Goal: Transaction & Acquisition: Purchase product/service

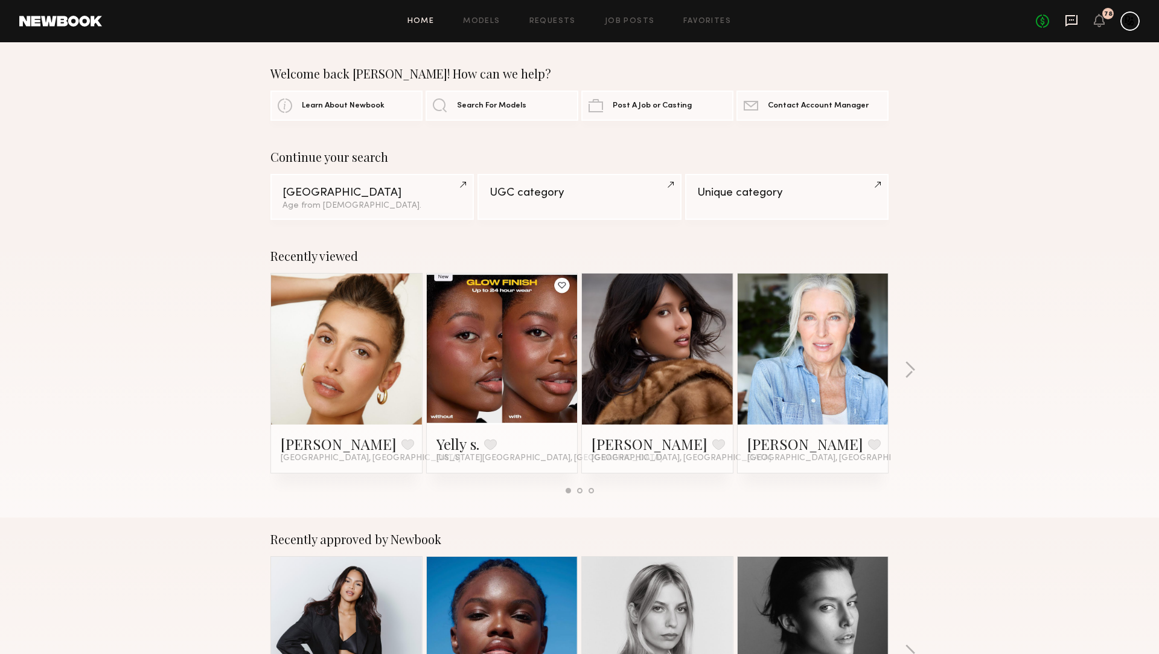
click at [1072, 22] on icon at bounding box center [1071, 20] width 13 height 13
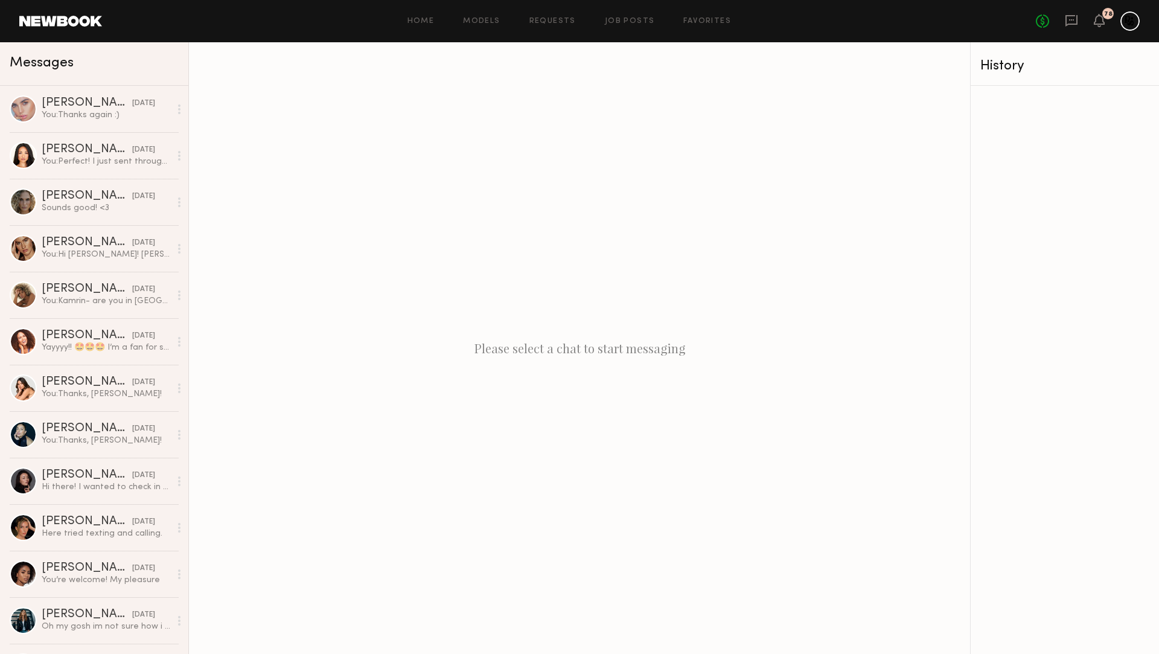
click at [64, 17] on link at bounding box center [60, 21] width 83 height 11
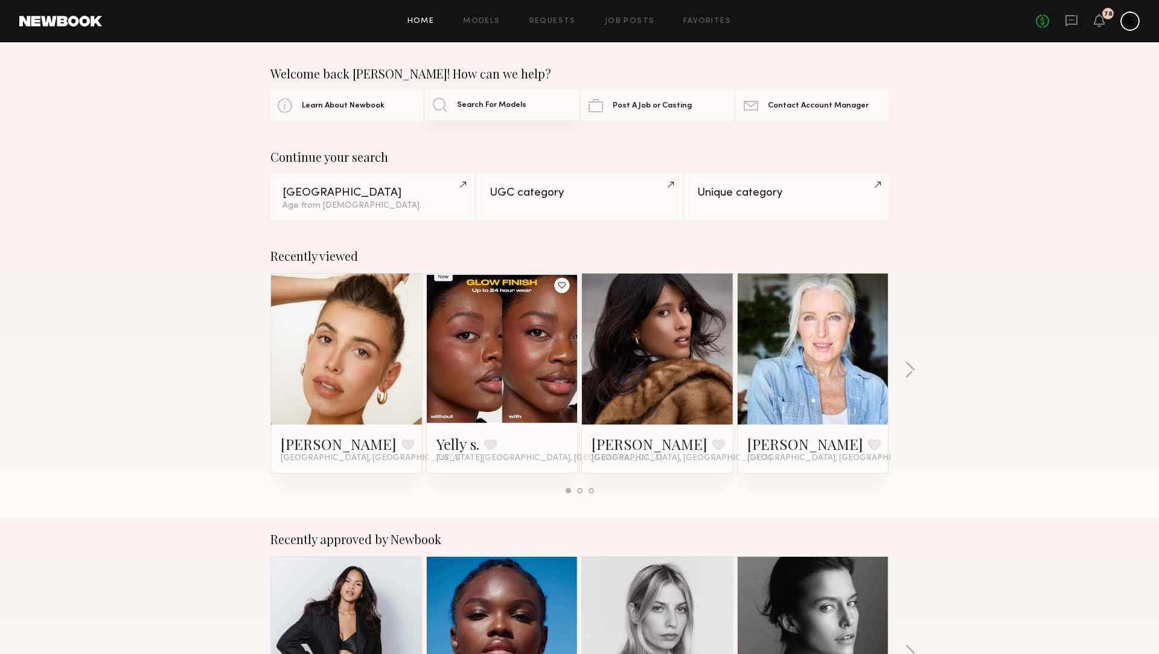
click at [517, 103] on span "Search For Models" at bounding box center [491, 105] width 69 height 8
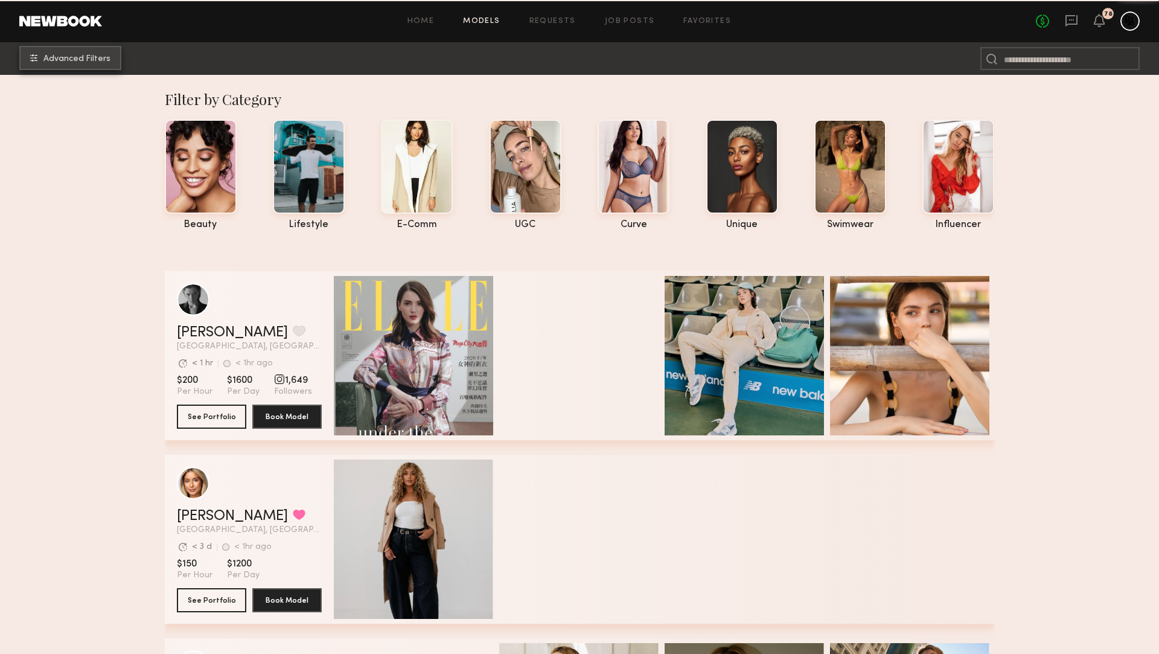
click at [77, 56] on span "Advanced Filters" at bounding box center [76, 59] width 67 height 8
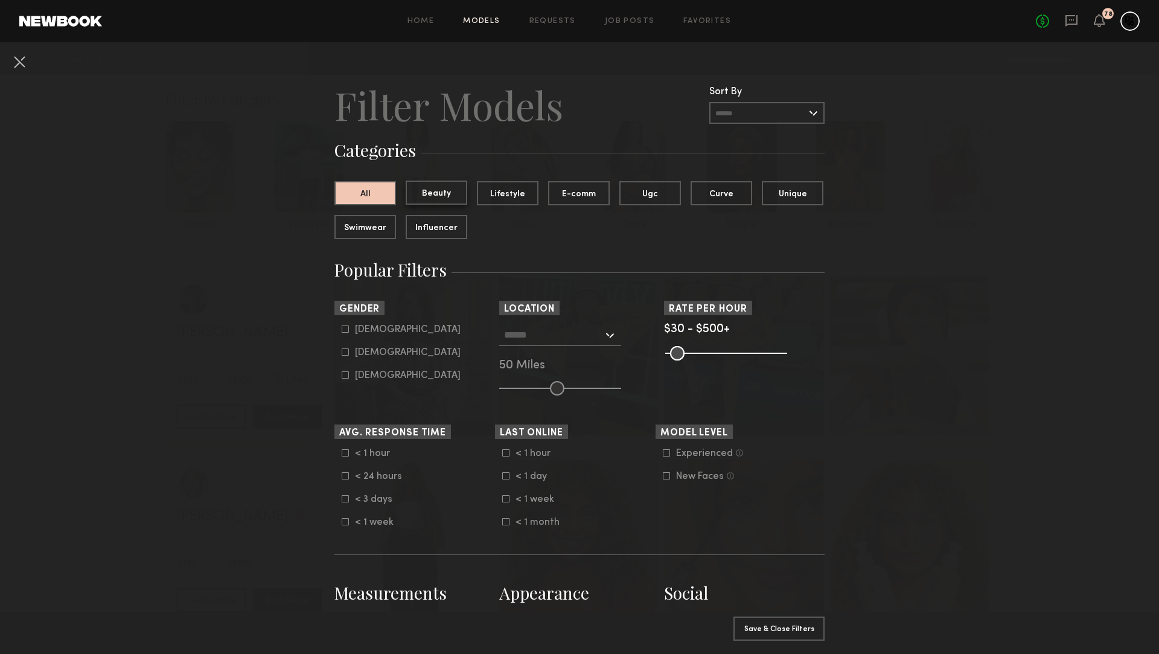
click at [445, 192] on button "Beauty" at bounding box center [437, 193] width 62 height 24
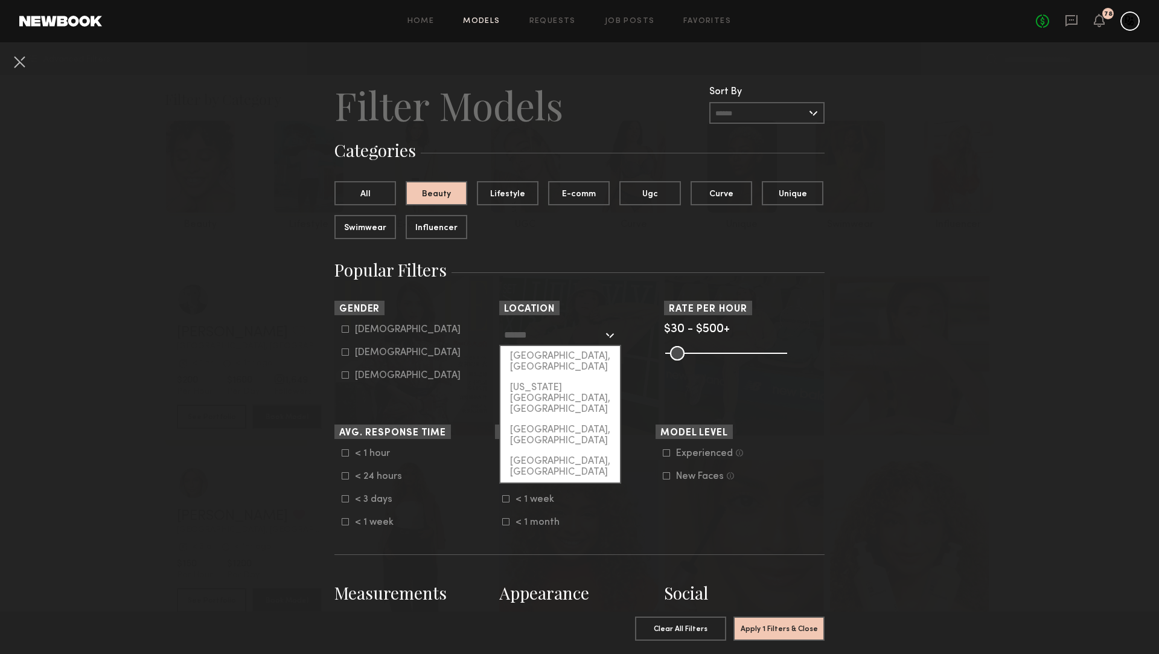
click at [572, 333] on input "text" at bounding box center [553, 334] width 99 height 21
click at [565, 353] on div "[GEOGRAPHIC_DATA], [GEOGRAPHIC_DATA]" at bounding box center [561, 361] width 120 height 31
type input "**********"
click at [564, 330] on input "**********" at bounding box center [553, 334] width 99 height 21
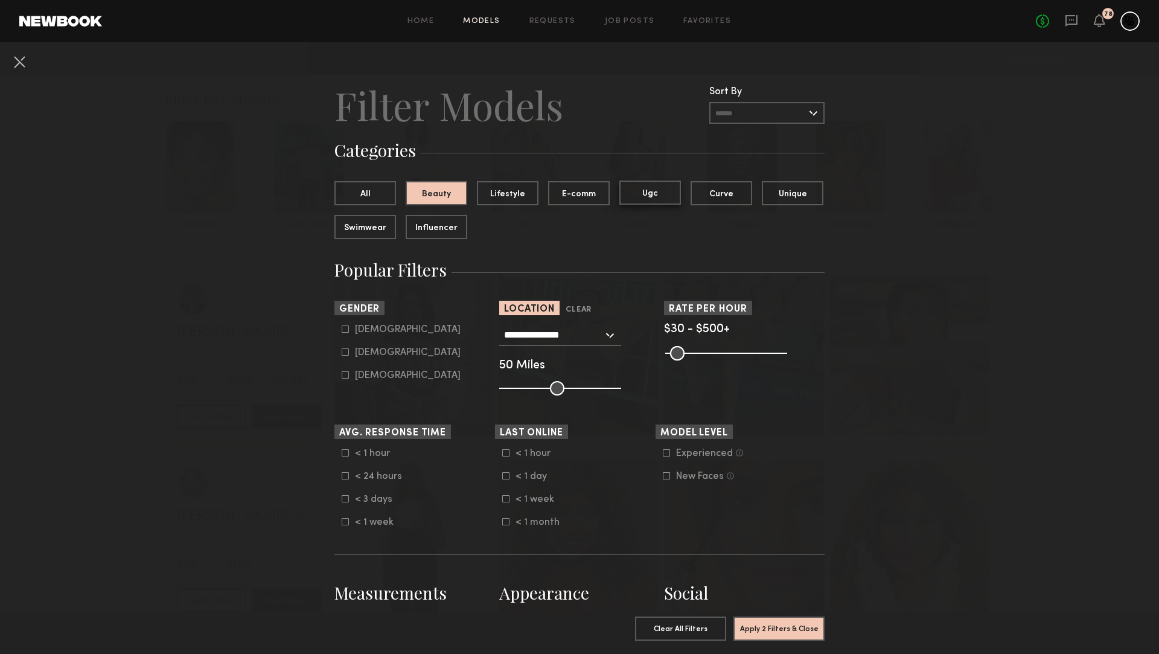
click at [664, 191] on button "Ugc" at bounding box center [650, 193] width 62 height 24
click at [585, 305] on button "Clear" at bounding box center [579, 310] width 26 height 14
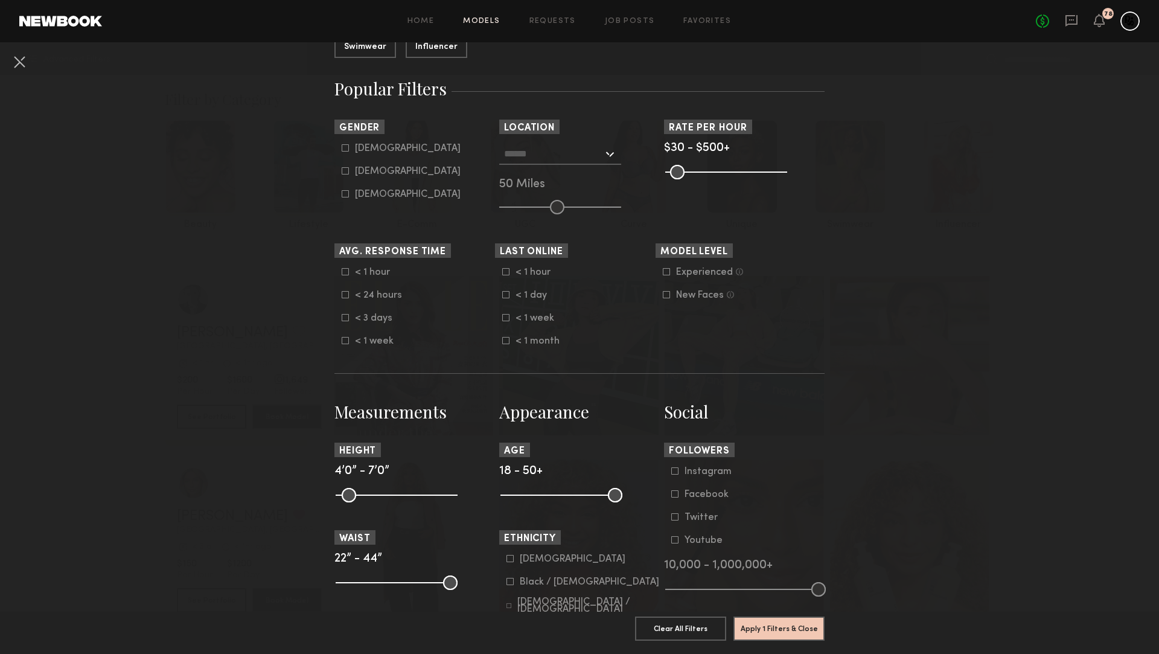
scroll to position [261, 0]
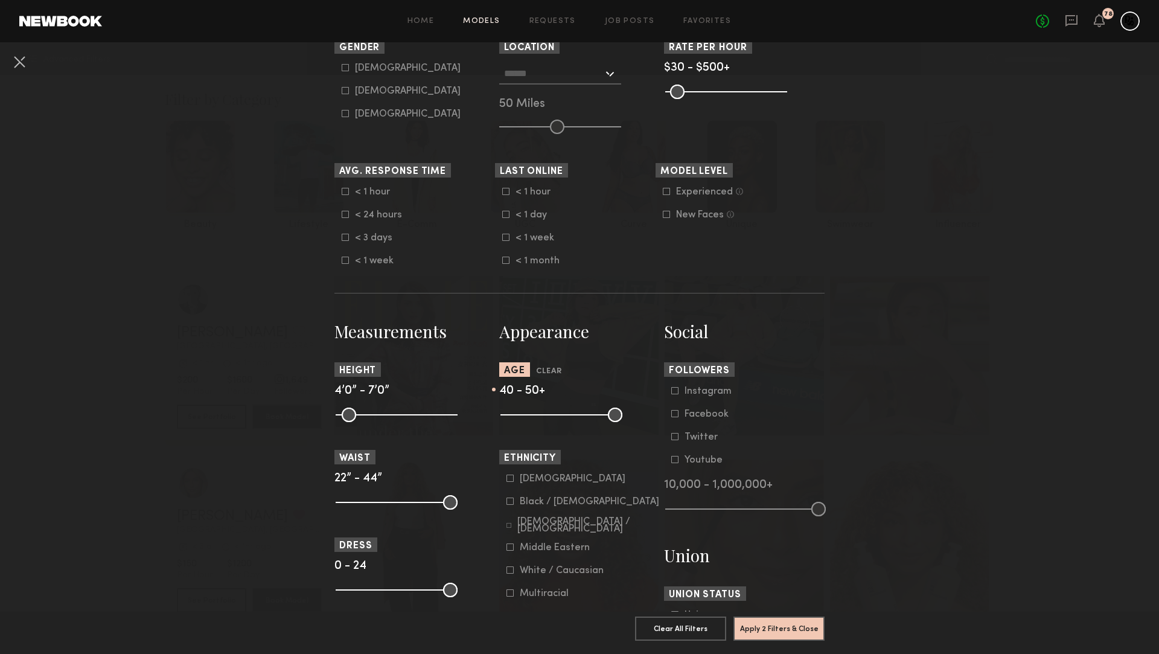
type input "**"
drag, startPoint x: 508, startPoint y: 415, endPoint x: 752, endPoint y: 611, distance: 313.2
click at [583, 417] on input "range" at bounding box center [562, 415] width 122 height 14
drag, startPoint x: 778, startPoint y: 629, endPoint x: 761, endPoint y: 598, distance: 35.1
click at [778, 629] on button "Apply 2 Filters & Close" at bounding box center [779, 628] width 91 height 24
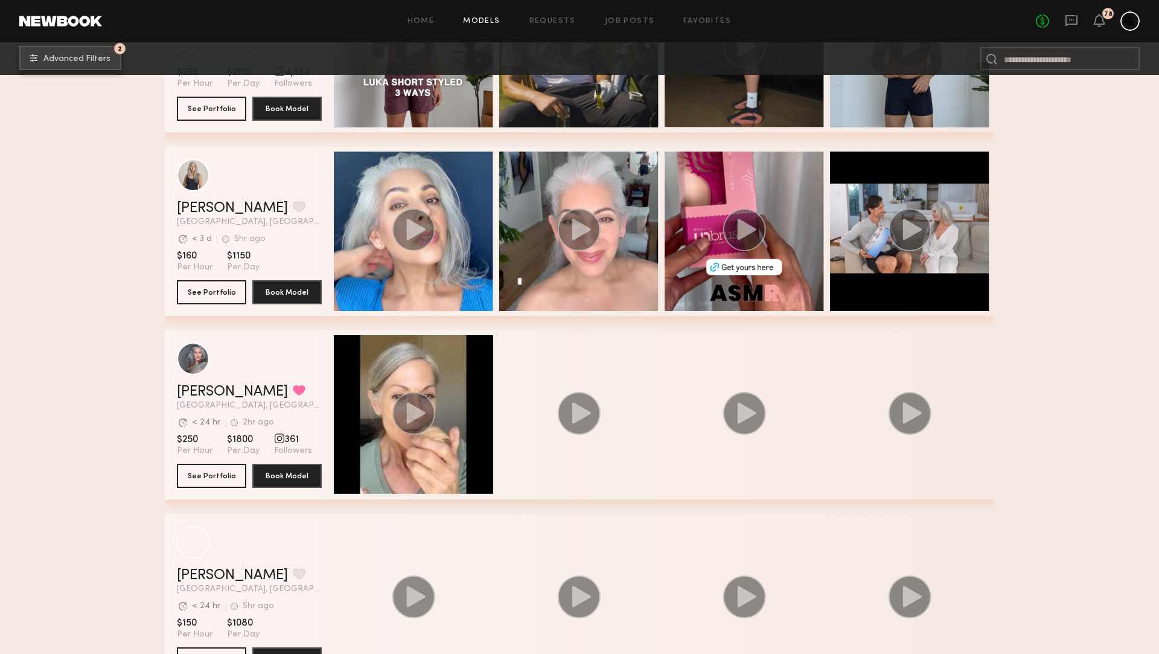
scroll to position [873, 0]
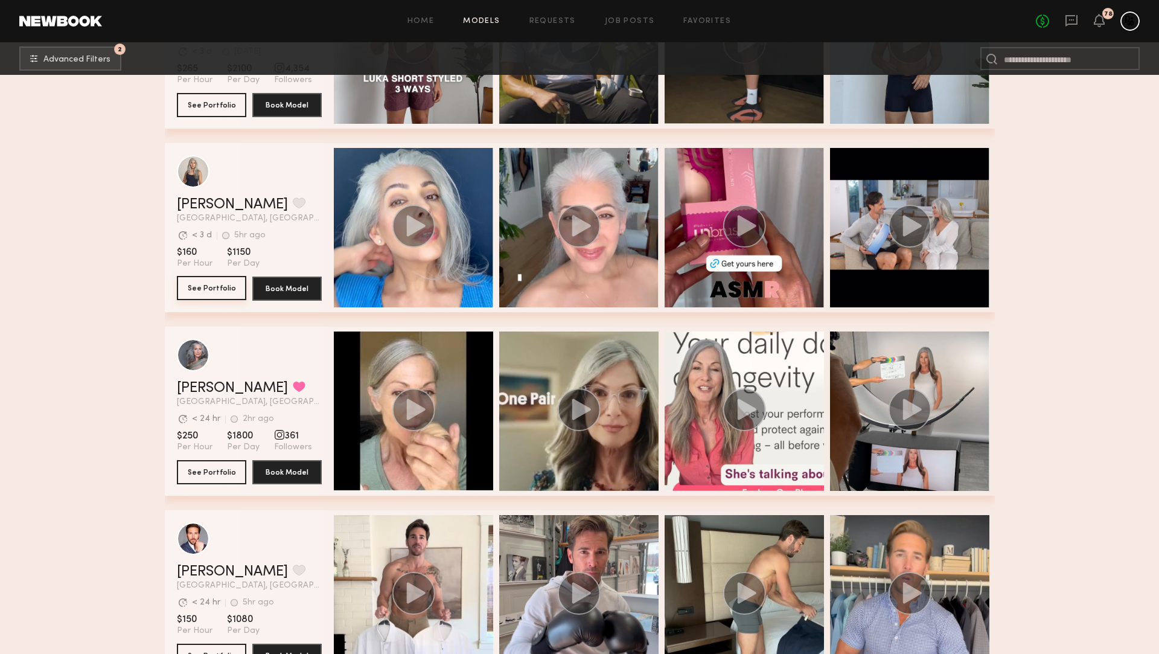
click at [210, 290] on button "See Portfolio" at bounding box center [211, 288] width 69 height 24
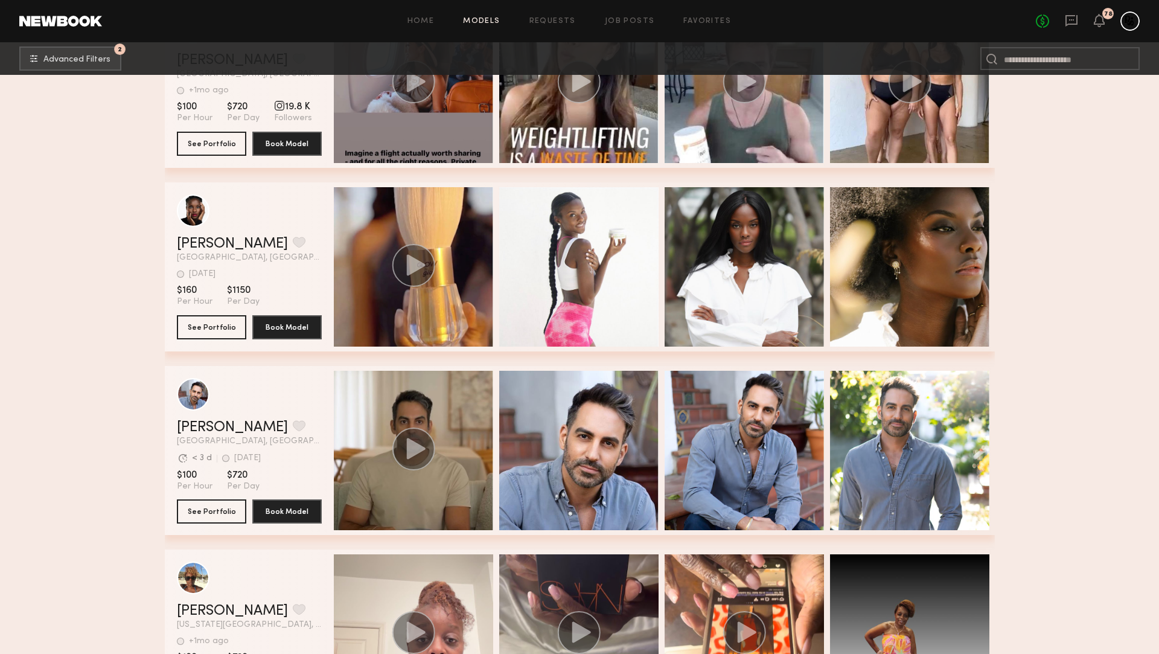
scroll to position [20743, 0]
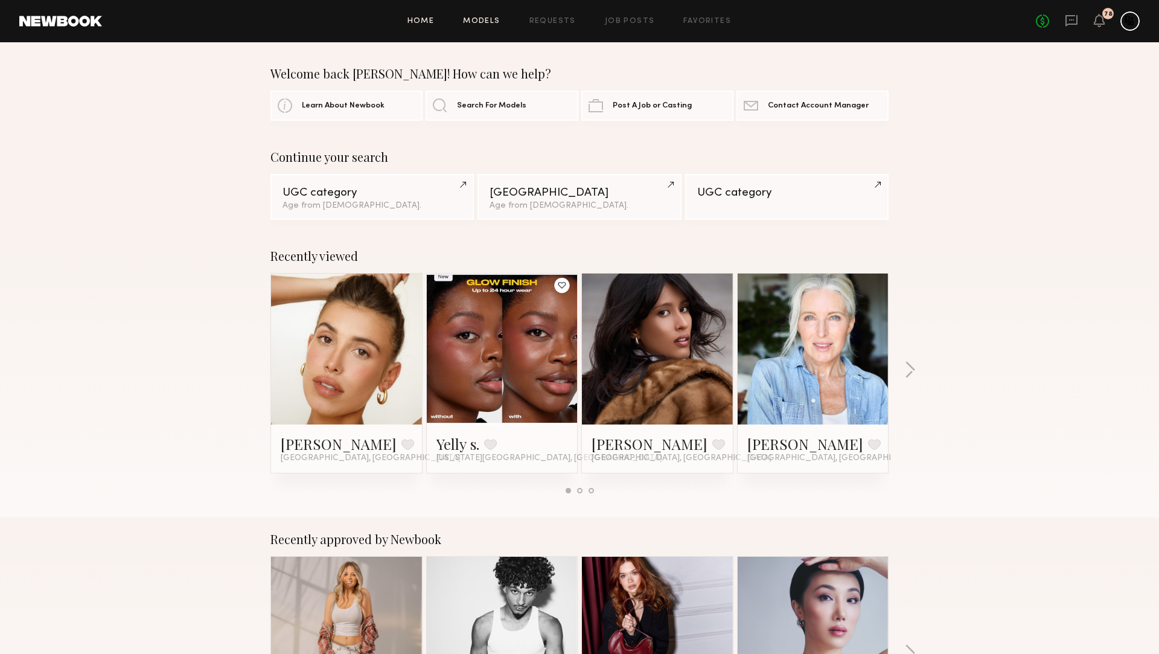
click at [490, 22] on link "Models" at bounding box center [481, 22] width 37 height 8
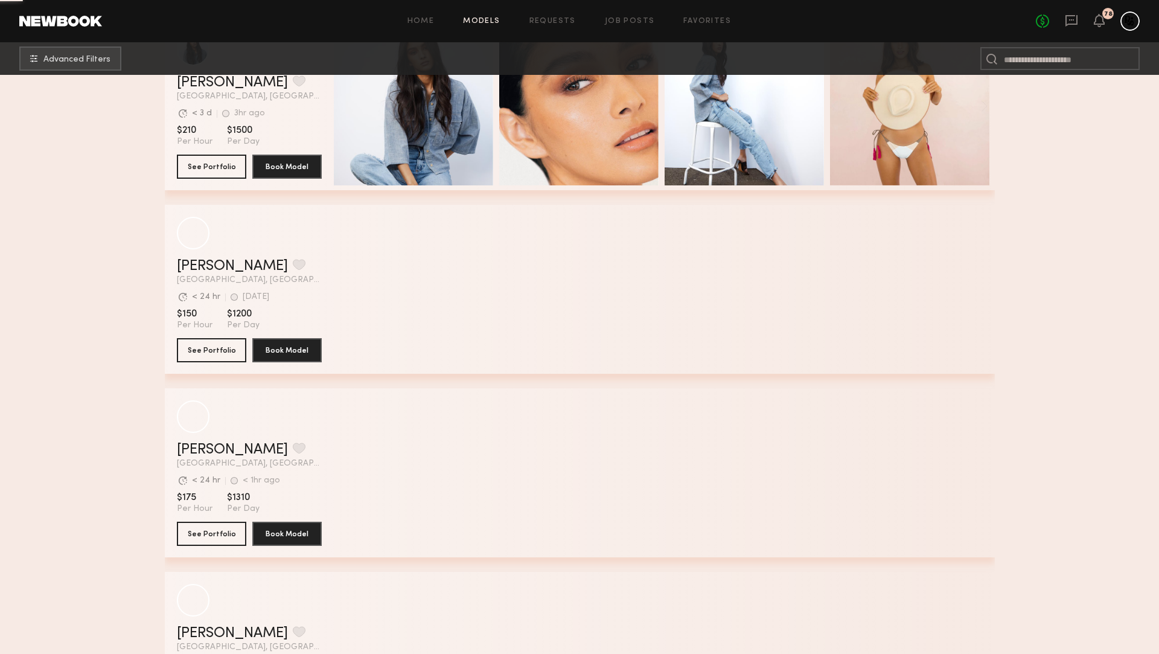
scroll to position [3688, 0]
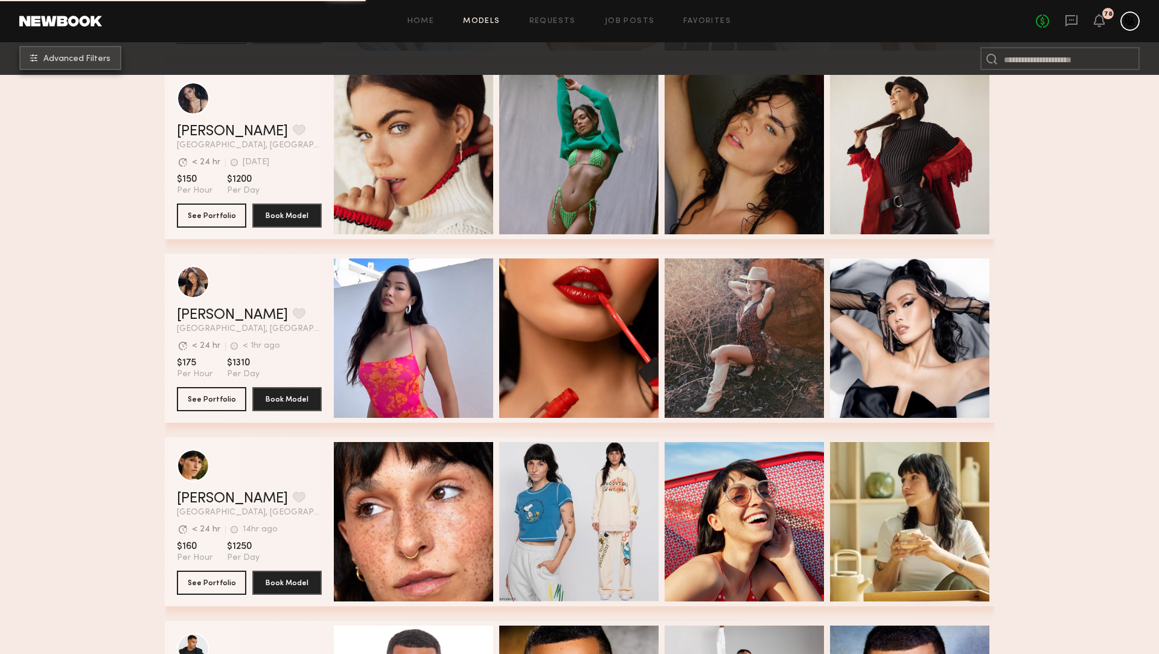
click at [92, 61] on span "Advanced Filters" at bounding box center [76, 59] width 67 height 8
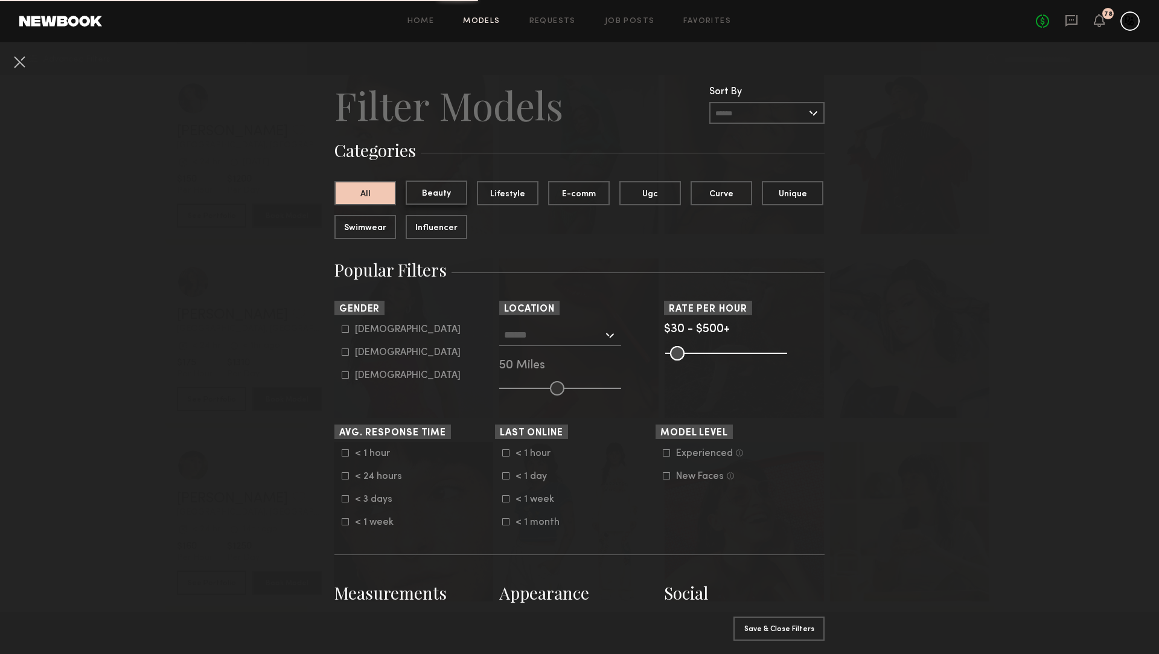
click at [450, 189] on button "Beauty" at bounding box center [437, 193] width 62 height 24
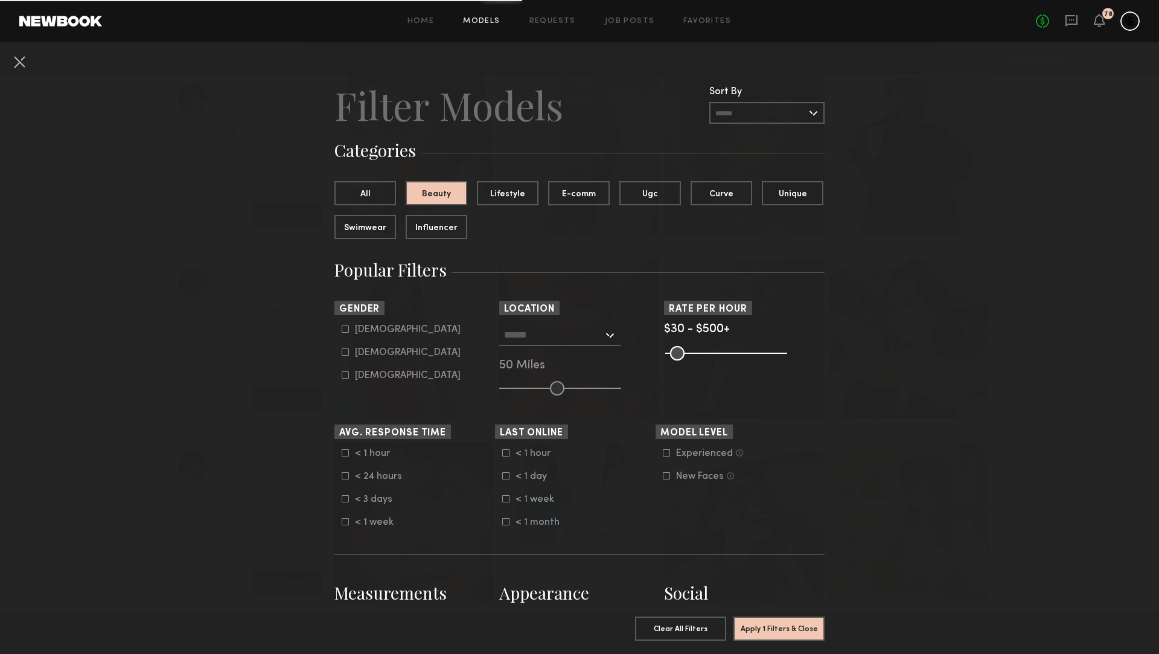
click at [542, 322] on nb-browse-filter "Location Los Angeles, CA New York City, NY Brooklyn, NY Chicago, IL 50 Miles" at bounding box center [579, 348] width 161 height 95
click at [540, 330] on input "text" at bounding box center [553, 334] width 99 height 21
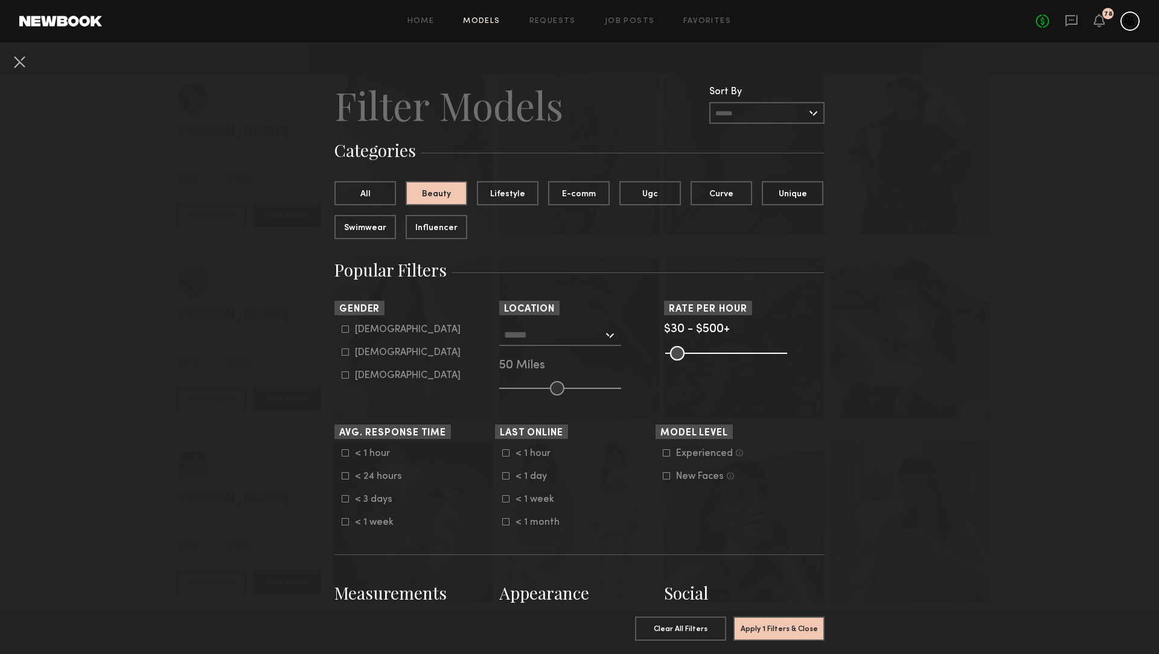
scroll to position [6, 0]
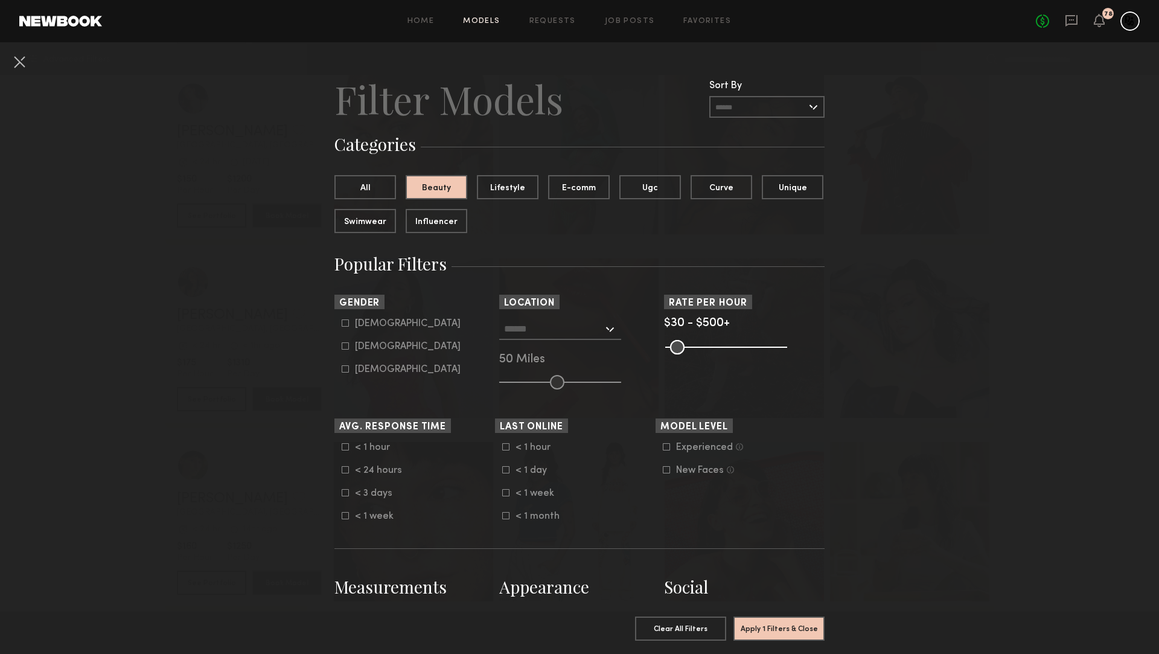
click at [586, 260] on h3 "Popular Filters" at bounding box center [579, 263] width 490 height 23
click at [362, 185] on button "All" at bounding box center [365, 186] width 62 height 24
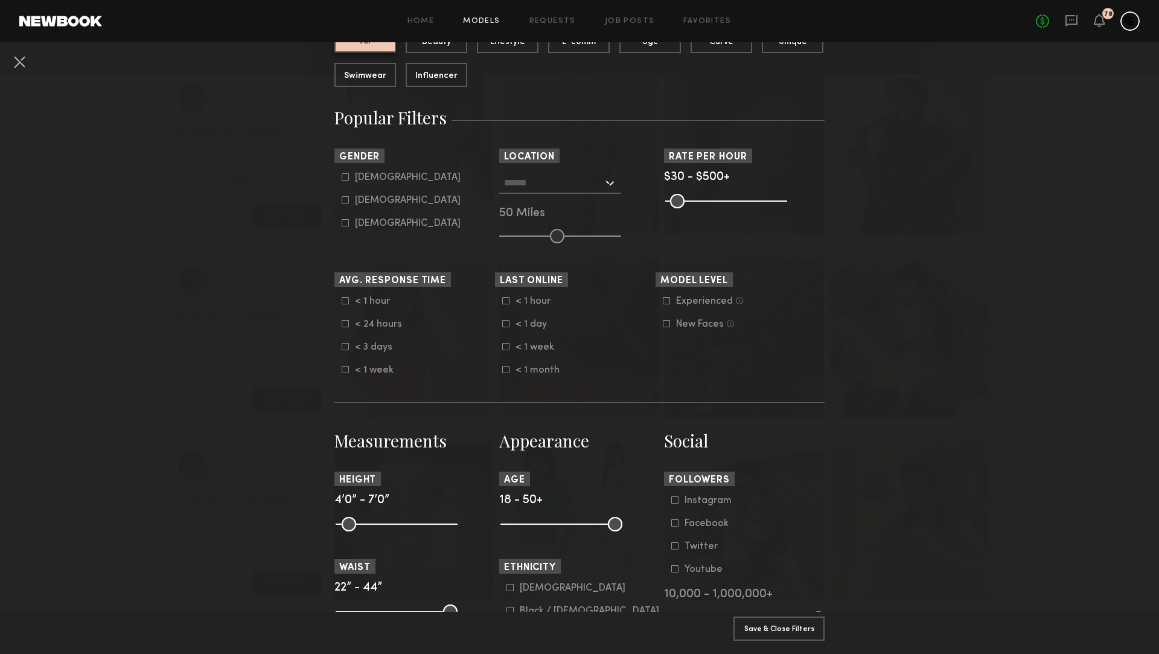
scroll to position [153, 0]
click at [784, 626] on button "Save & Close Filters" at bounding box center [779, 628] width 91 height 24
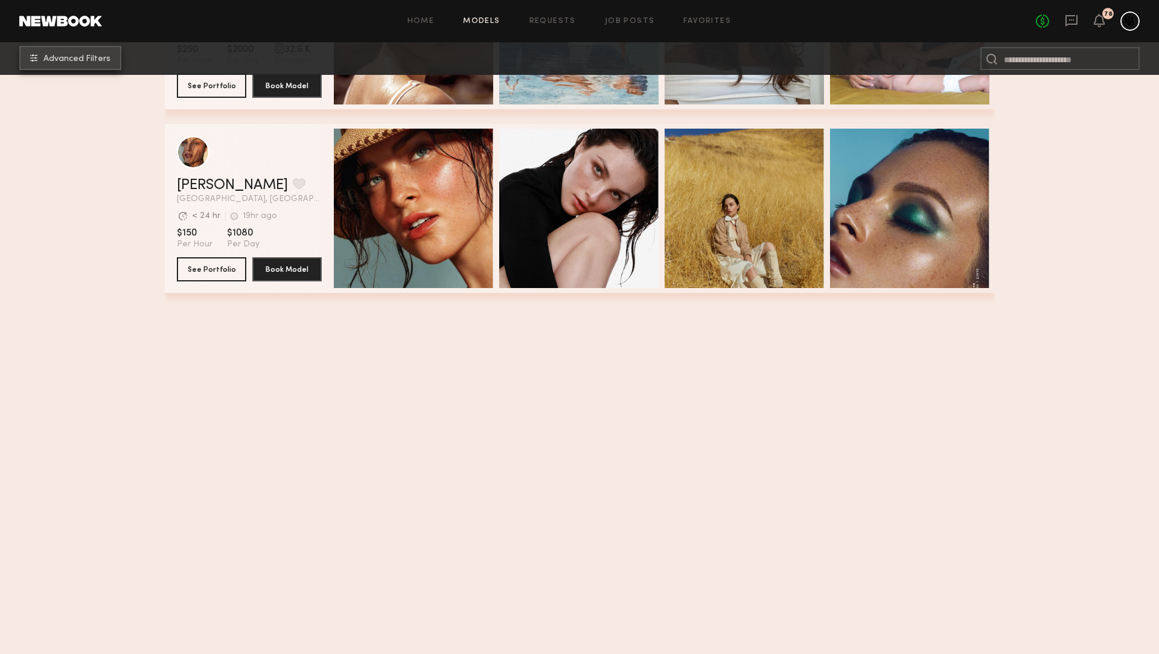
scroll to position [0, 0]
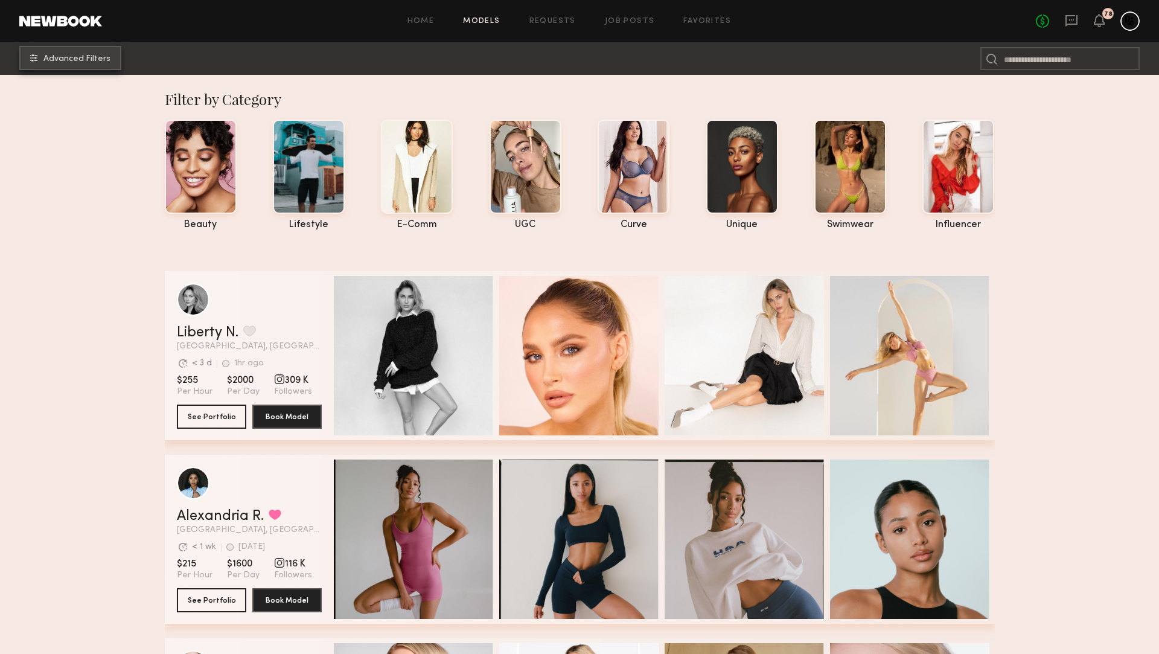
click at [69, 55] on span "Advanced Filters" at bounding box center [76, 59] width 67 height 8
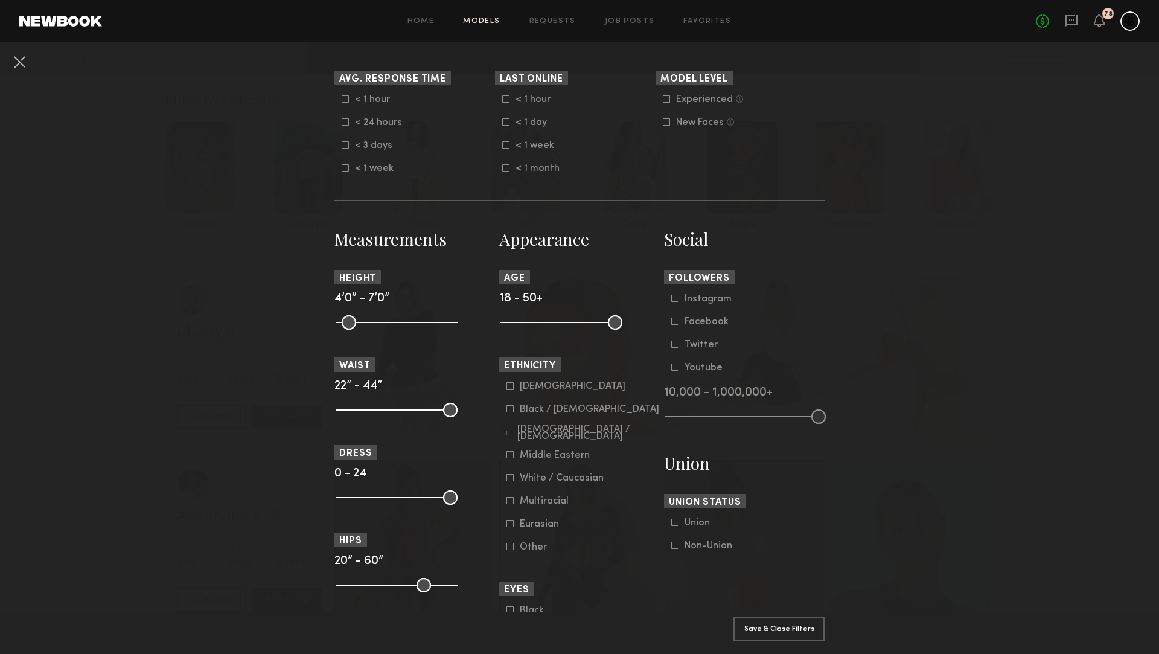
scroll to position [356, 0]
drag, startPoint x: 506, startPoint y: 323, endPoint x: 583, endPoint y: 323, distance: 77.3
type input "**"
click at [583, 323] on input "range" at bounding box center [562, 320] width 122 height 14
click at [767, 626] on button "Apply 1 Filters & Close" at bounding box center [779, 628] width 91 height 24
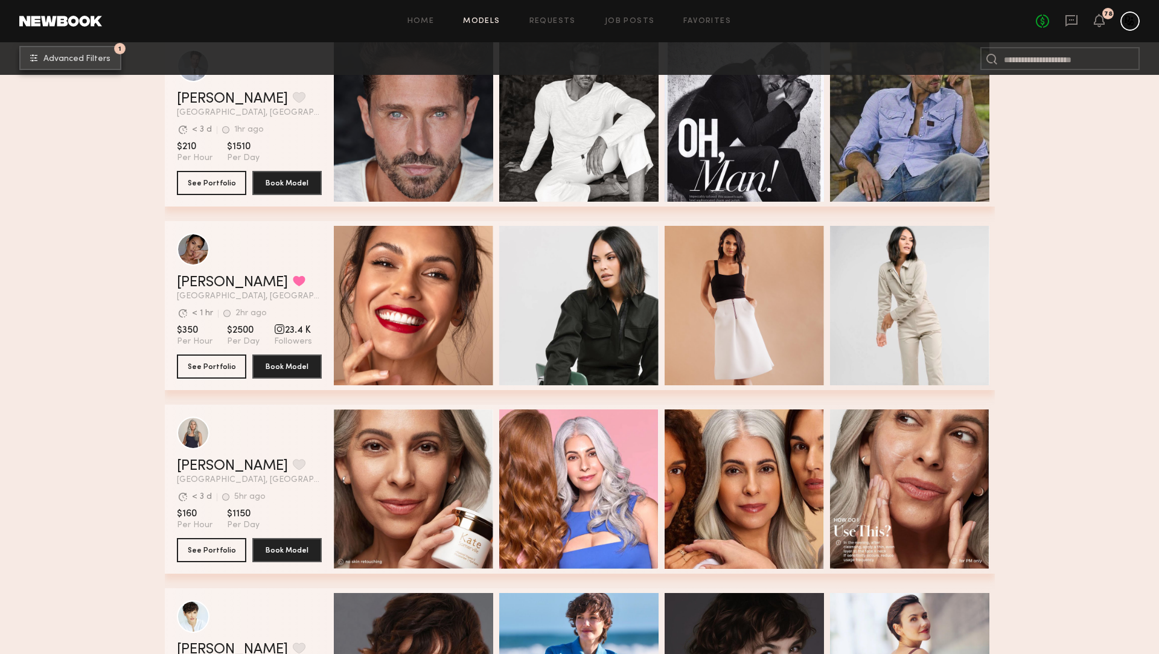
scroll to position [802, 0]
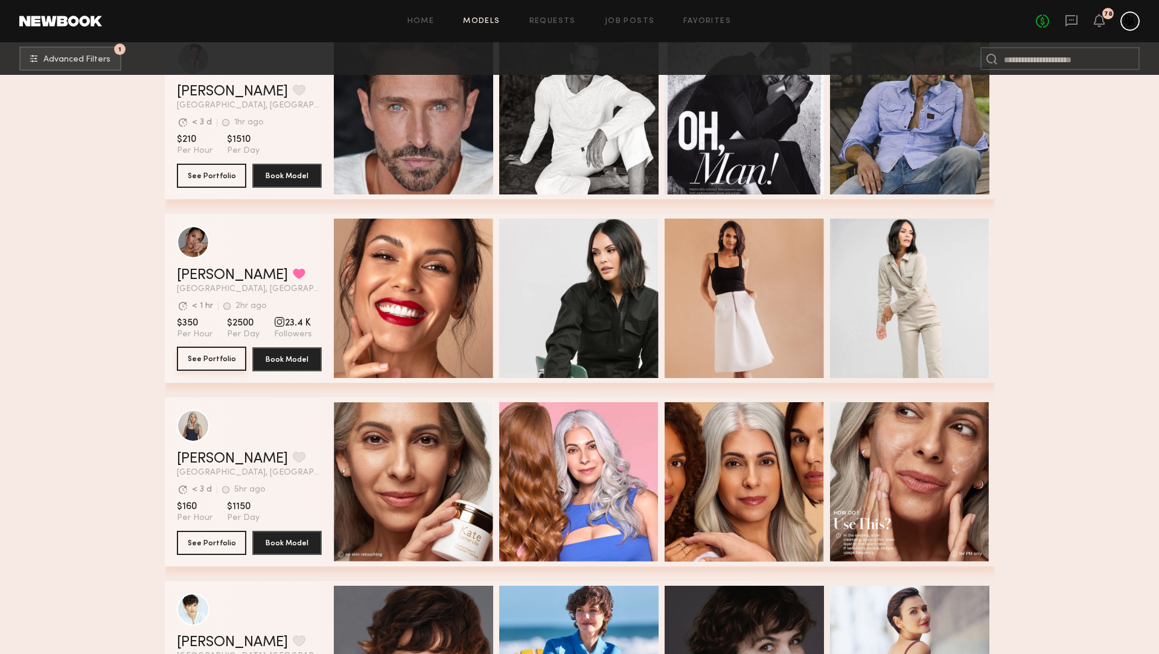
click at [193, 354] on button "See Portfolio" at bounding box center [211, 359] width 69 height 24
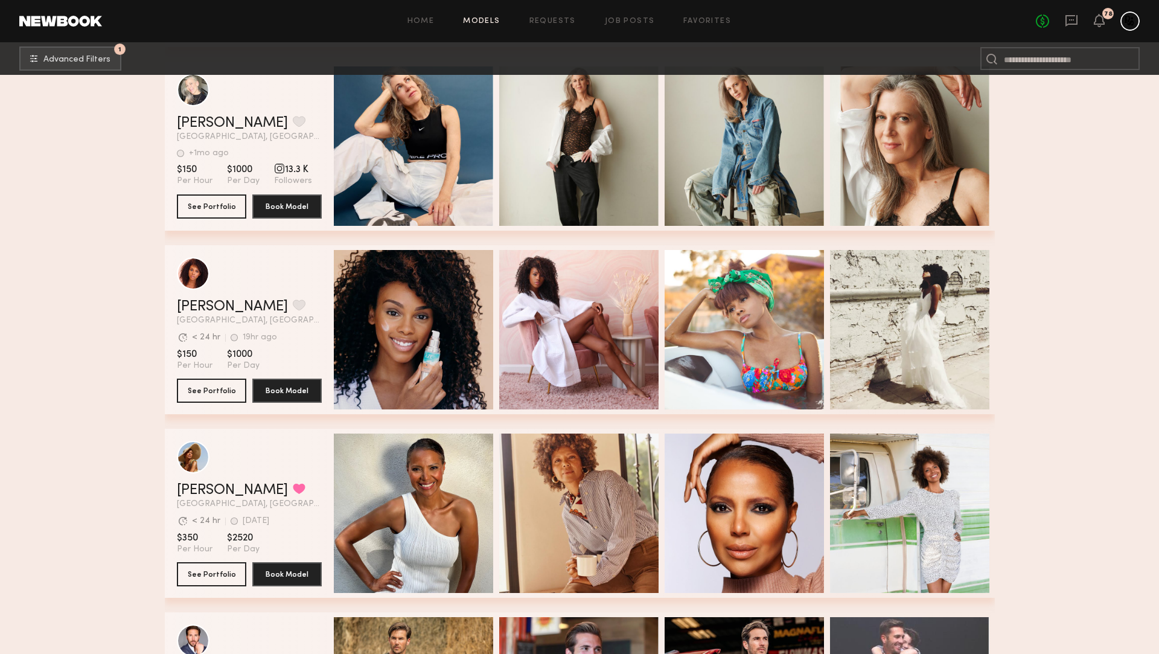
scroll to position [3178, 0]
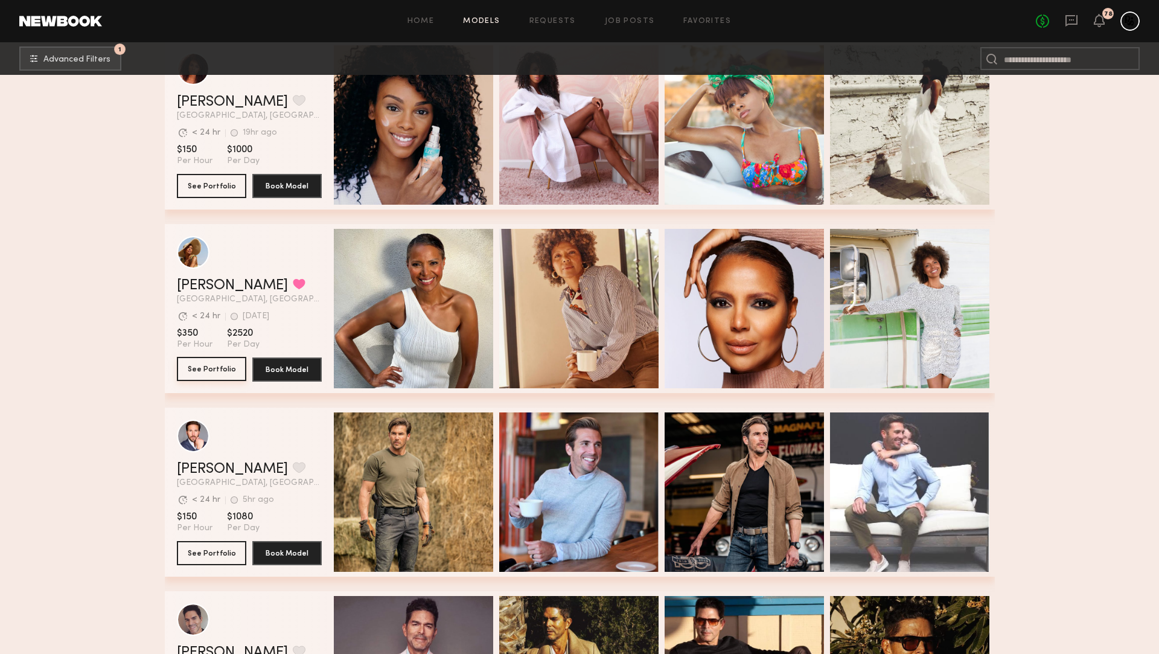
click at [202, 366] on button "See Portfolio" at bounding box center [211, 369] width 69 height 24
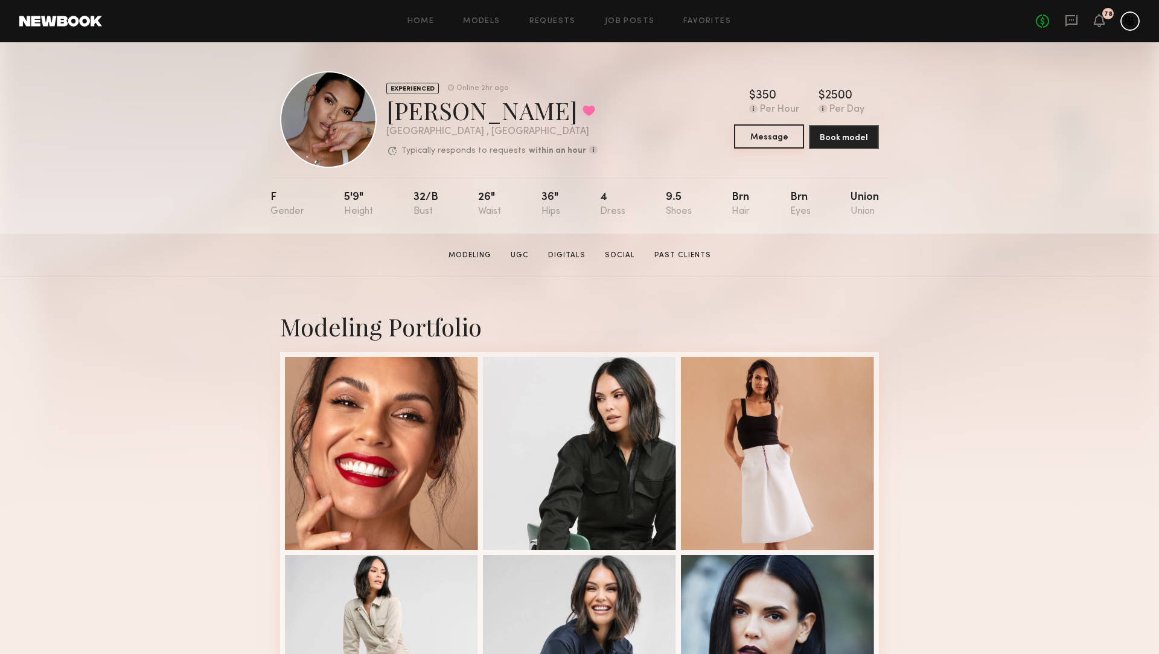
click at [760, 128] on button "Message" at bounding box center [769, 136] width 70 height 24
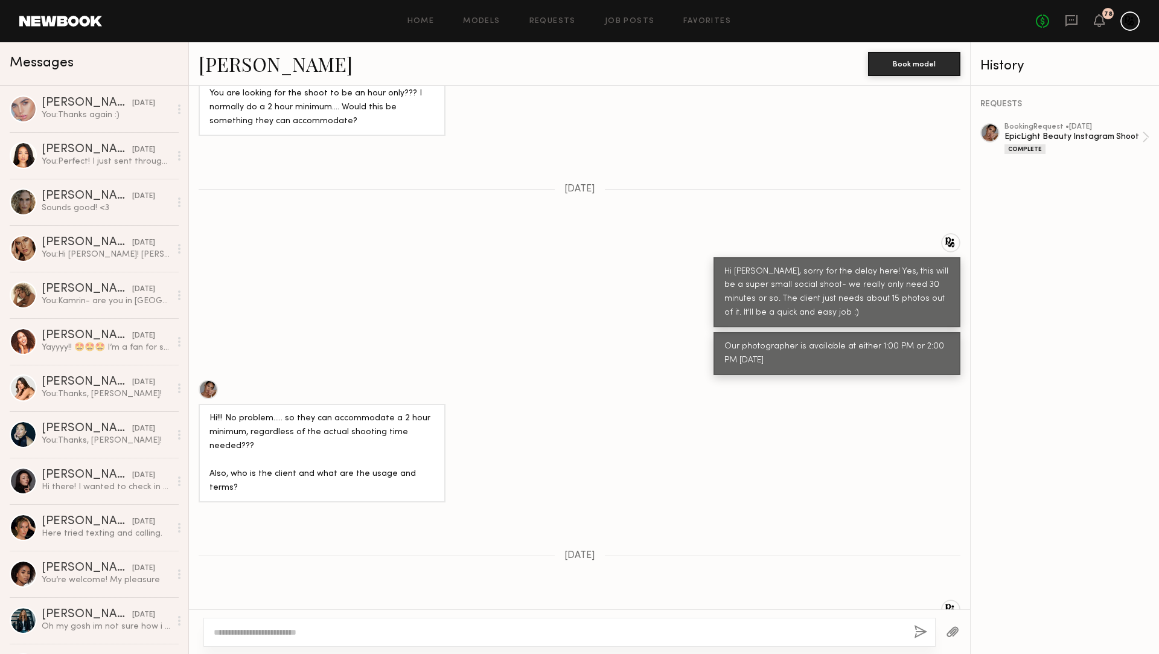
scroll to position [2048, 0]
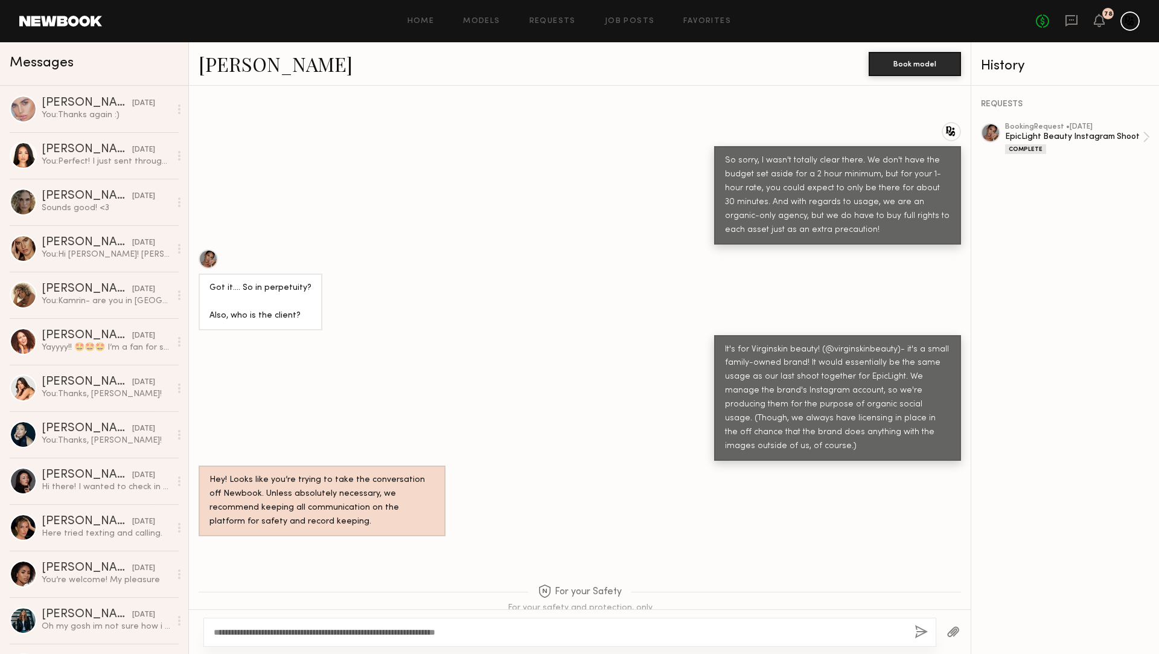
type textarea "**********"
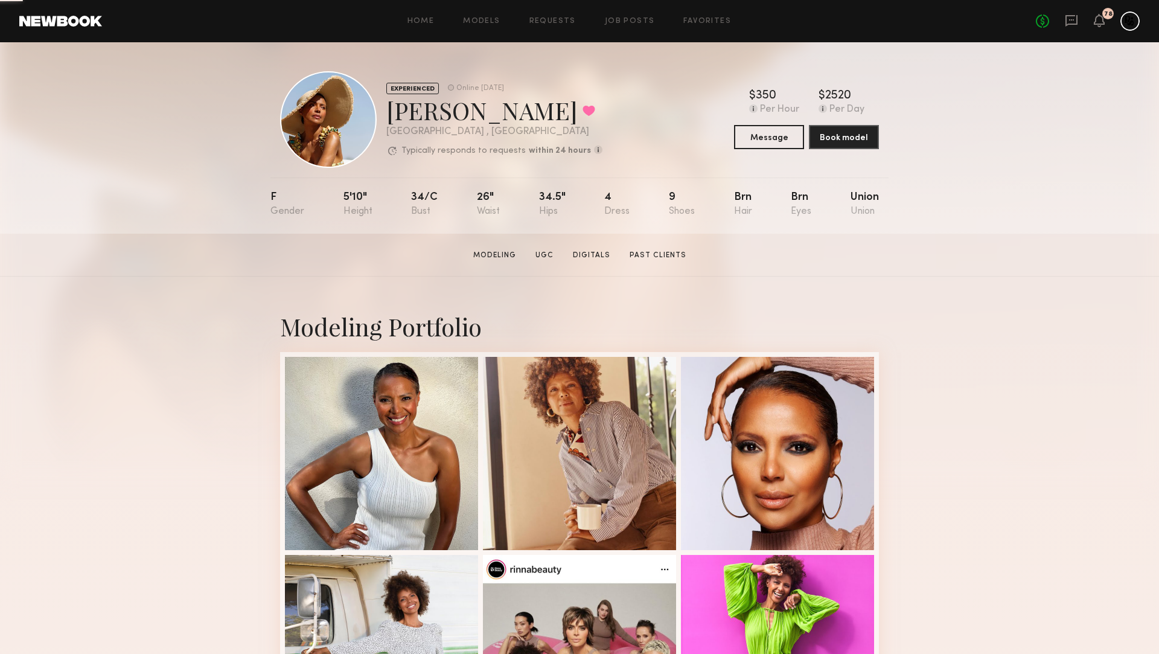
click at [746, 142] on button "Message" at bounding box center [769, 137] width 70 height 24
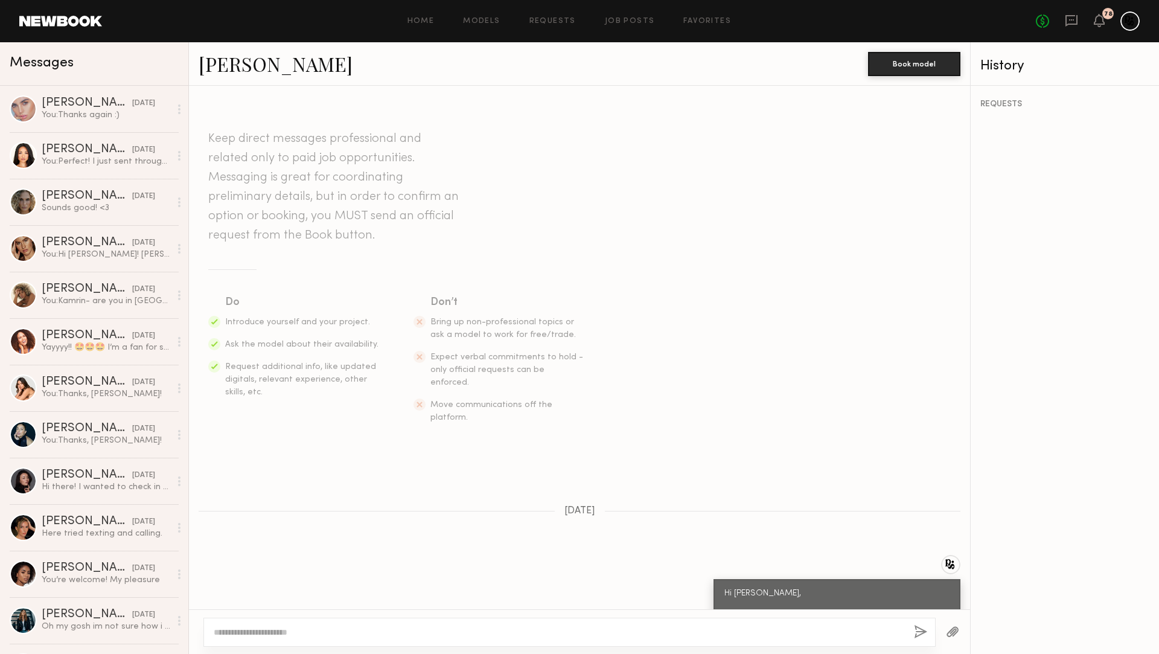
scroll to position [543, 0]
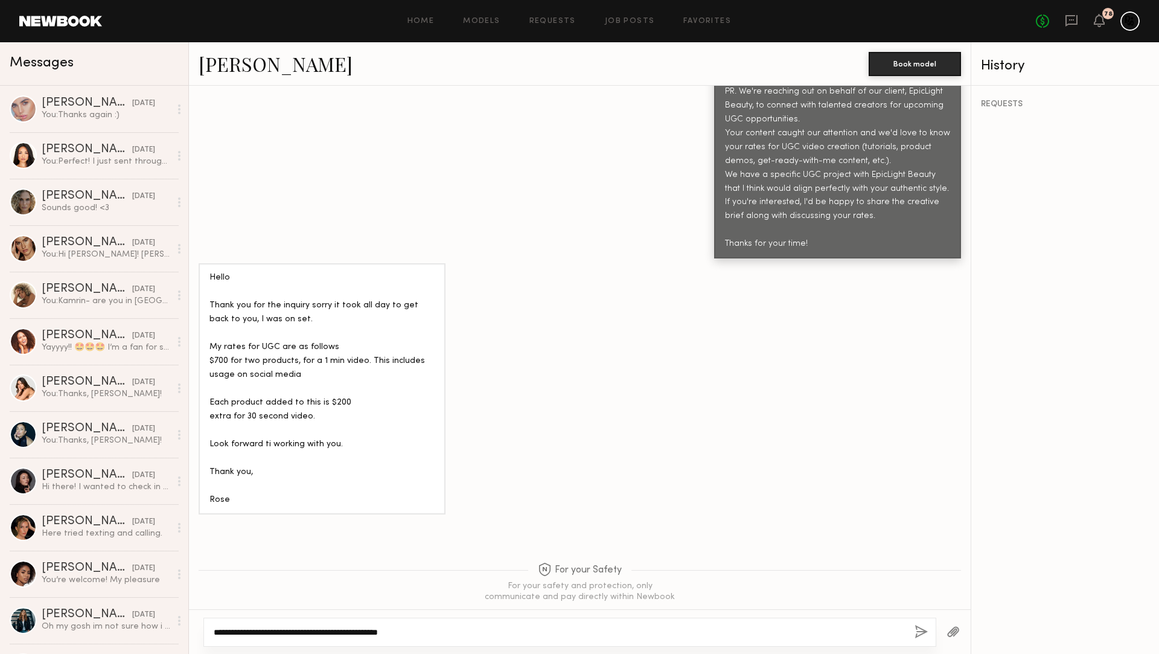
drag, startPoint x: 445, startPoint y: 628, endPoint x: 246, endPoint y: 632, distance: 199.3
click at [246, 632] on textarea "**********" at bounding box center [559, 632] width 691 height 12
click at [428, 634] on textarea "**********" at bounding box center [559, 632] width 691 height 12
paste textarea "**********"
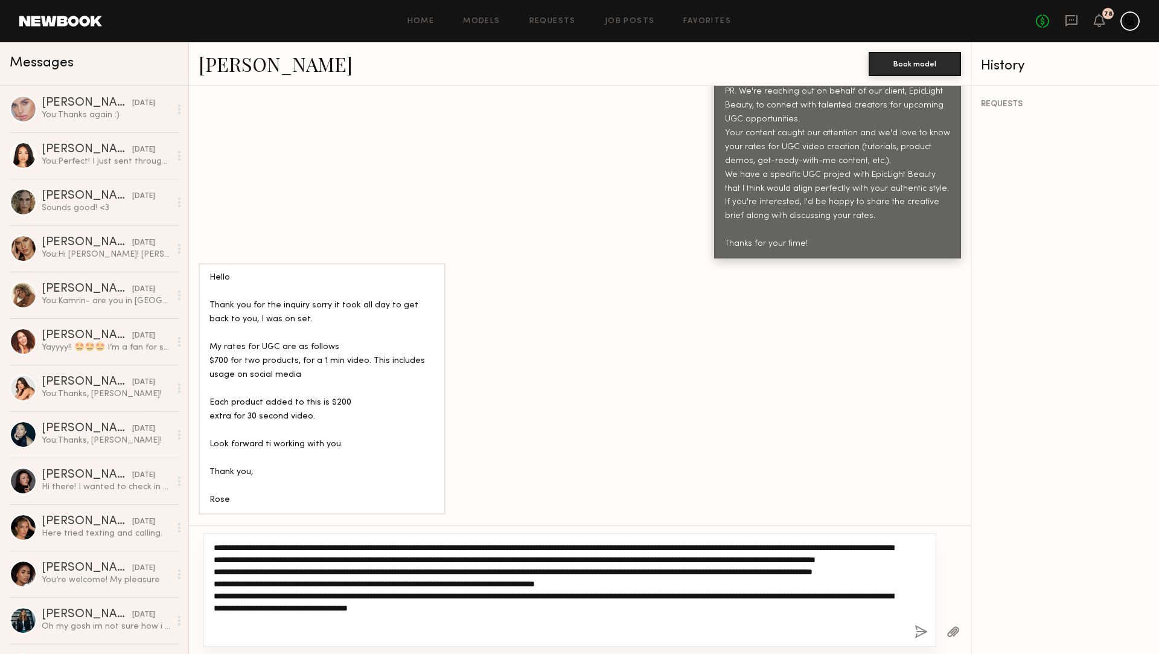
click at [427, 548] on textarea "**********" at bounding box center [559, 590] width 691 height 97
type textarea "**********"
click at [479, 578] on textarea "**********" at bounding box center [559, 590] width 691 height 97
drag, startPoint x: 400, startPoint y: 561, endPoint x: 485, endPoint y: 562, distance: 85.7
click at [400, 561] on textarea "**********" at bounding box center [559, 590] width 691 height 97
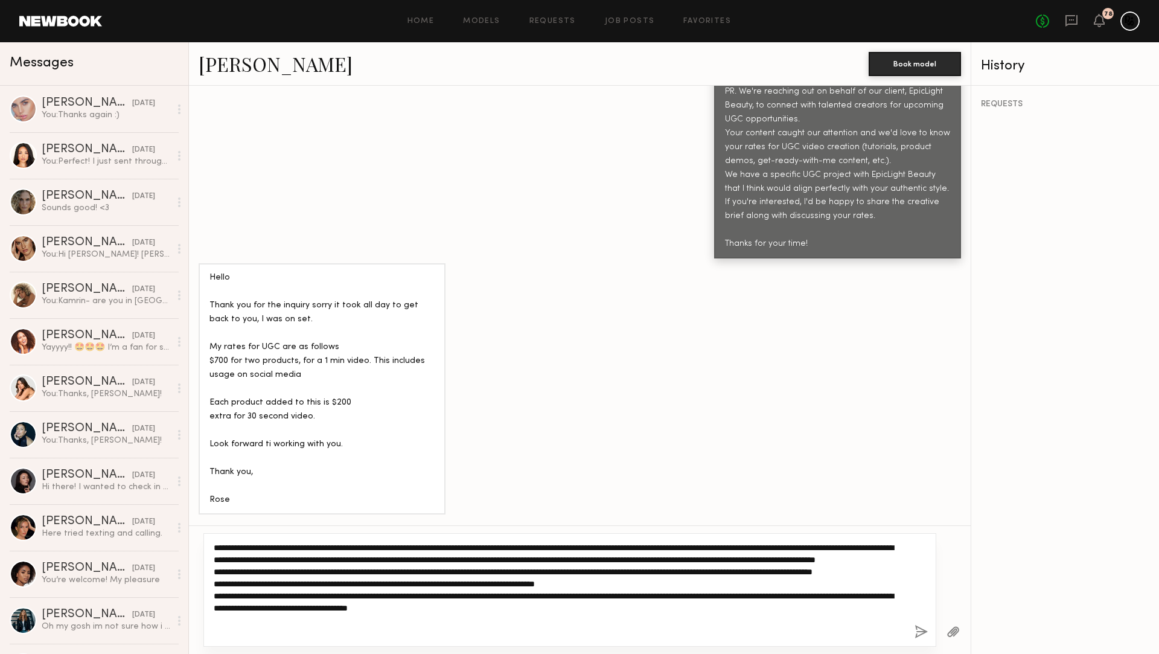
drag, startPoint x: 583, startPoint y: 635, endPoint x: 226, endPoint y: 528, distance: 372.3
click at [226, 528] on div "**********" at bounding box center [580, 589] width 782 height 129
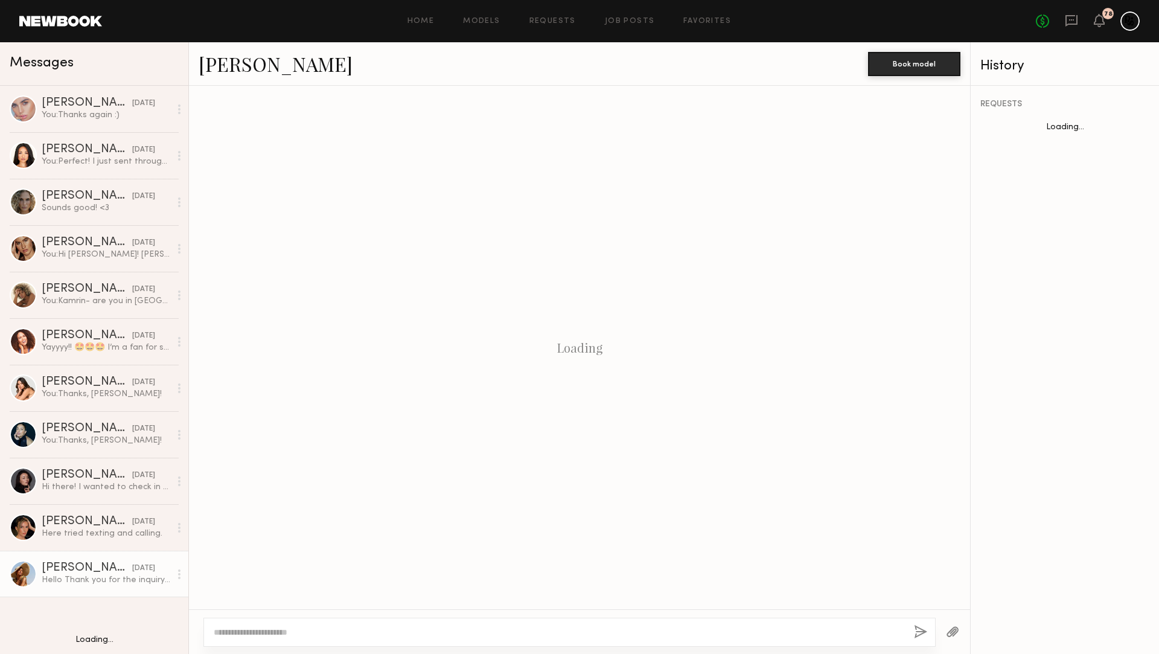
scroll to position [543, 0]
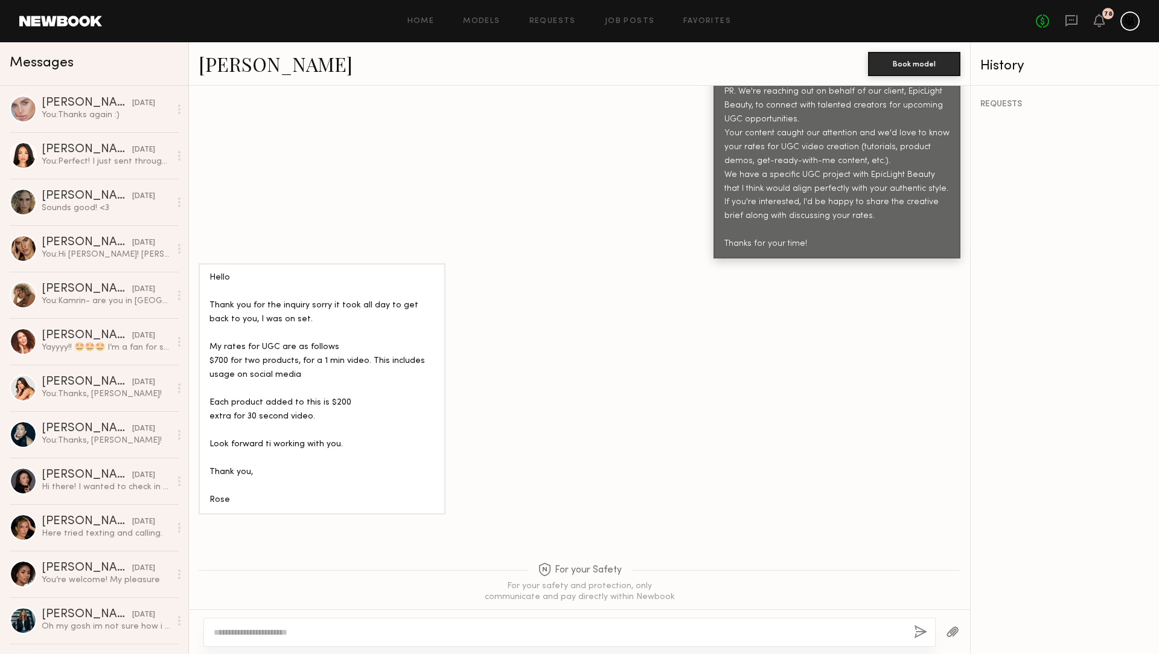
click at [281, 638] on textarea at bounding box center [559, 632] width 691 height 12
click at [280, 630] on textarea at bounding box center [559, 632] width 691 height 12
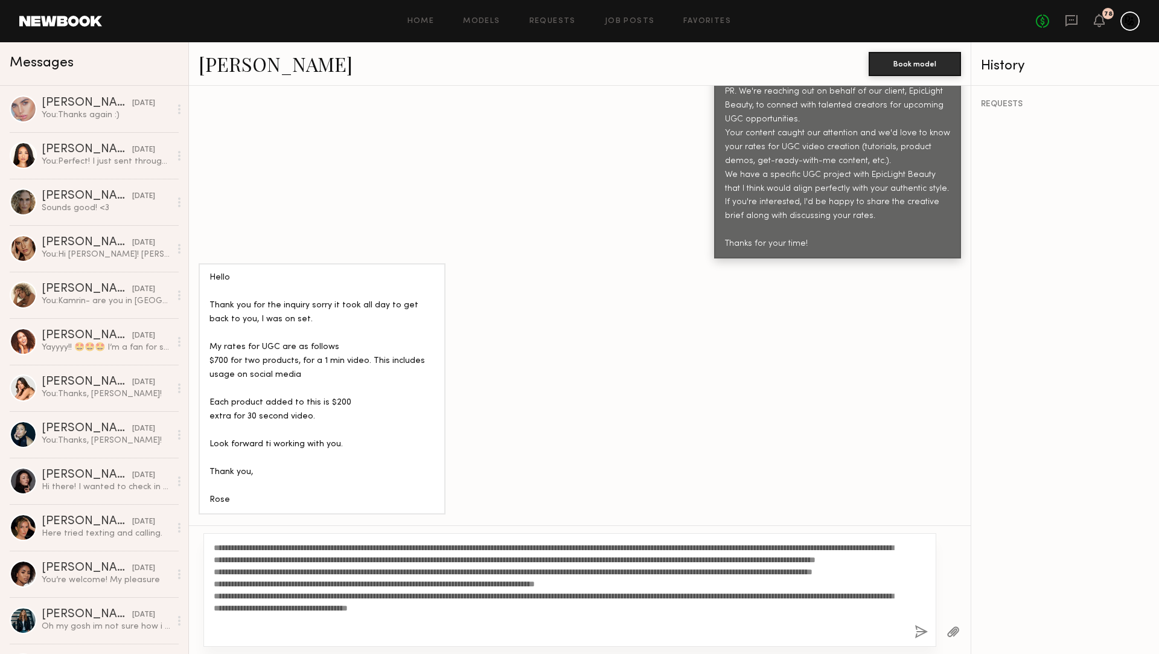
click at [508, 572] on textarea "**********" at bounding box center [559, 590] width 691 height 97
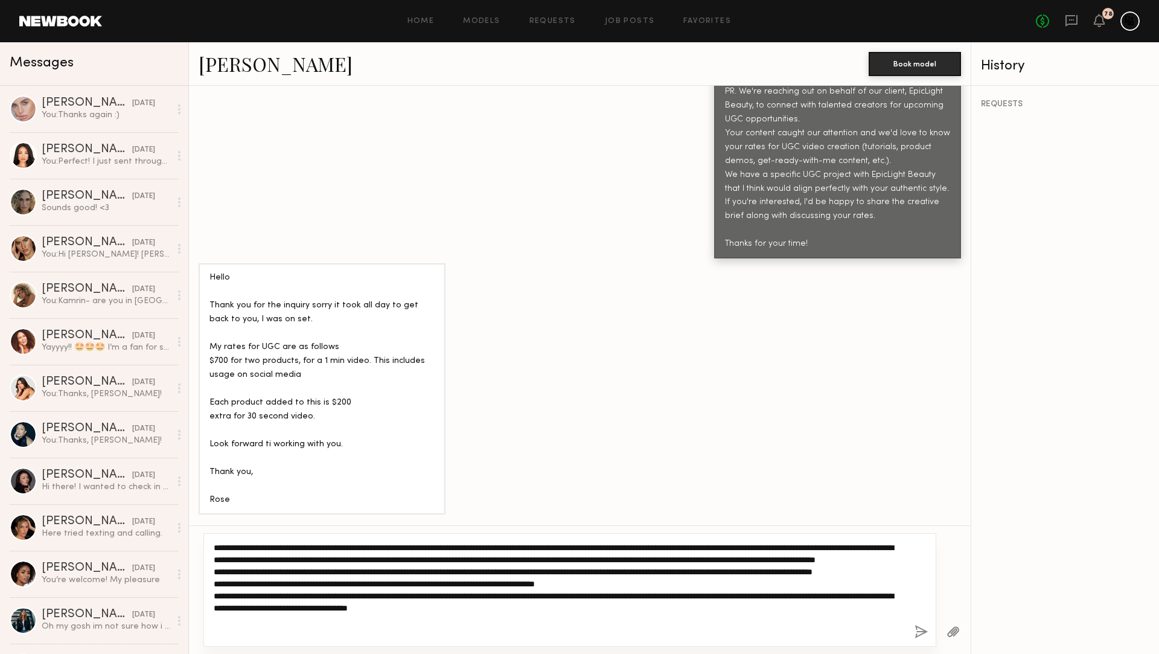
click at [536, 619] on textarea "**********" at bounding box center [559, 590] width 691 height 97
click at [555, 635] on textarea "**********" at bounding box center [559, 590] width 691 height 97
drag, startPoint x: 609, startPoint y: 633, endPoint x: 209, endPoint y: 605, distance: 400.7
click at [209, 605] on div "**********" at bounding box center [569, 590] width 733 height 114
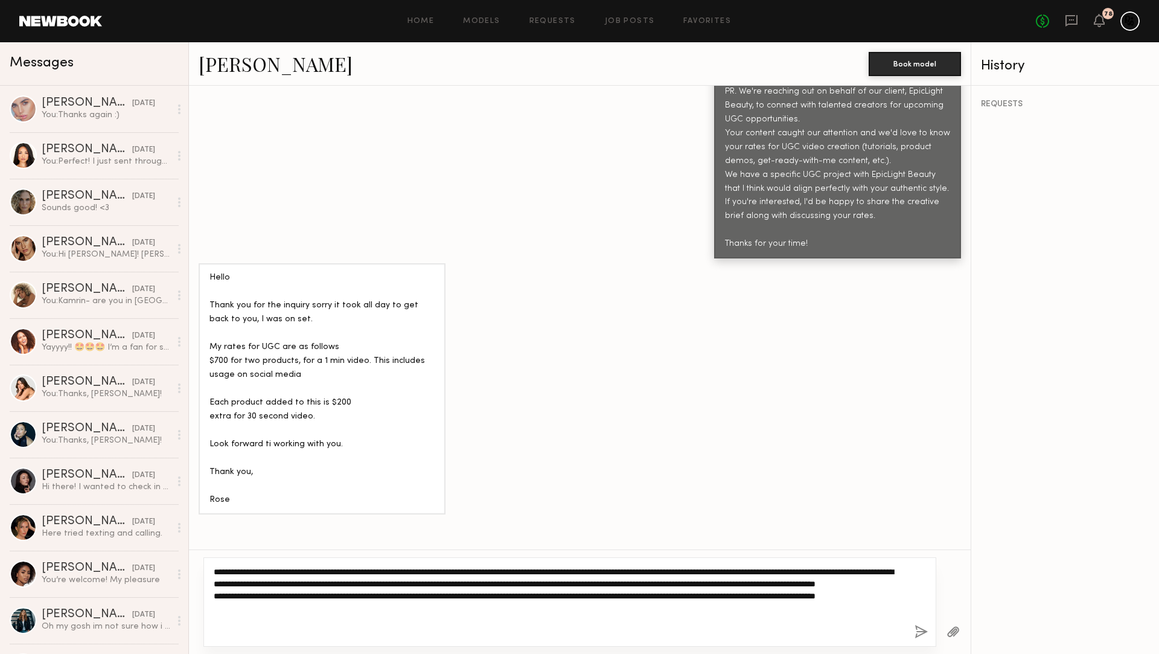
click at [517, 590] on textarea "**********" at bounding box center [559, 602] width 691 height 72
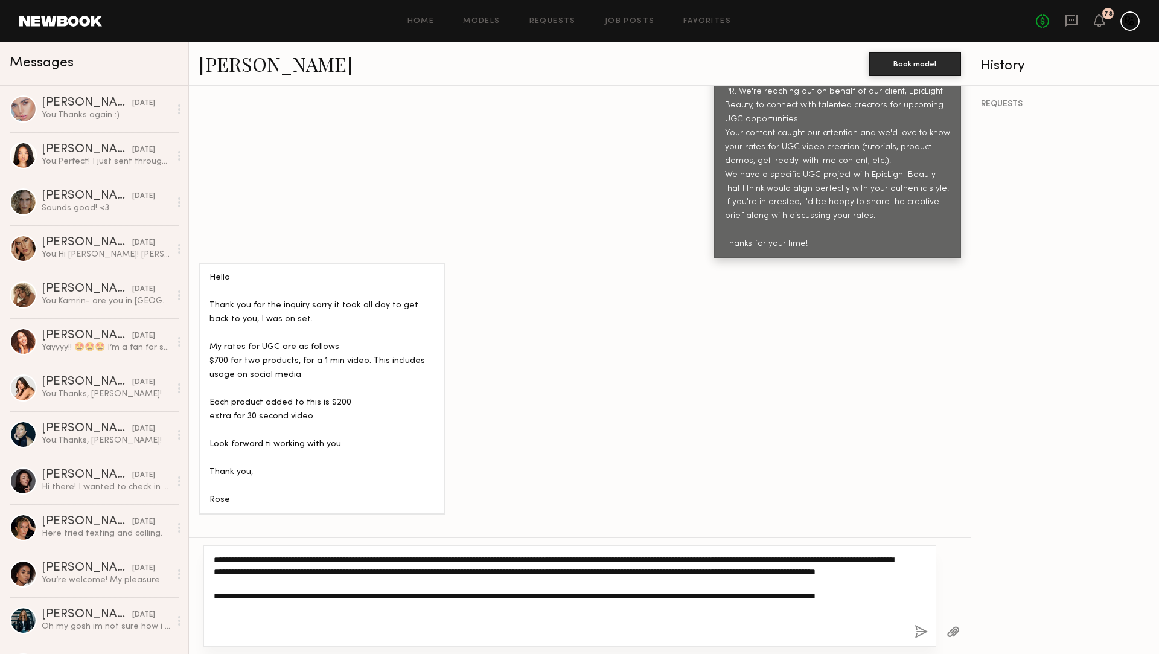
click at [450, 619] on textarea "**********" at bounding box center [559, 596] width 691 height 85
type textarea "**********"
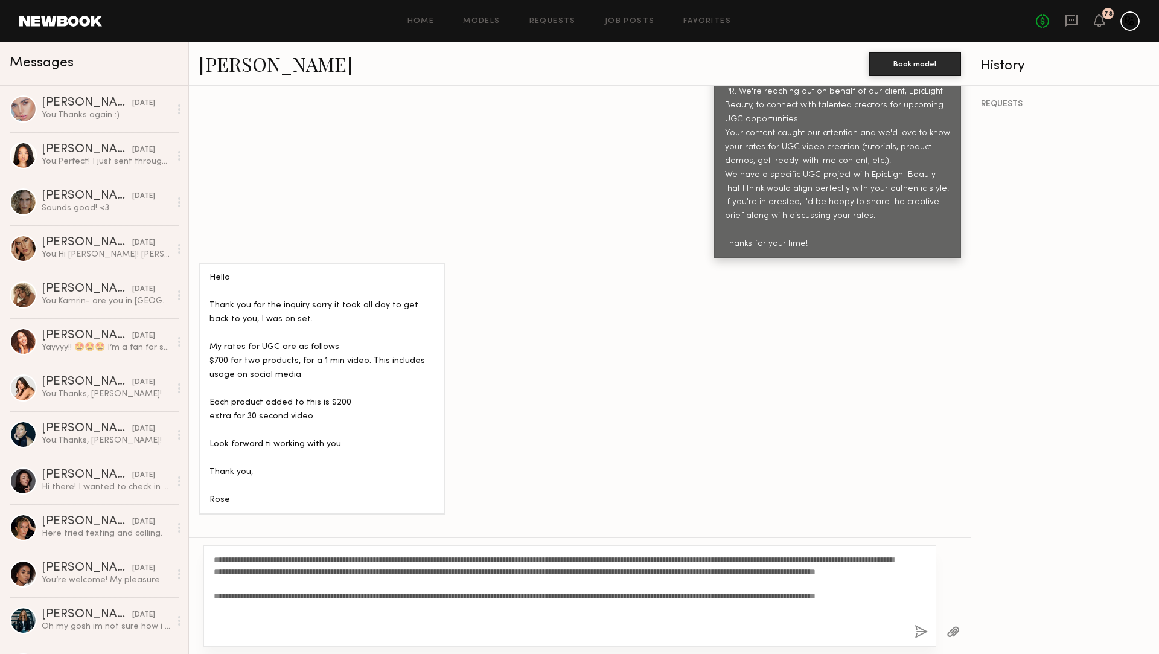
click at [921, 635] on button "button" at bounding box center [921, 632] width 13 height 15
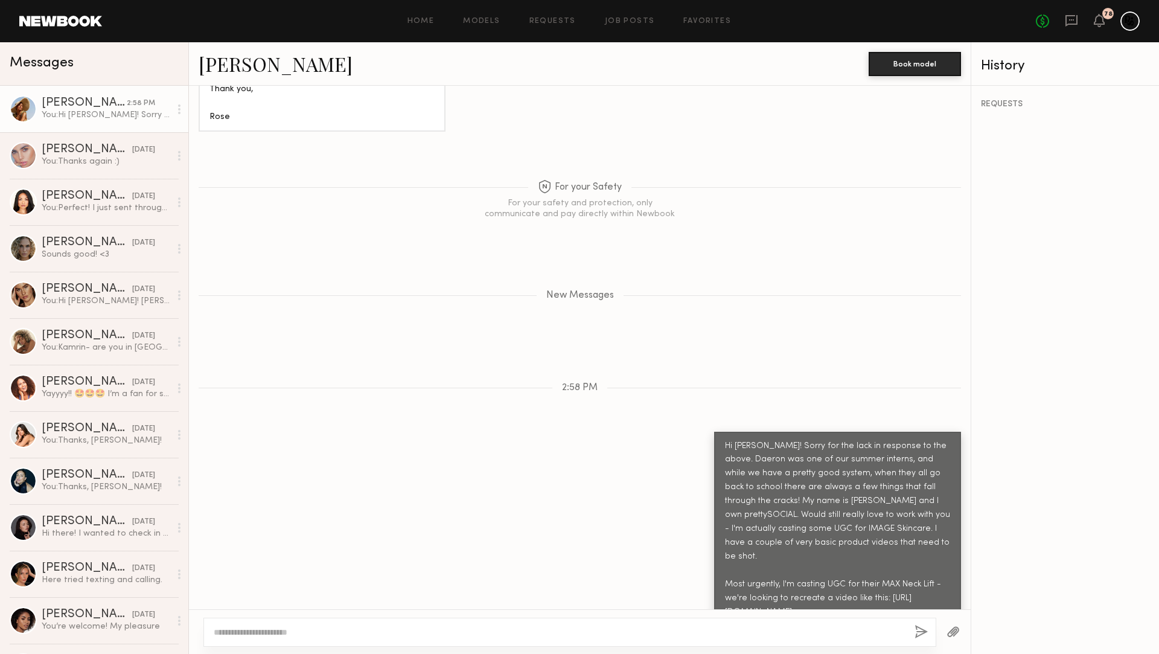
scroll to position [1025, 0]
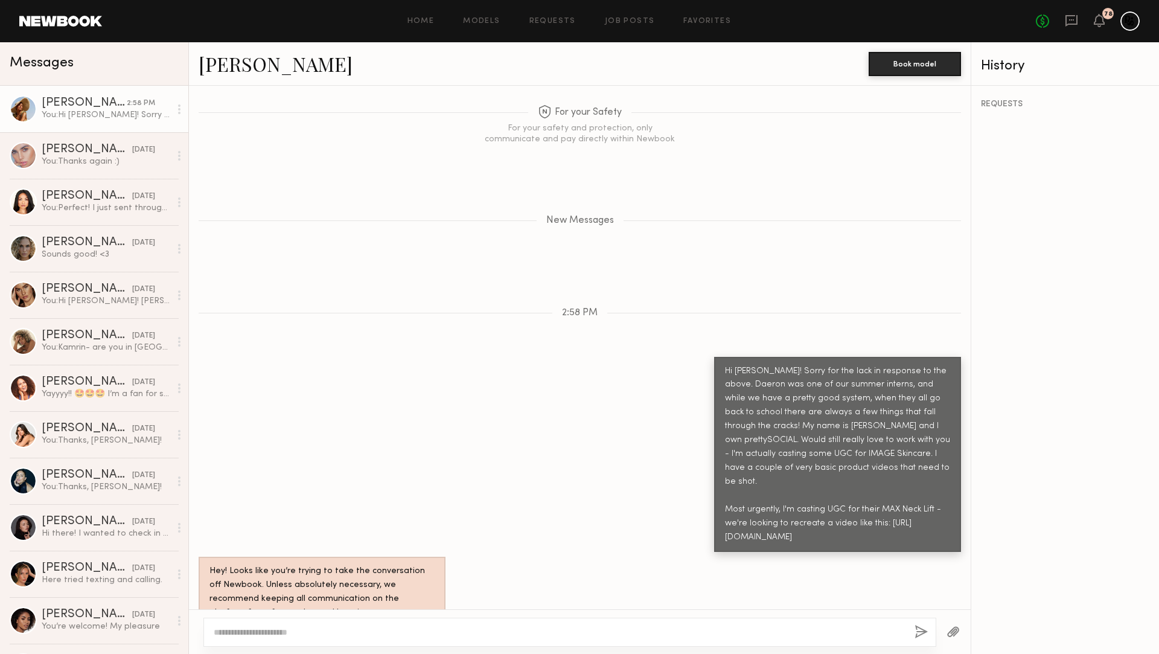
click at [569, 623] on div at bounding box center [569, 632] width 733 height 29
click at [361, 632] on textarea at bounding box center [559, 632] width 691 height 12
paste textarea "**********"
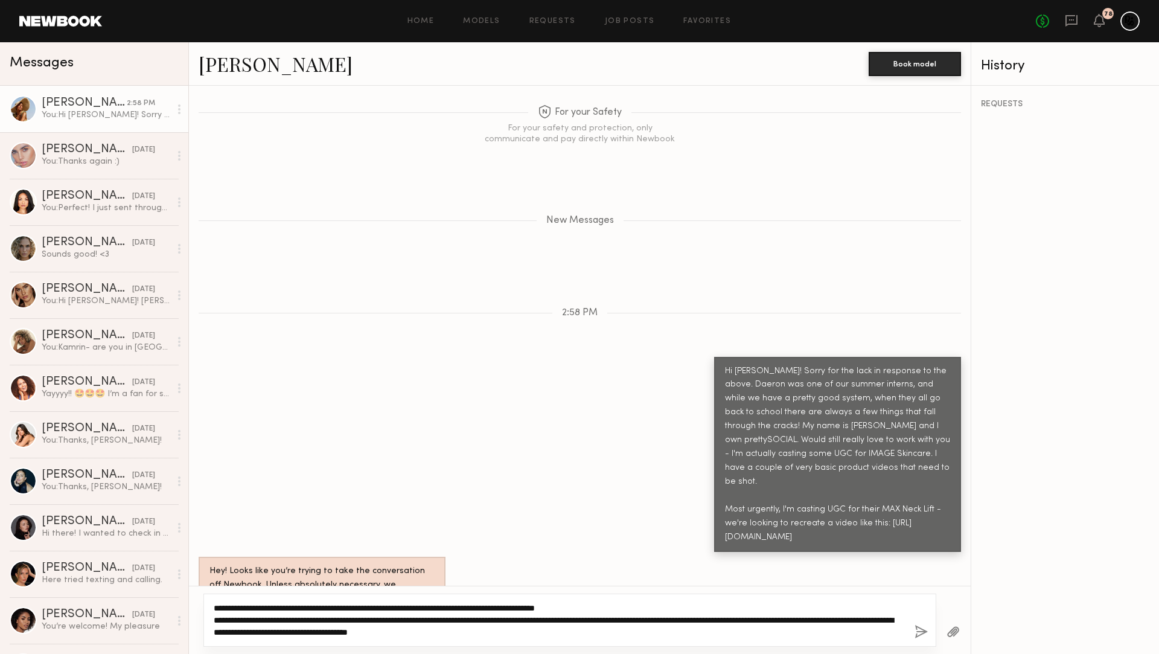
paste textarea "**********"
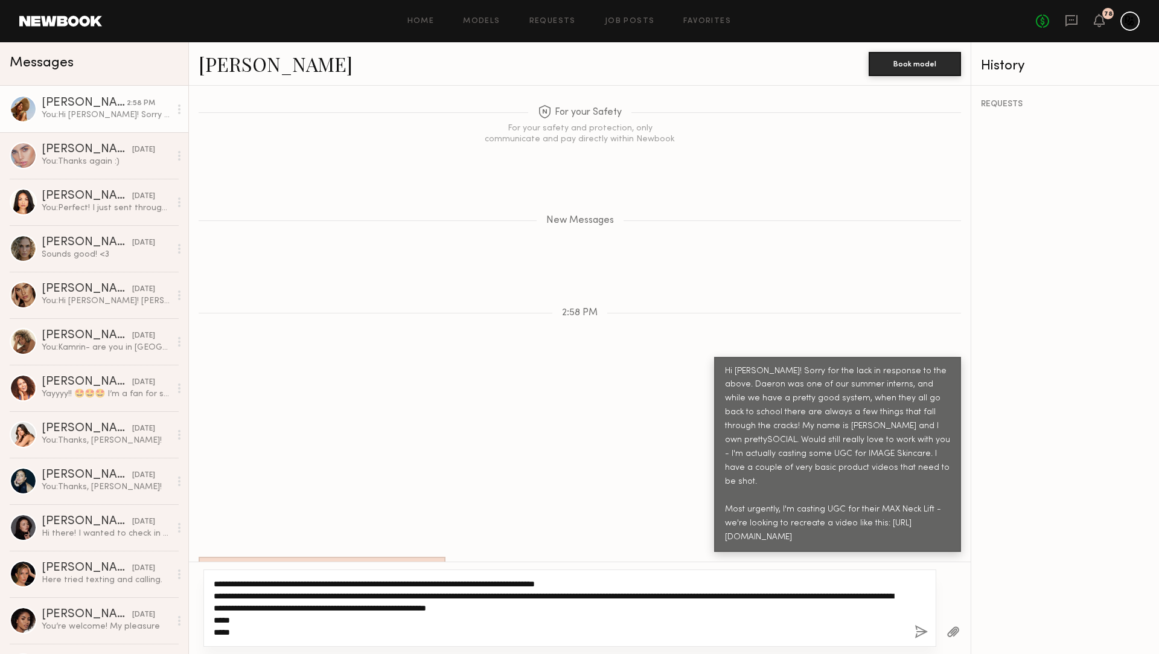
drag, startPoint x: 554, startPoint y: 608, endPoint x: 582, endPoint y: 604, distance: 28.7
click at [554, 608] on textarea "**********" at bounding box center [559, 608] width 691 height 60
click at [671, 606] on textarea "**********" at bounding box center [559, 608] width 691 height 60
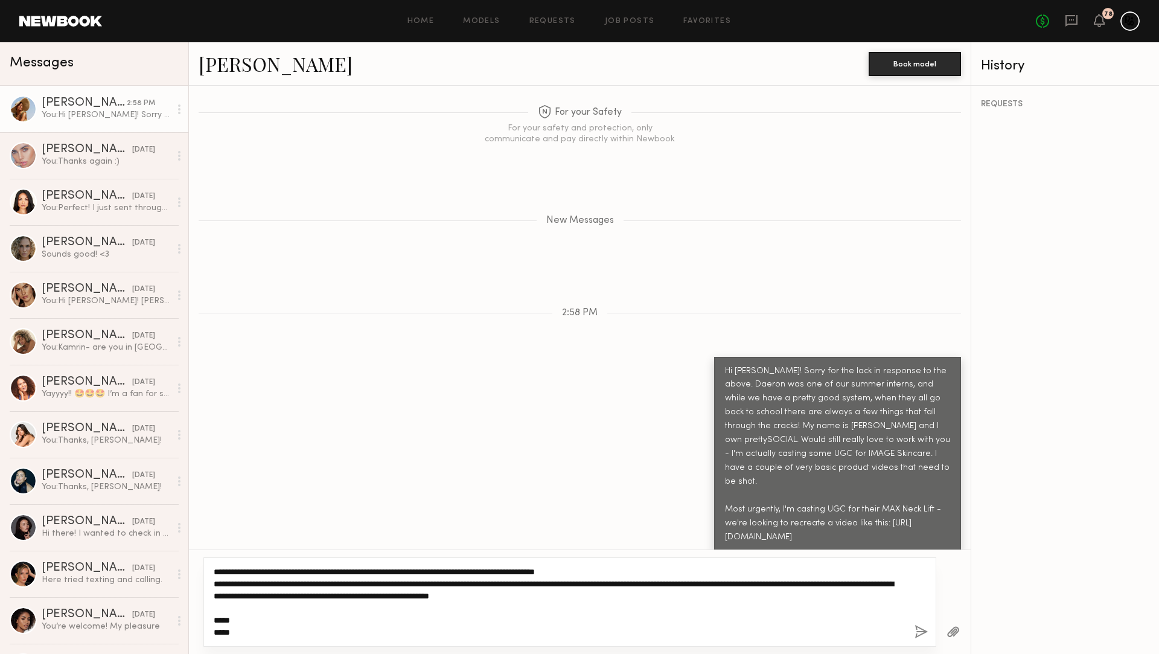
drag, startPoint x: 671, startPoint y: 571, endPoint x: 536, endPoint y: 571, distance: 135.2
click at [536, 571] on textarea "**********" at bounding box center [559, 602] width 691 height 72
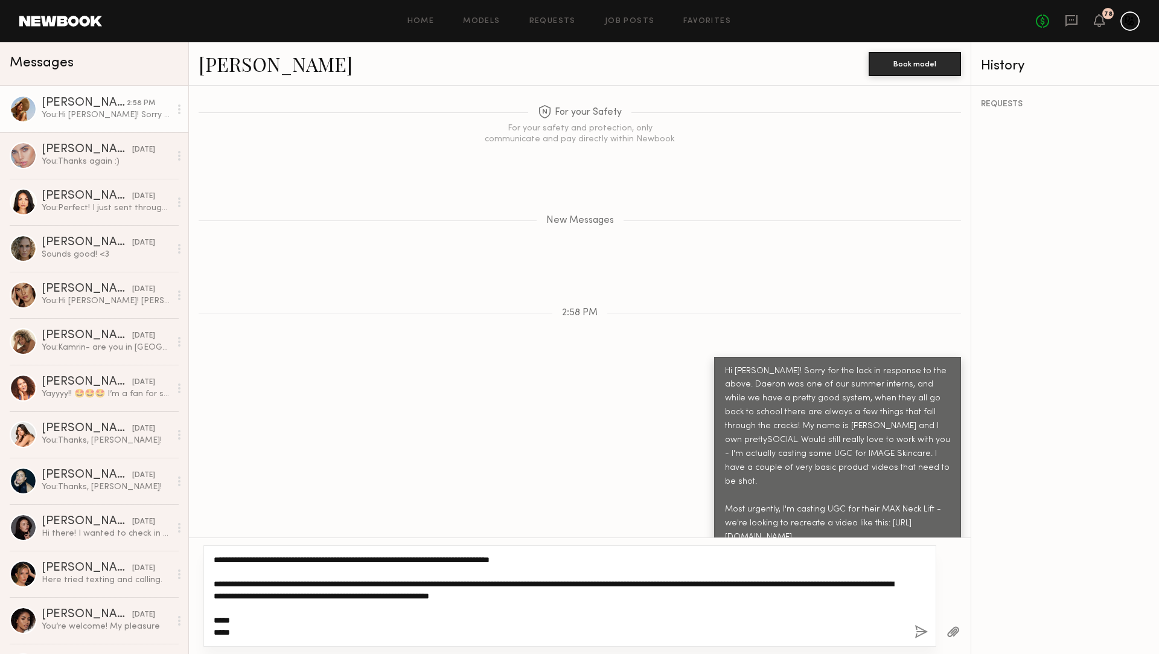
type textarea "**********"
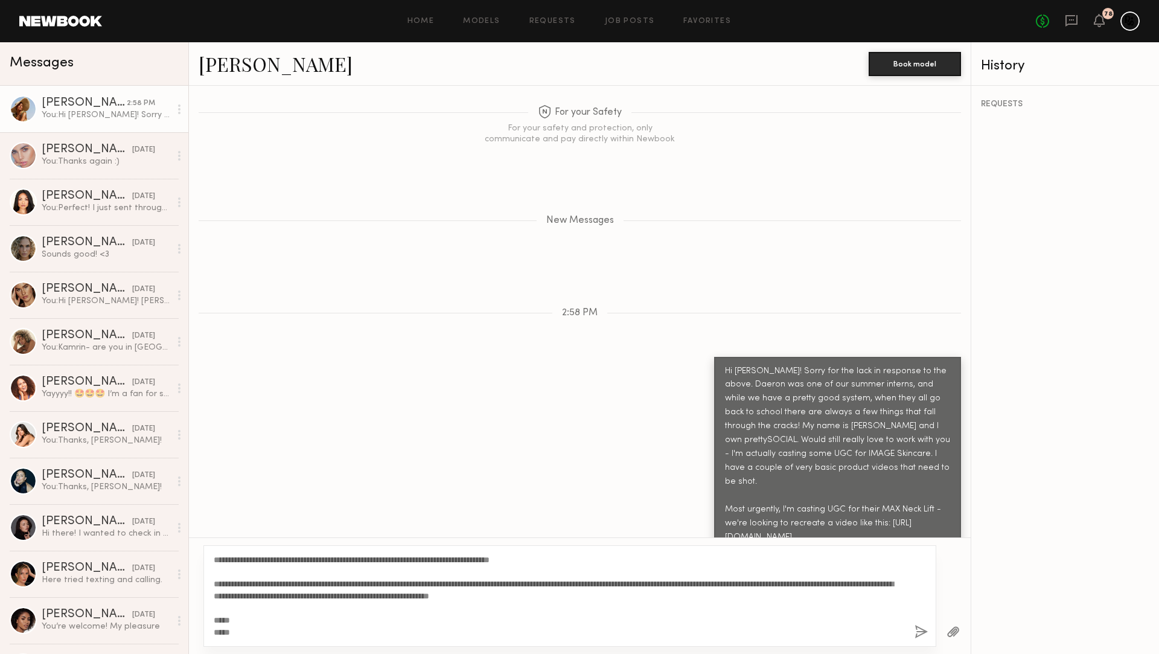
click at [918, 634] on button "button" at bounding box center [921, 632] width 13 height 15
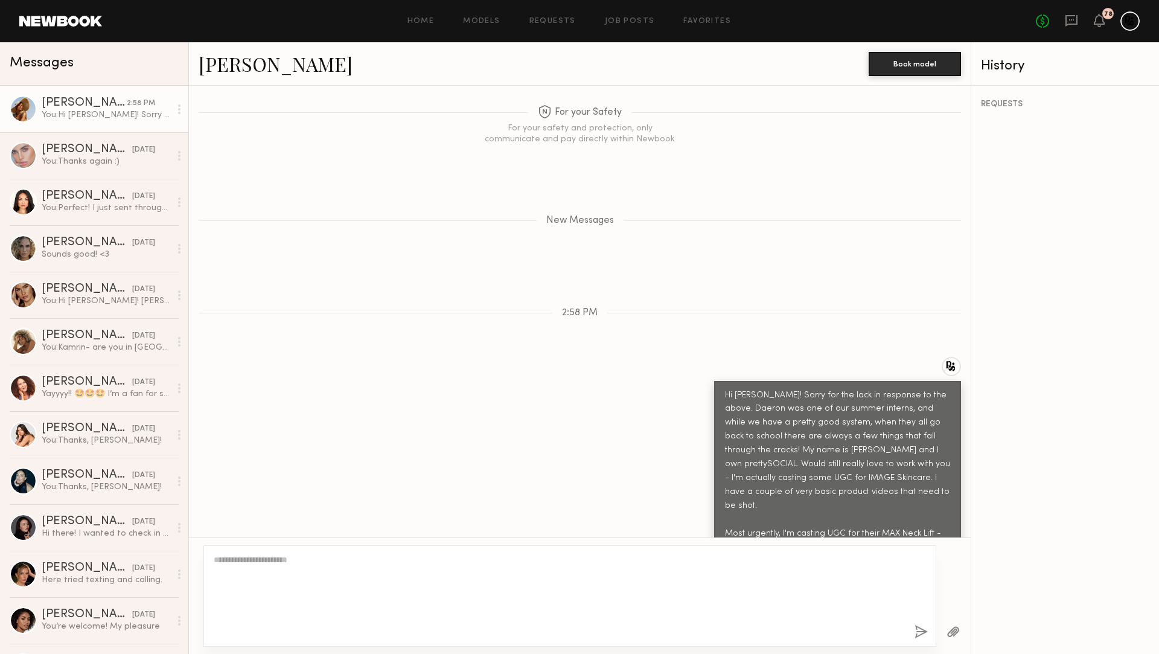
scroll to position [1236, 0]
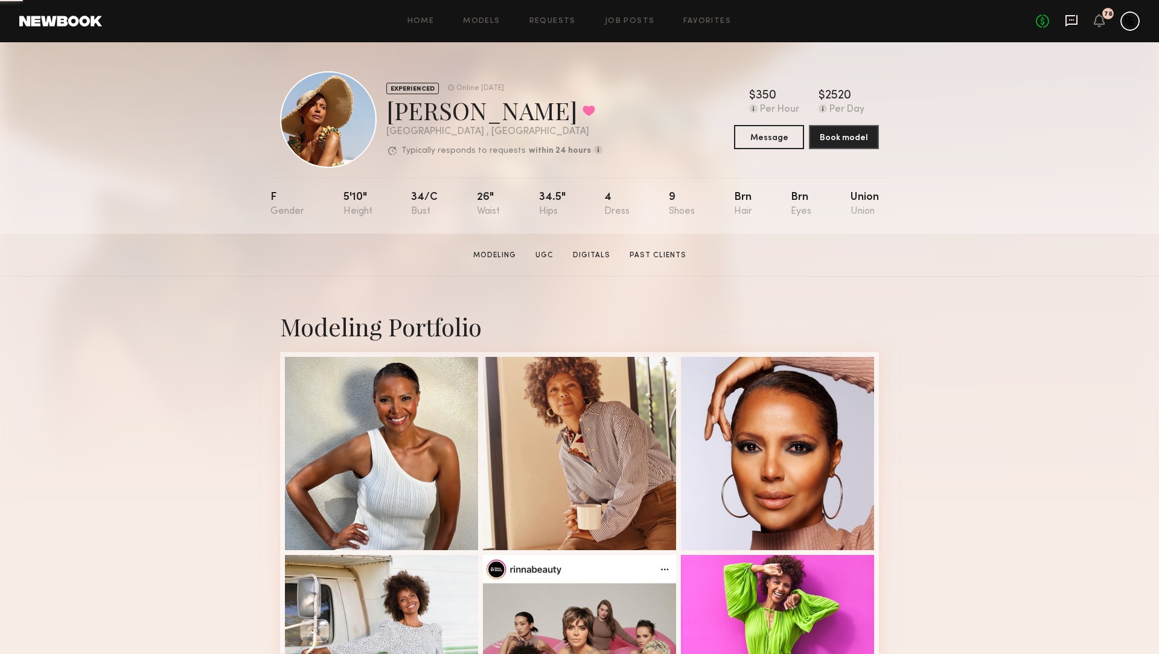
click at [1076, 20] on icon at bounding box center [1071, 20] width 13 height 13
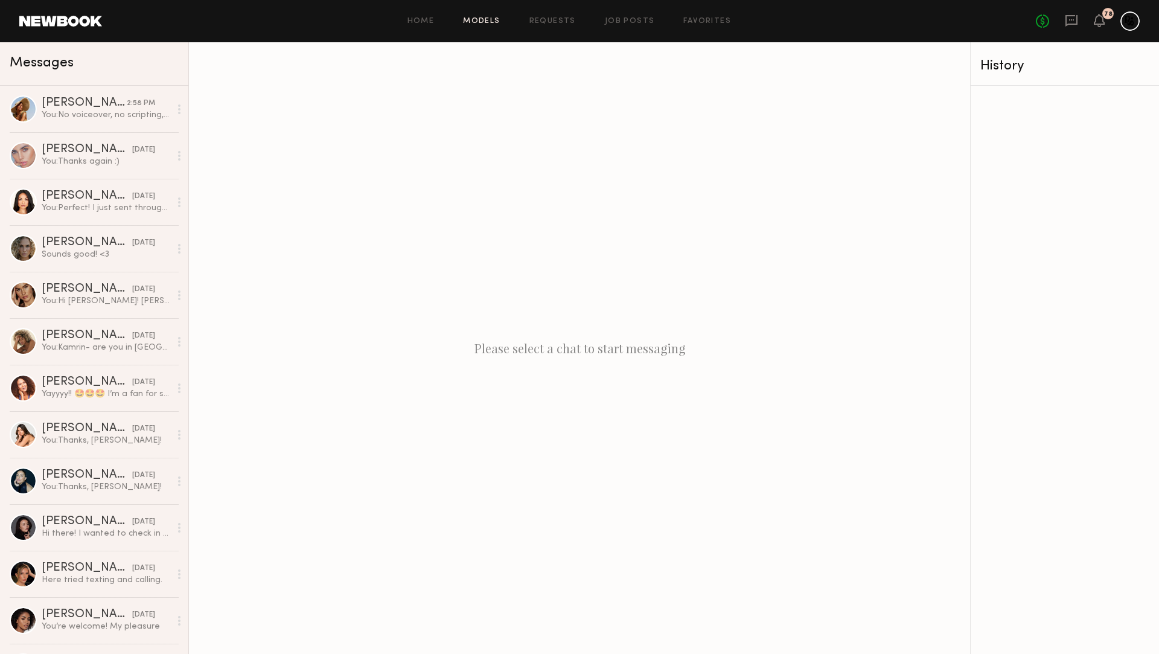
click at [488, 22] on link "Models" at bounding box center [481, 22] width 37 height 8
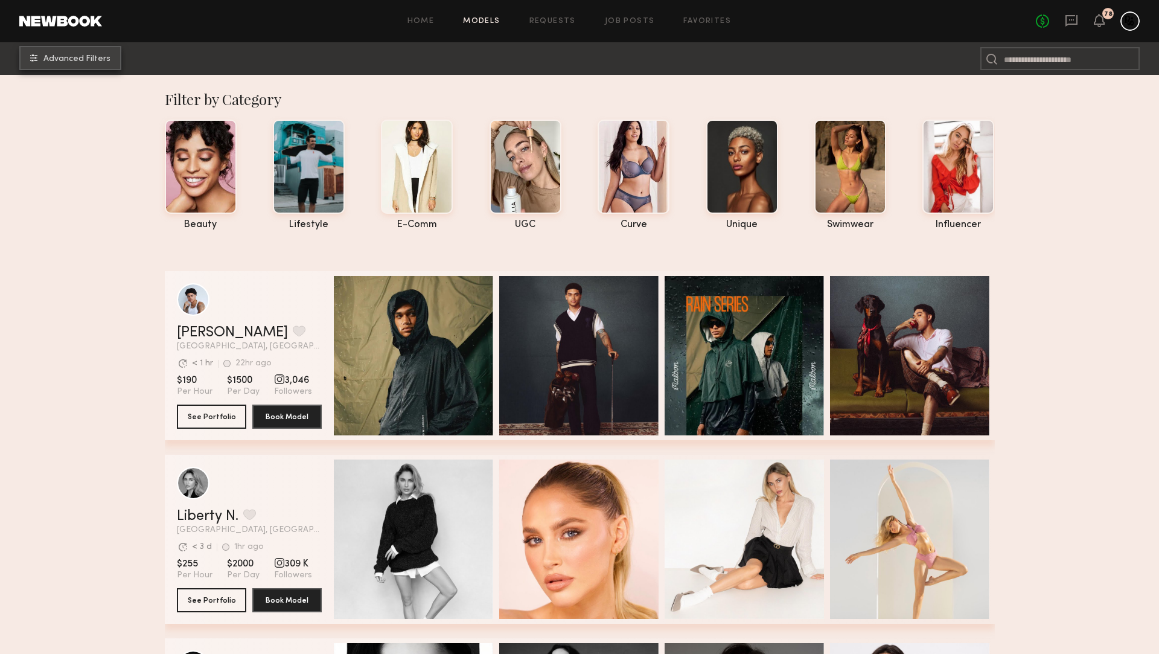
click at [114, 62] on button "Advanced Filters" at bounding box center [70, 58] width 102 height 24
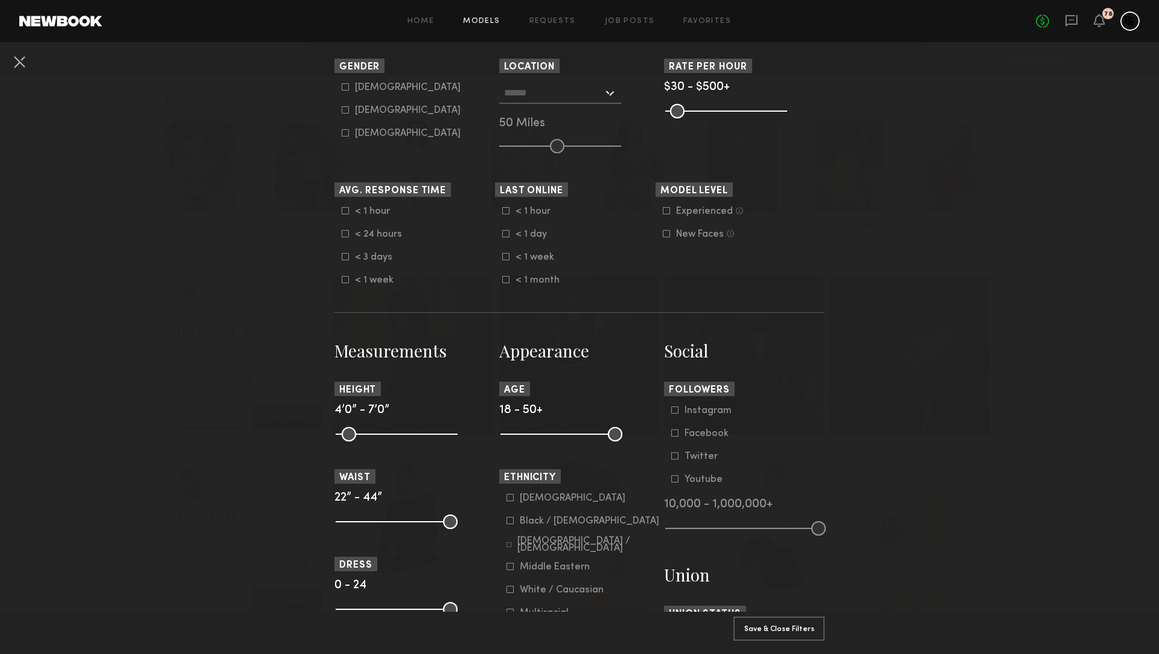
scroll to position [247, 0]
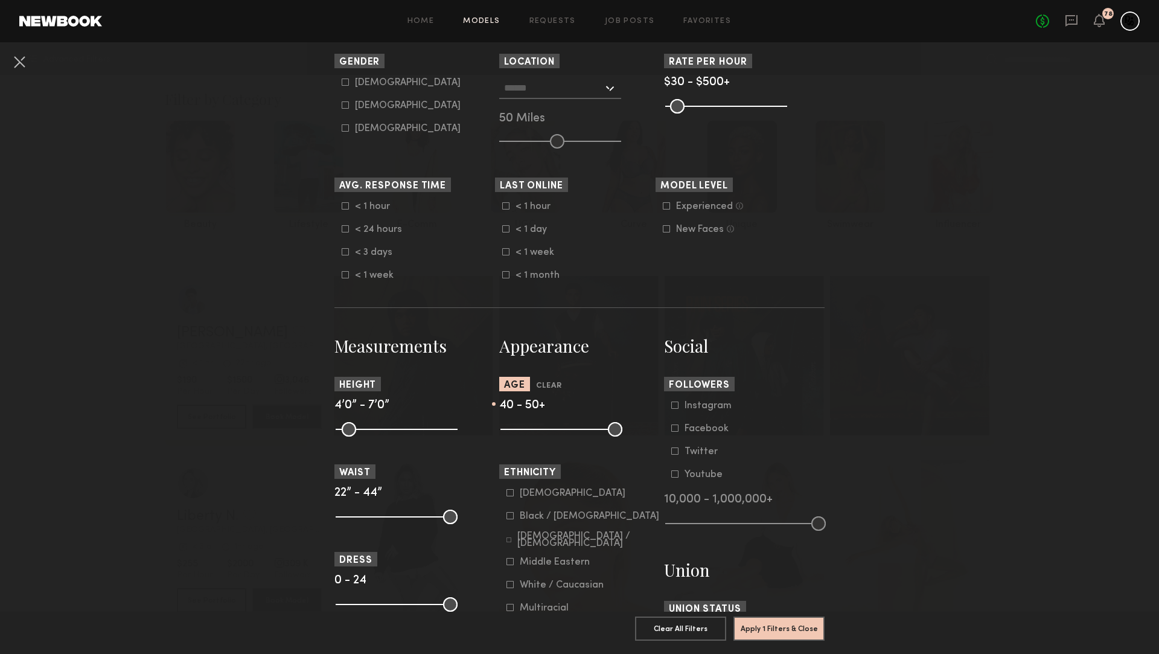
drag, startPoint x: 512, startPoint y: 427, endPoint x: 580, endPoint y: 429, distance: 68.3
type input "**"
click at [580, 429] on input "range" at bounding box center [562, 429] width 122 height 14
click at [768, 630] on button "Apply 1 Filters & Close" at bounding box center [779, 628] width 91 height 24
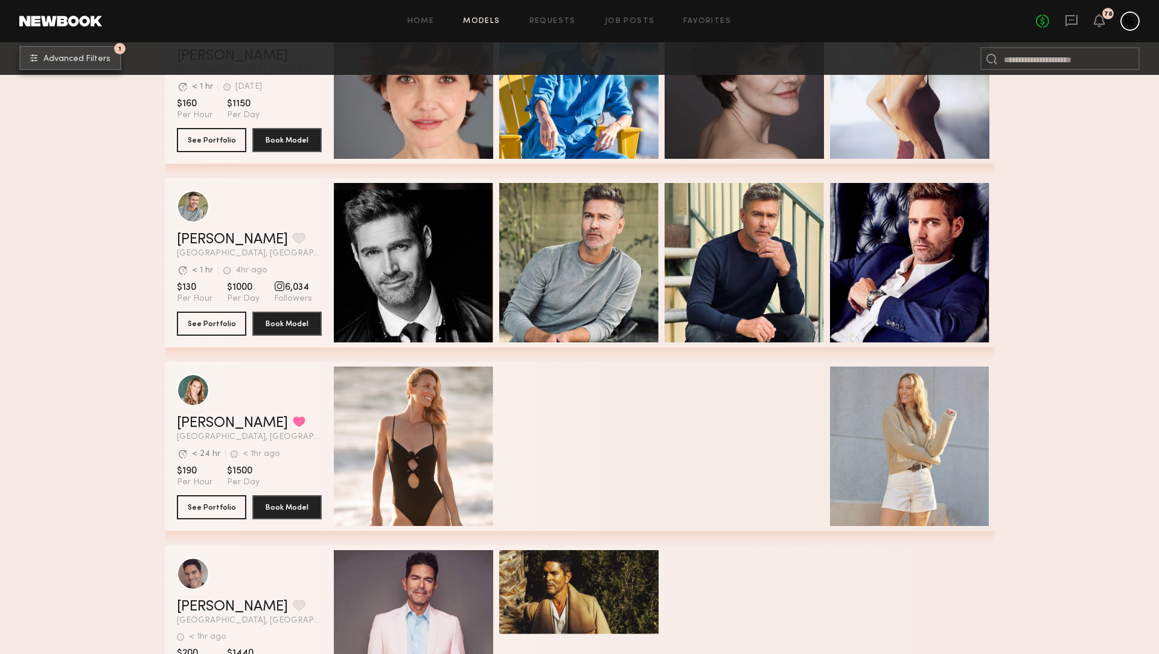
scroll to position [2309, 0]
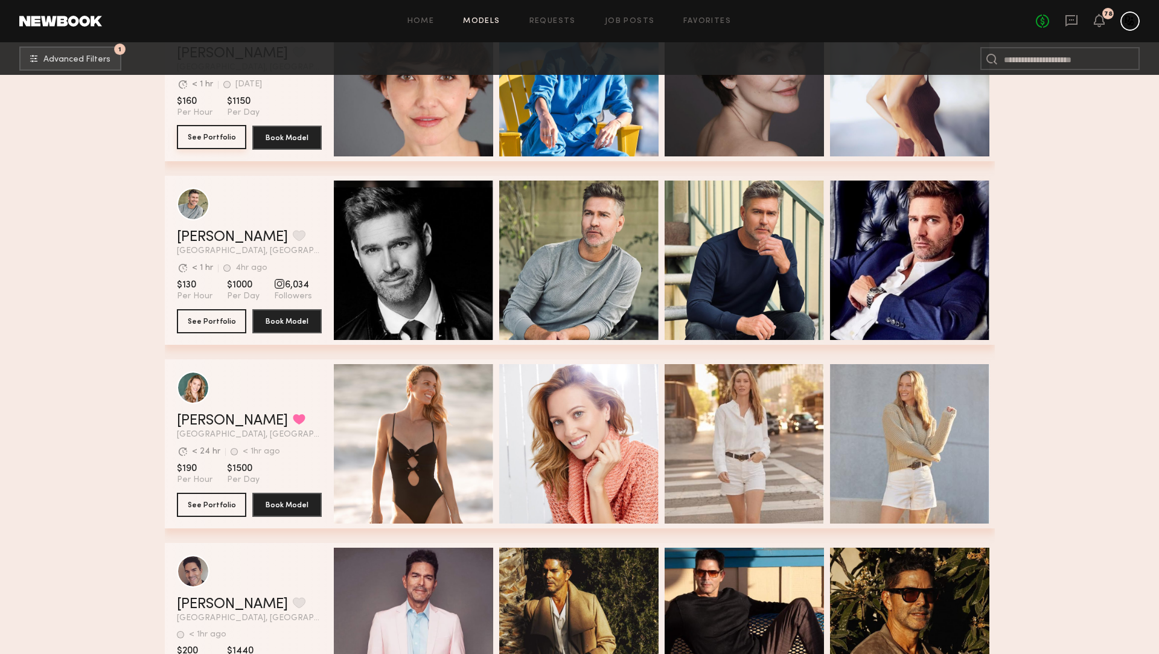
click at [195, 138] on button "See Portfolio" at bounding box center [211, 137] width 69 height 24
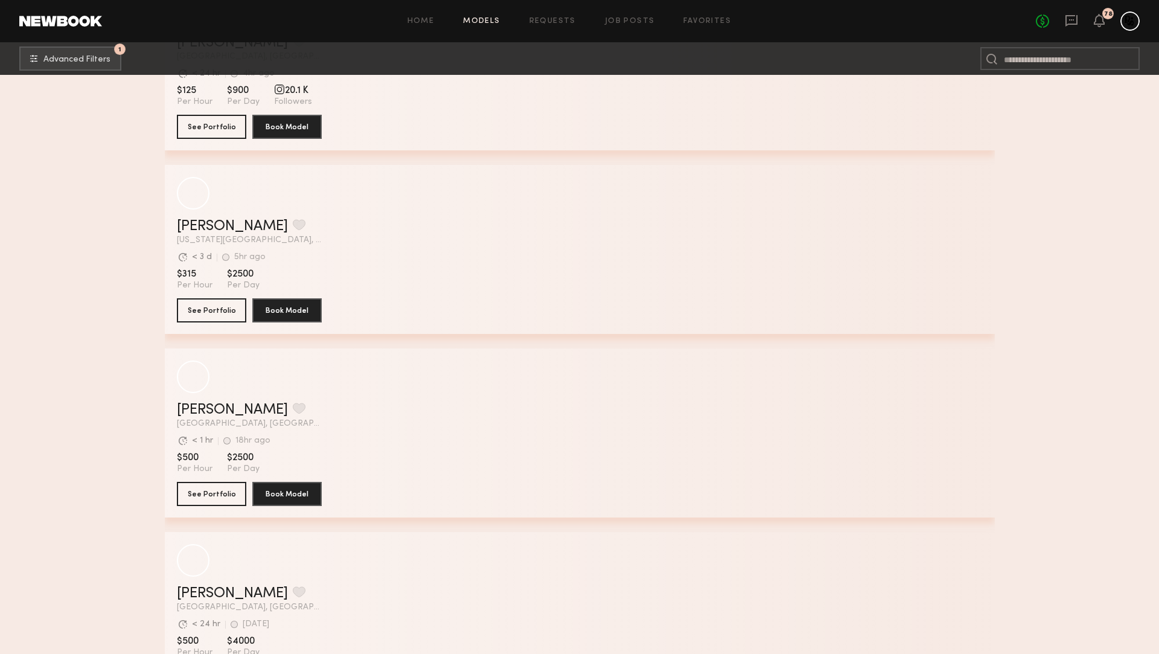
scroll to position [5096, 0]
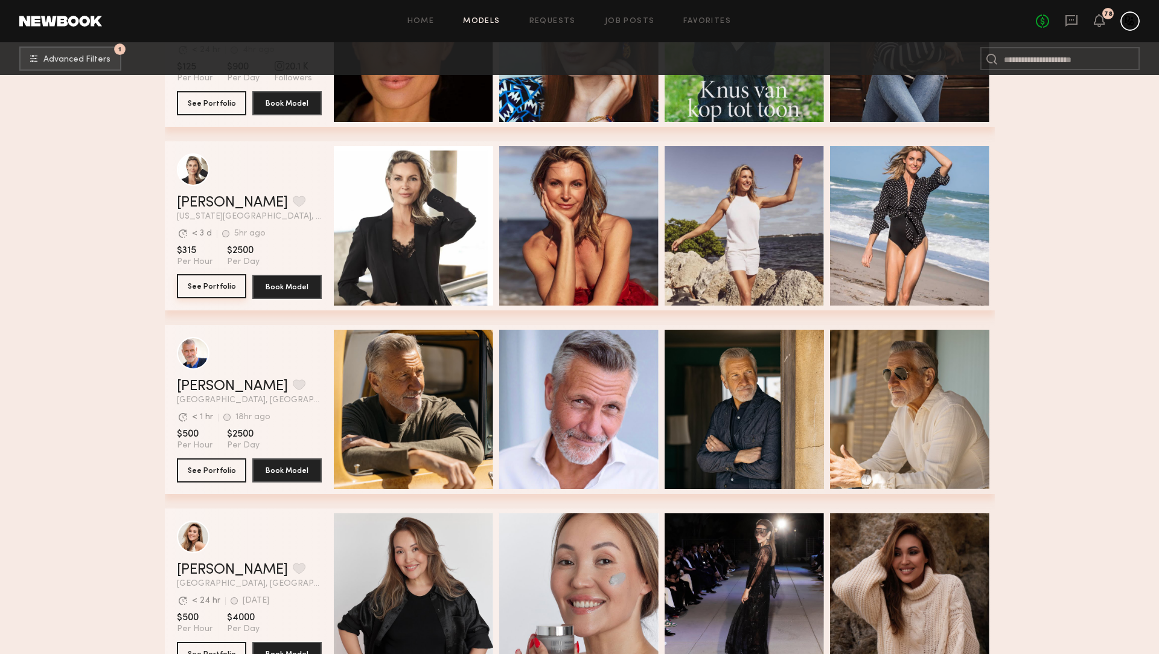
click at [218, 285] on button "See Portfolio" at bounding box center [211, 286] width 69 height 24
click at [1083, 25] on div "No fees up to $5,000 78" at bounding box center [1088, 20] width 104 height 19
click at [1075, 24] on icon at bounding box center [1072, 20] width 12 height 11
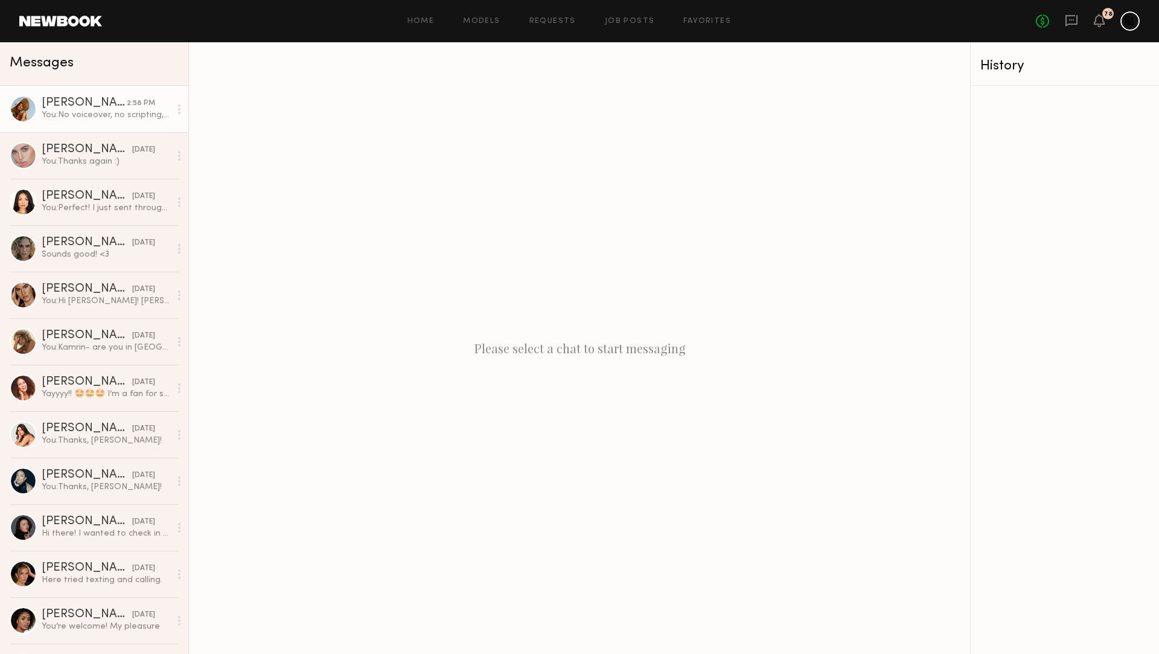
click at [99, 109] on div "You: No voiceover, no scripting, no editing - we're happy to take the clips on …" at bounding box center [106, 114] width 129 height 11
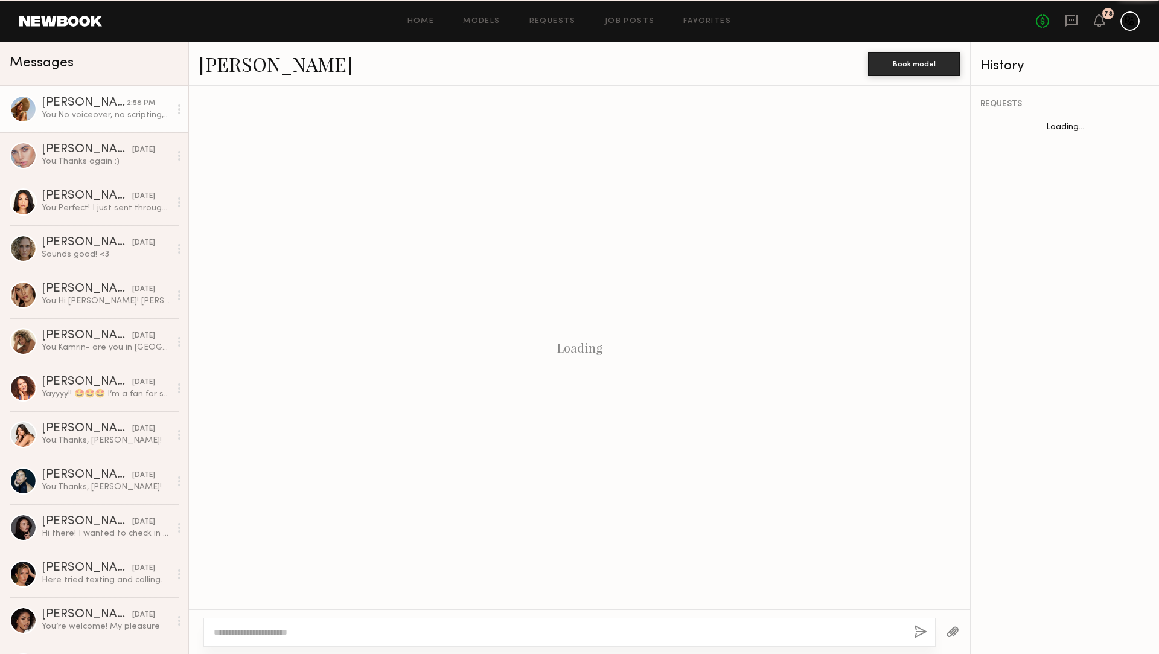
scroll to position [1145, 0]
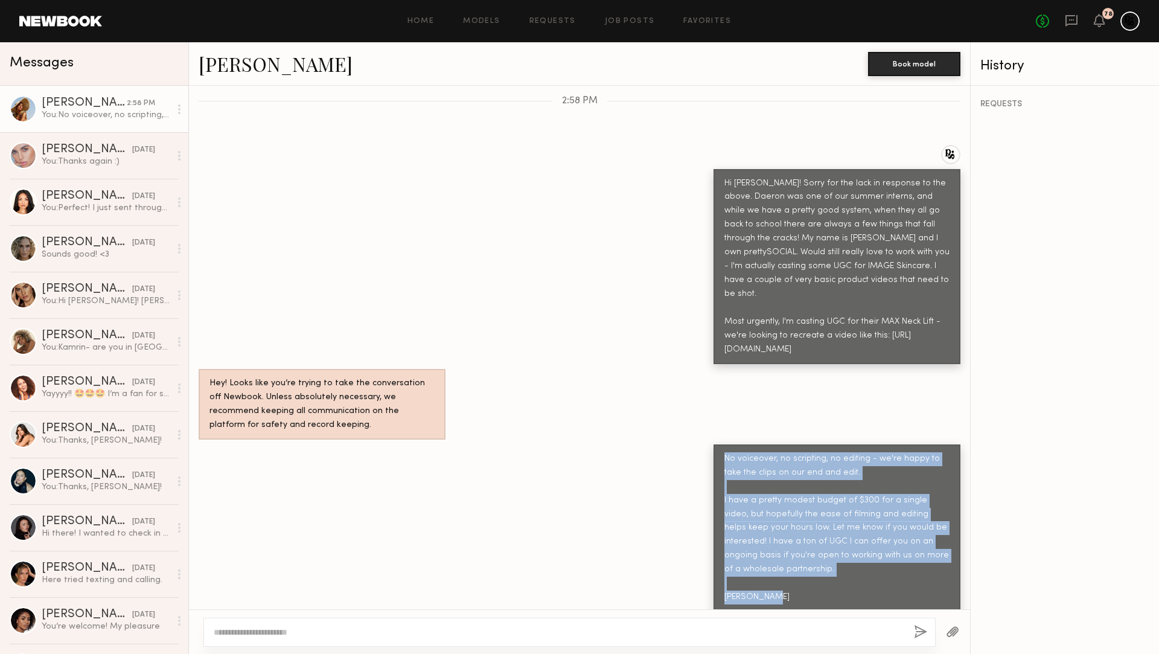
drag, startPoint x: 783, startPoint y: 579, endPoint x: 715, endPoint y: 430, distance: 164.0
click at [699, 444] on div "No voiceover, no scripting, no editing - we're happy to take the clips on our e…" at bounding box center [579, 527] width 781 height 167
click at [419, 21] on link "Home" at bounding box center [421, 22] width 27 height 8
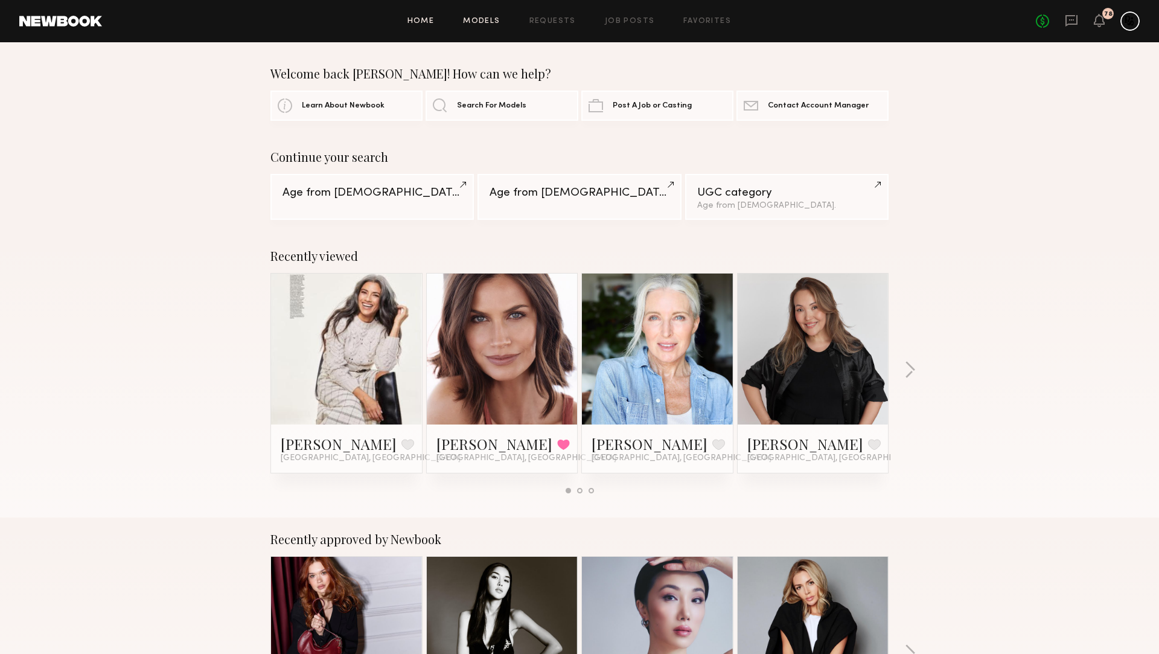
click at [476, 21] on link "Models" at bounding box center [481, 22] width 37 height 8
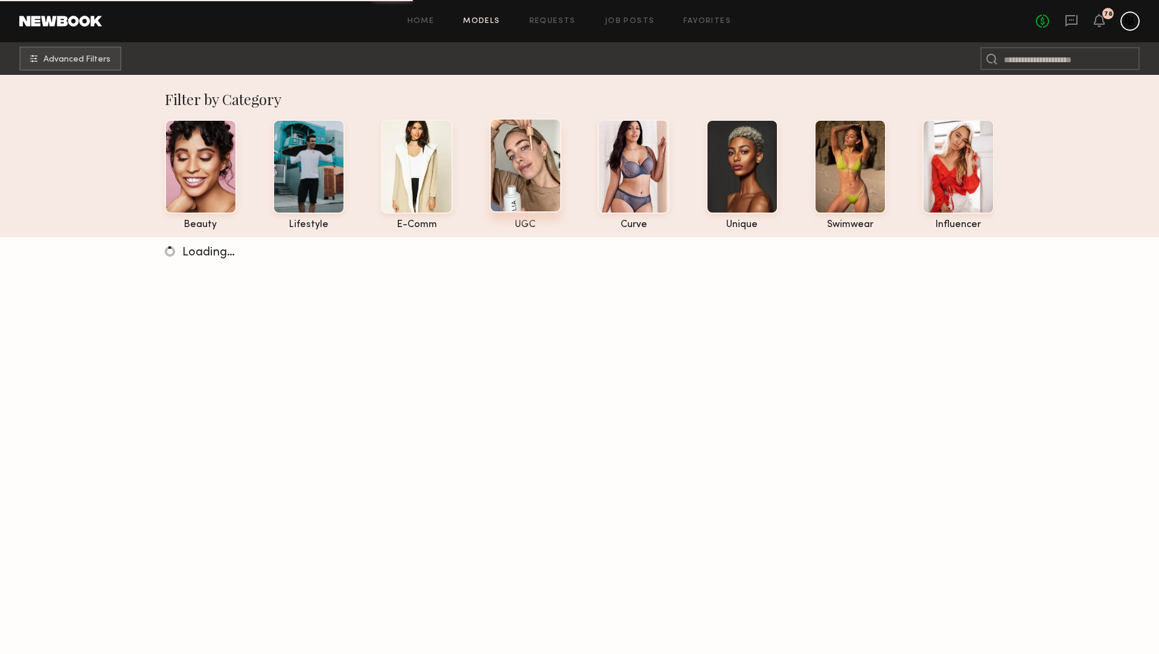
click at [521, 147] on div at bounding box center [526, 165] width 72 height 94
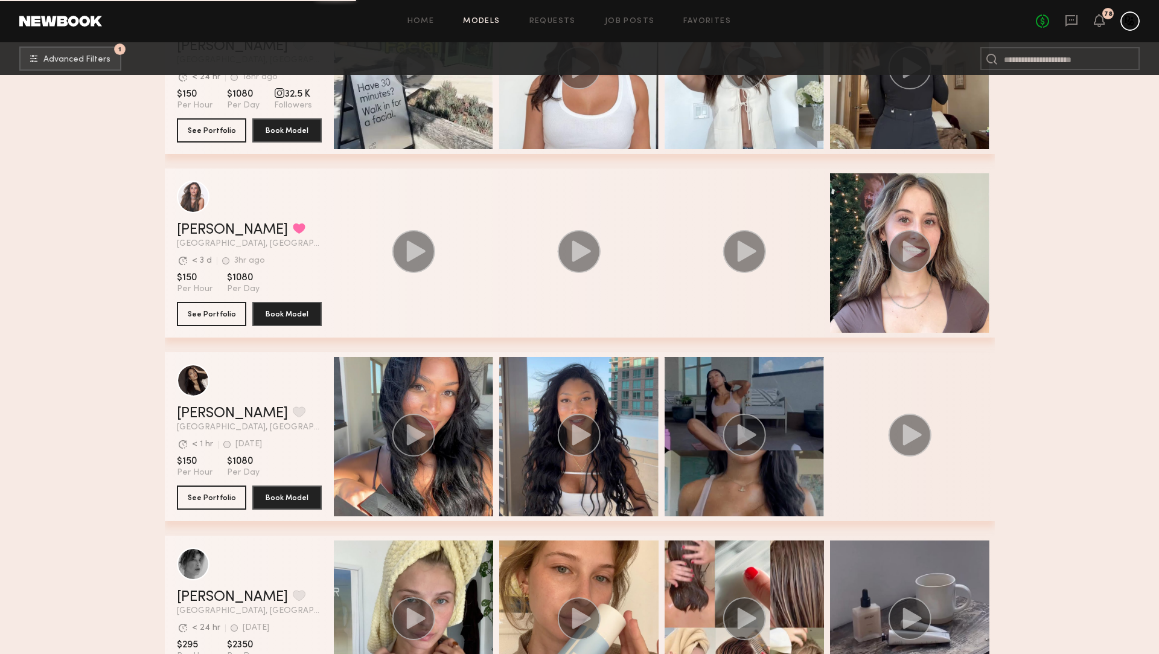
scroll to position [1861, 0]
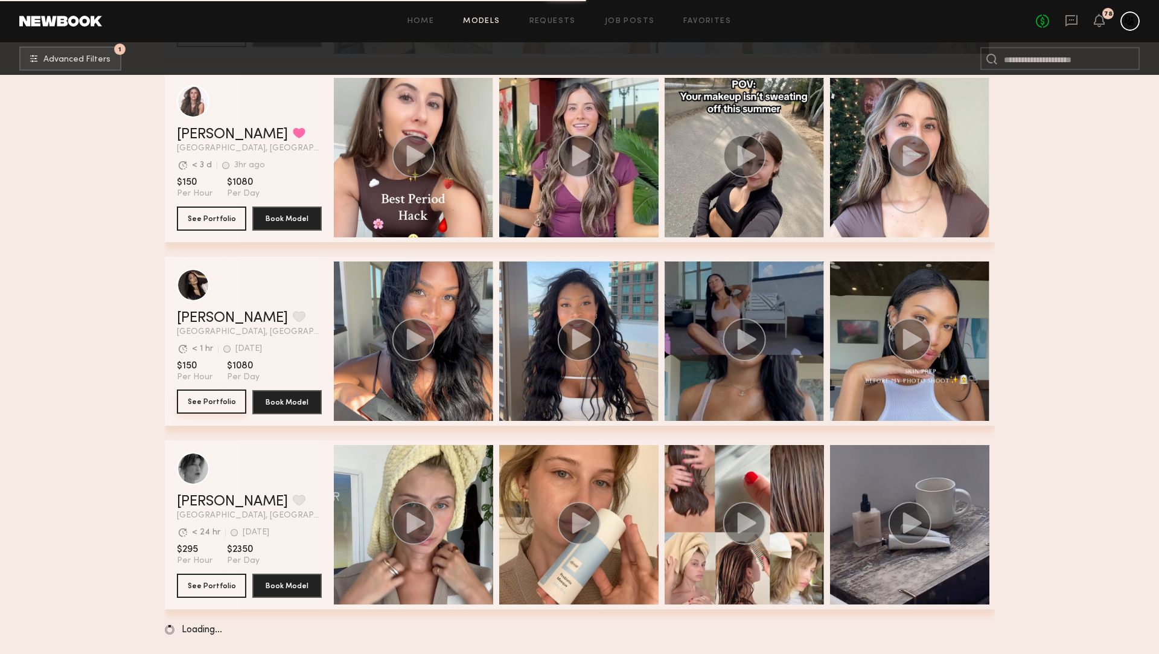
click at [202, 402] on button "See Portfolio" at bounding box center [211, 401] width 69 height 24
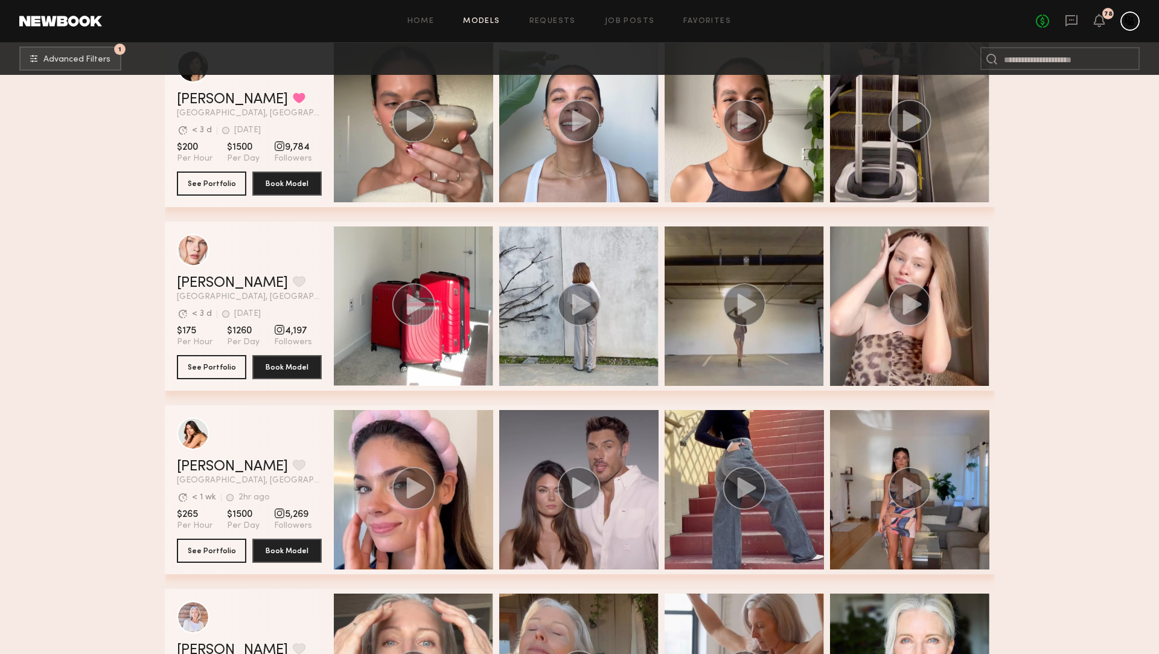
scroll to position [4816, 0]
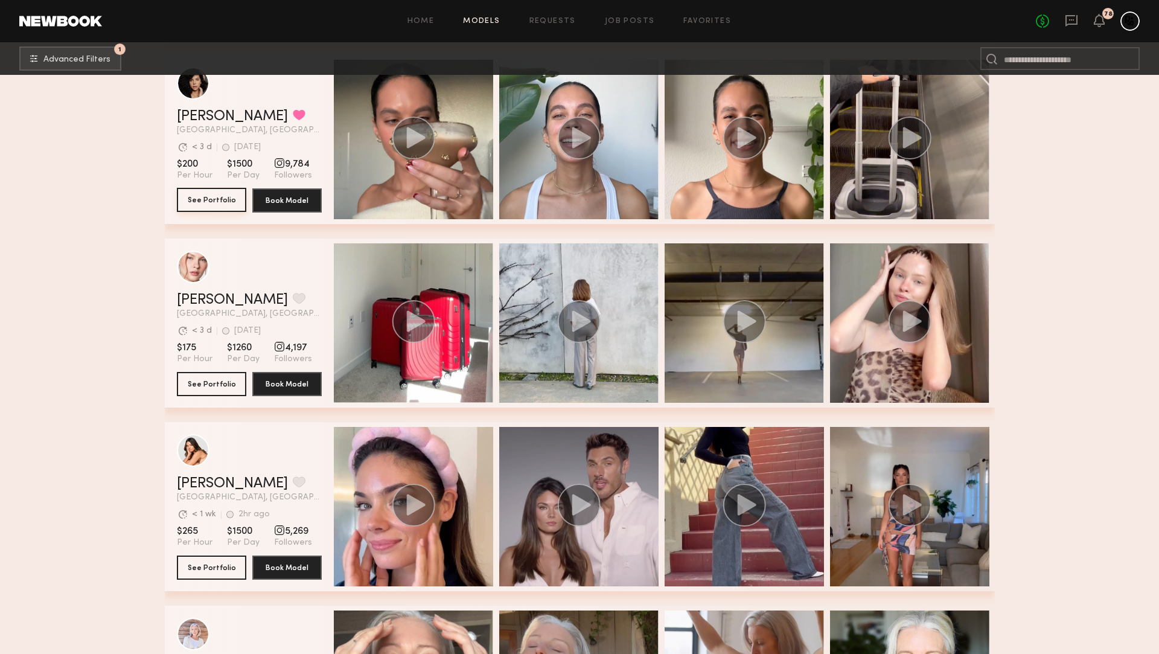
click at [223, 205] on button "See Portfolio" at bounding box center [211, 200] width 69 height 24
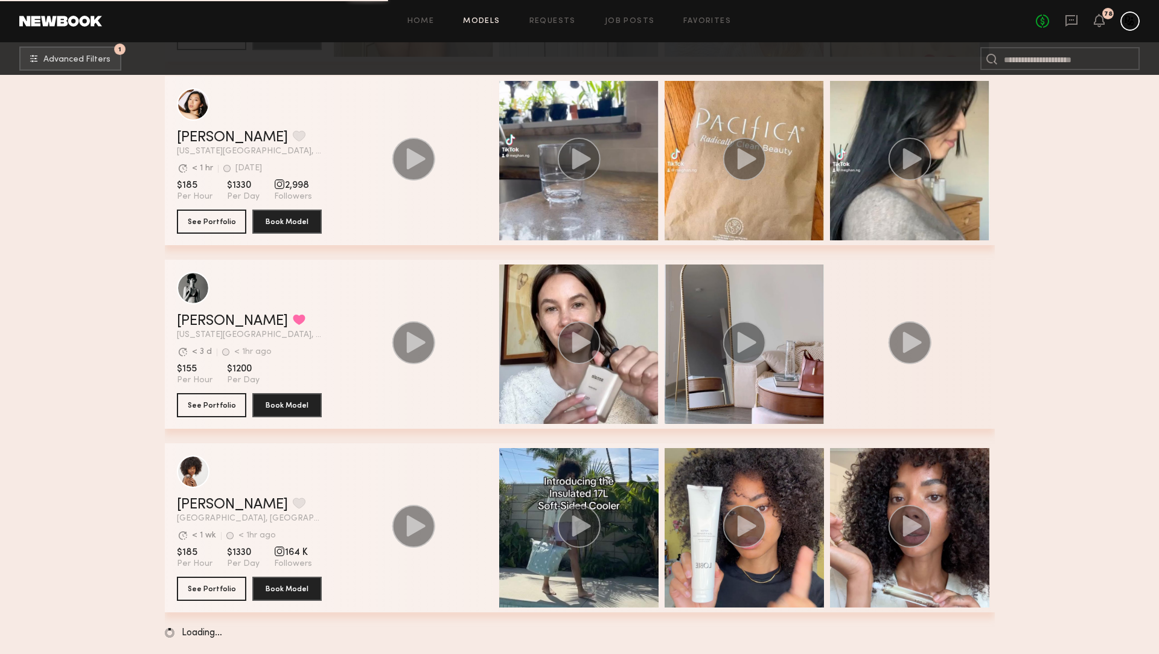
scroll to position [10671, 0]
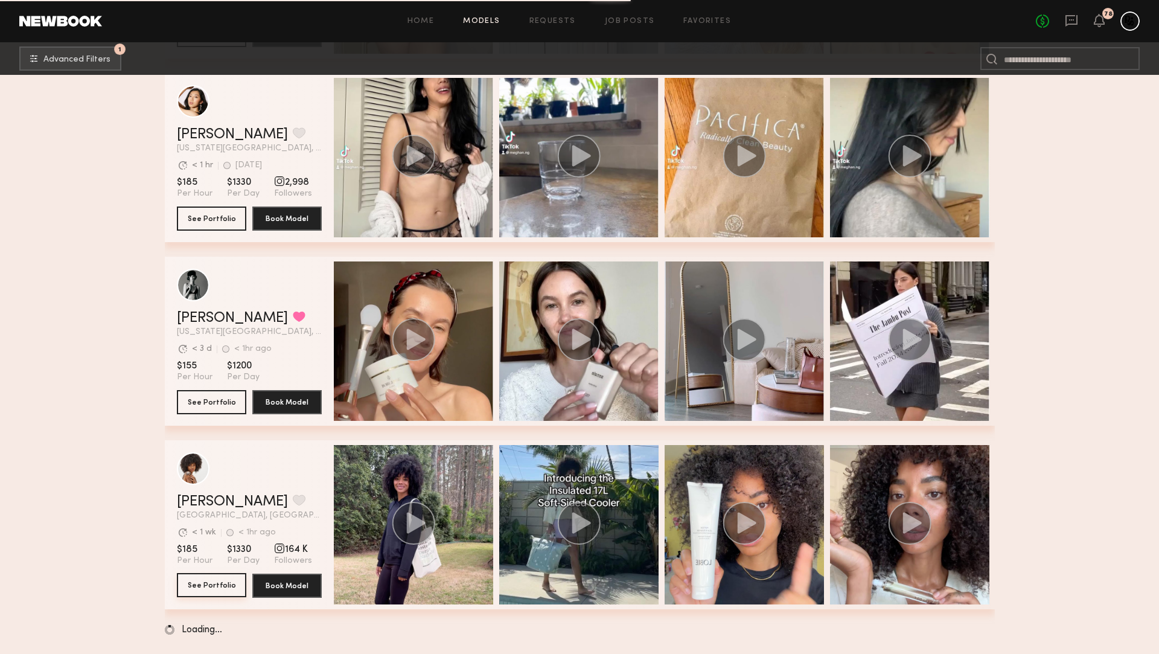
click at [236, 584] on button "See Portfolio" at bounding box center [211, 585] width 69 height 24
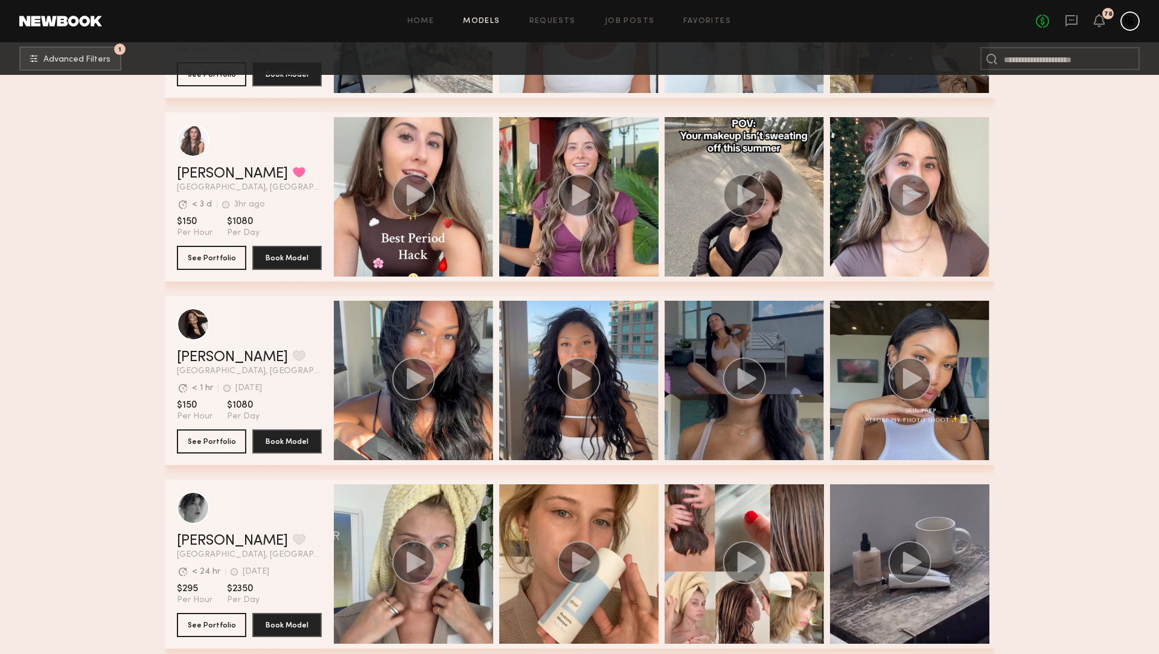
scroll to position [1840, 0]
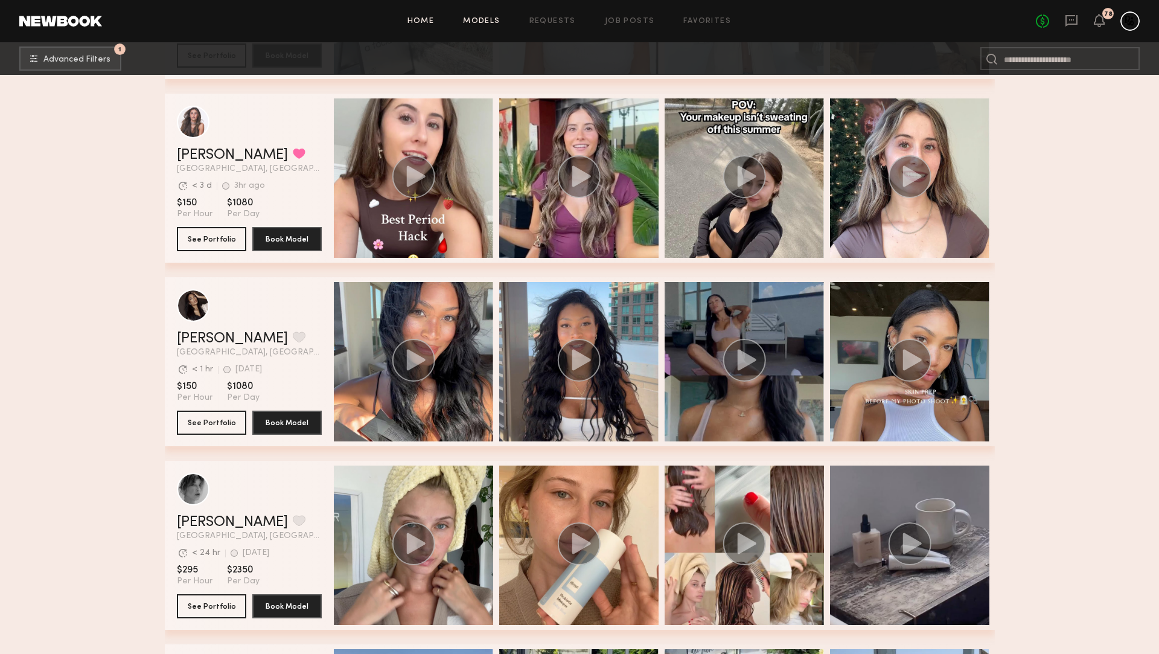
click at [425, 19] on link "Home" at bounding box center [421, 22] width 27 height 8
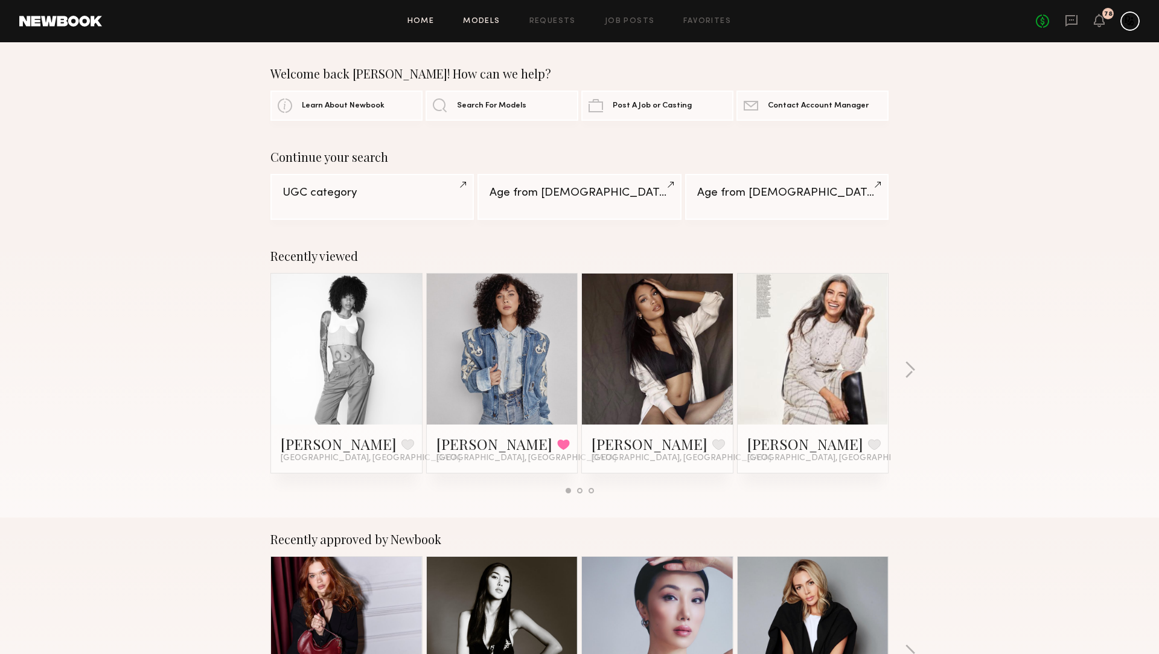
click at [485, 20] on link "Models" at bounding box center [481, 22] width 37 height 8
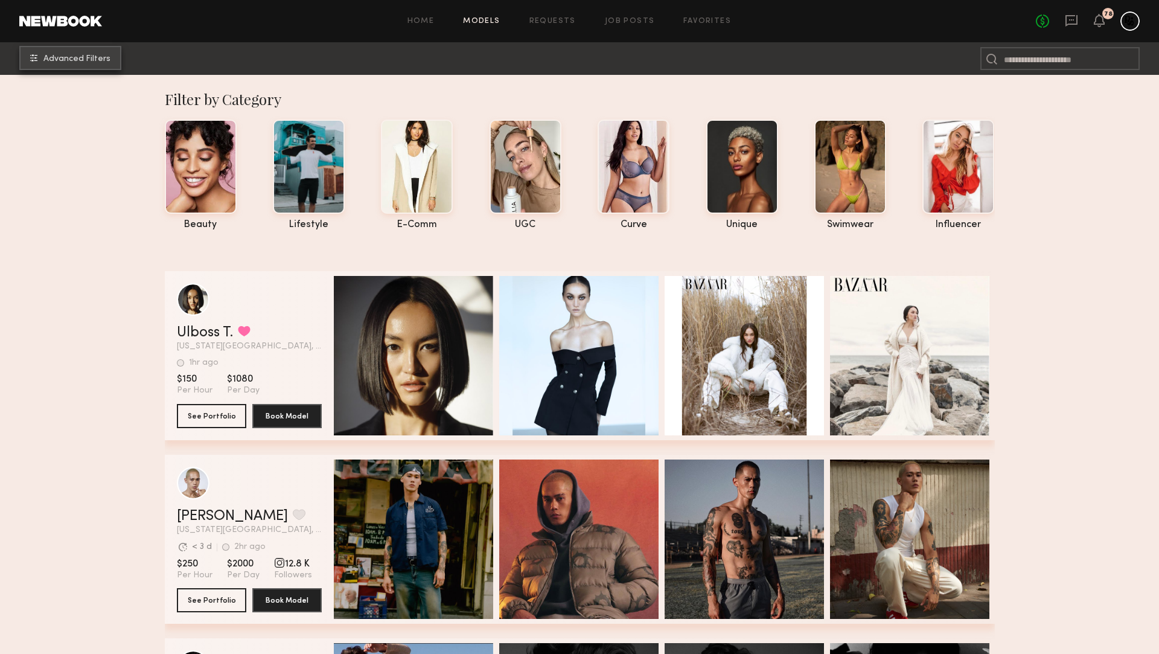
click at [63, 55] on span "Advanced Filters" at bounding box center [76, 59] width 67 height 8
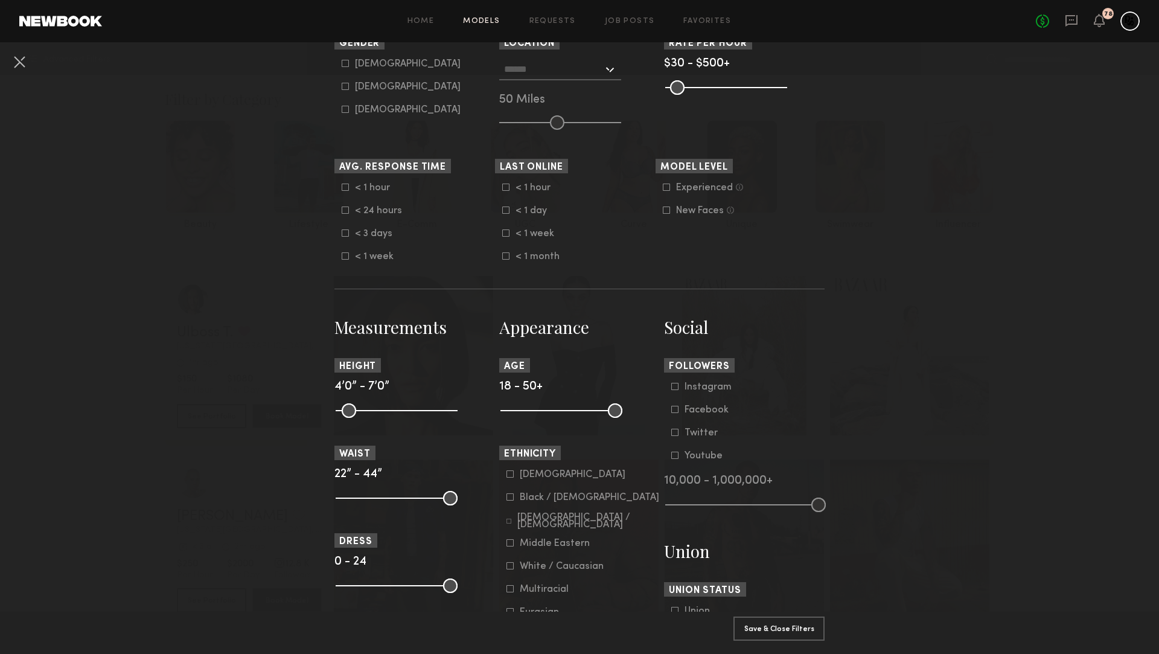
scroll to position [284, 0]
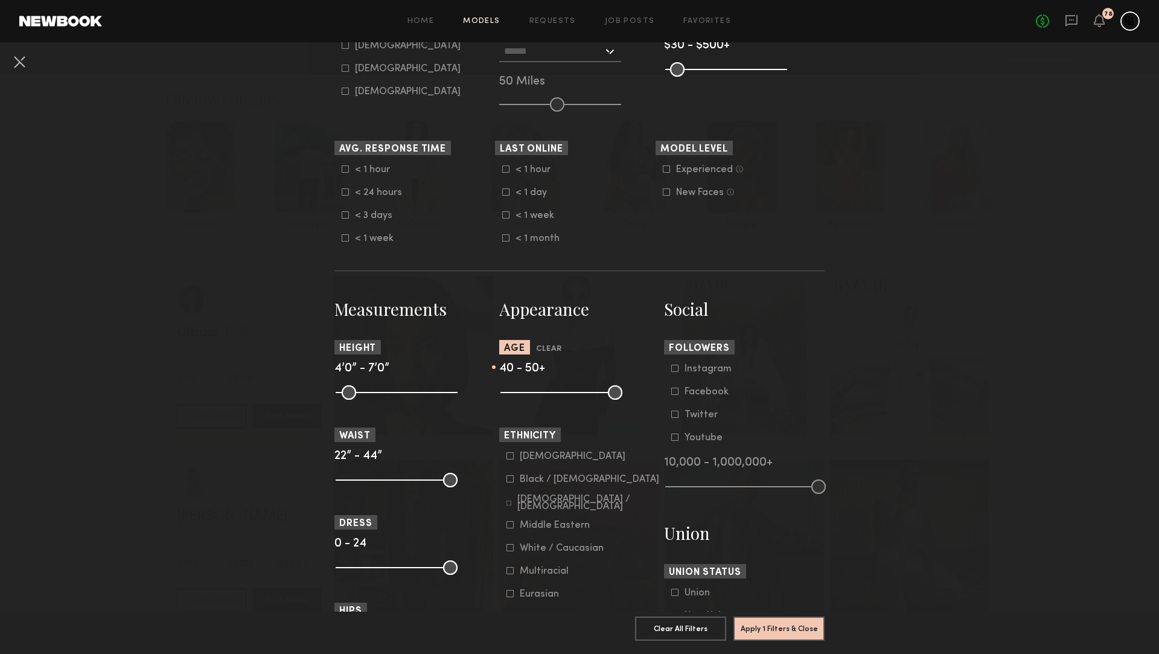
drag, startPoint x: 507, startPoint y: 394, endPoint x: 581, endPoint y: 397, distance: 74.3
type input "**"
click at [581, 397] on input "range" at bounding box center [562, 392] width 122 height 14
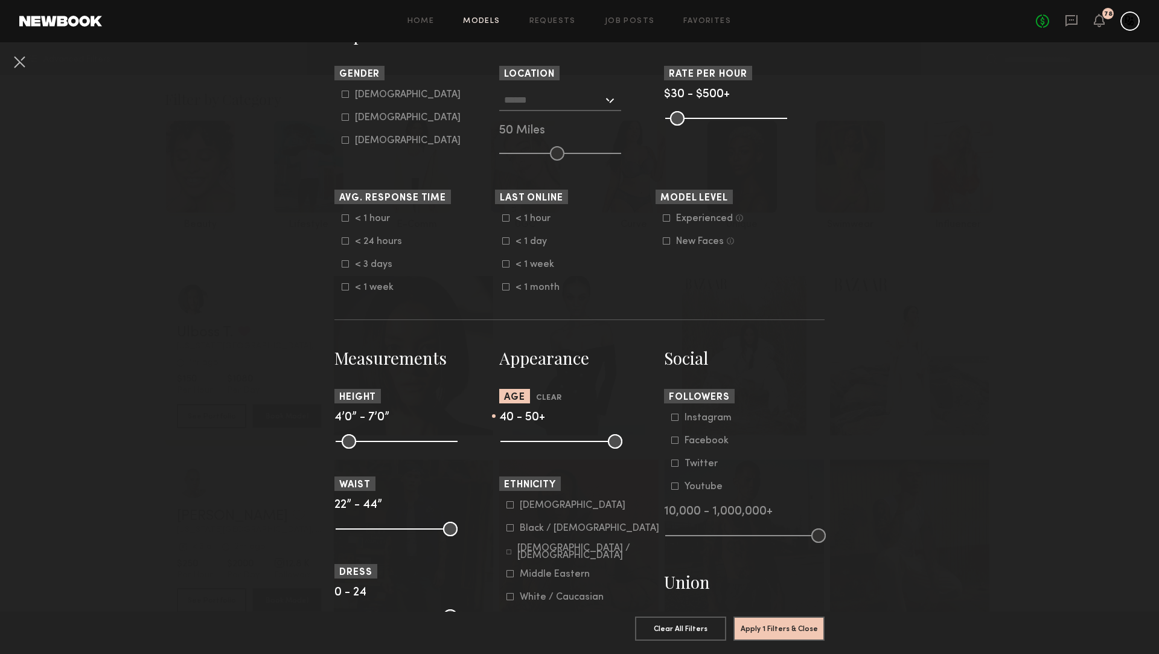
scroll to position [234, 0]
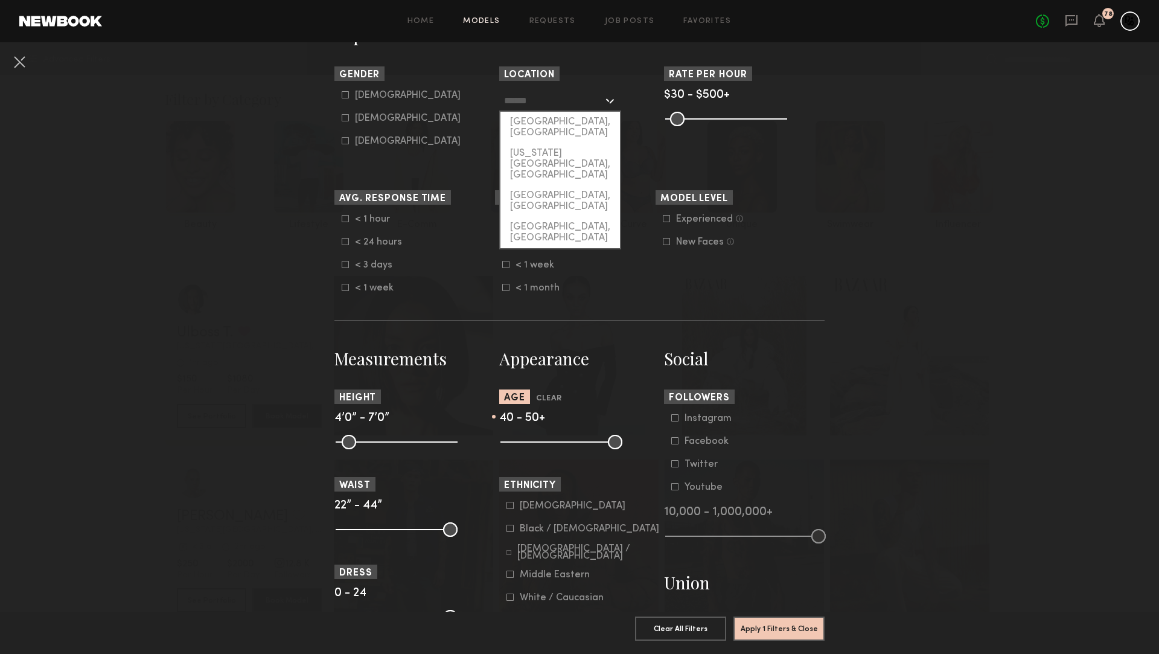
drag, startPoint x: 549, startPoint y: 101, endPoint x: 543, endPoint y: 100, distance: 6.1
click at [549, 101] on input "text" at bounding box center [553, 100] width 99 height 21
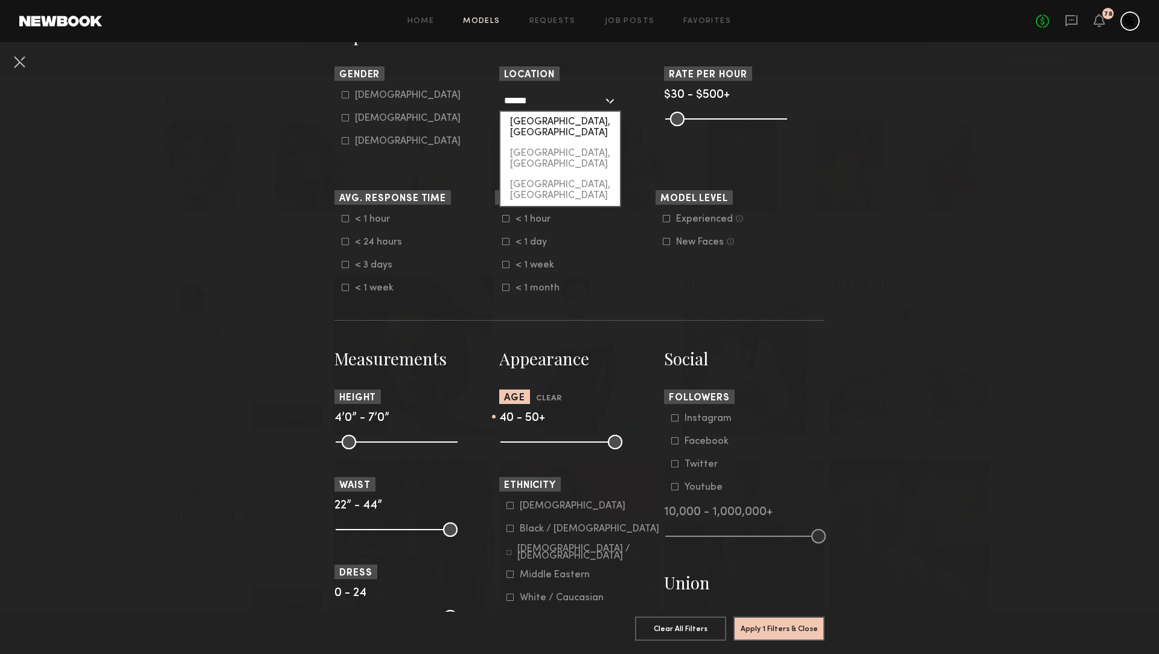
click at [542, 125] on div "Austin, TX" at bounding box center [561, 127] width 120 height 31
type input "**********"
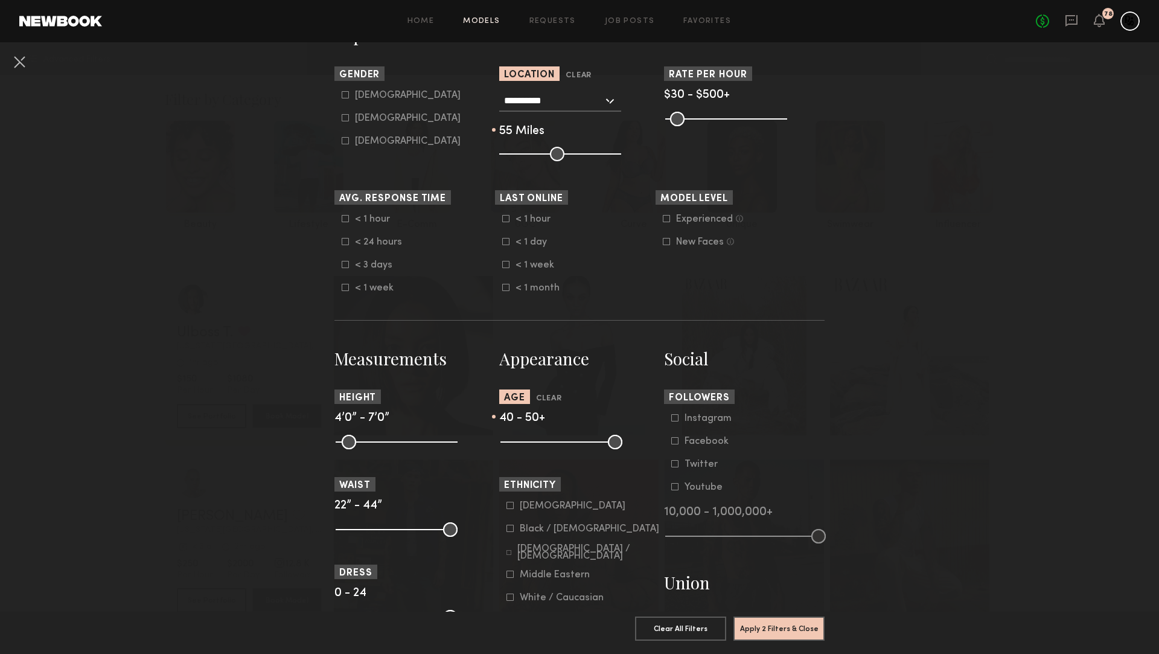
drag, startPoint x: 565, startPoint y: 158, endPoint x: 655, endPoint y: 173, distance: 91.7
type input "***"
click at [621, 161] on input "range" at bounding box center [560, 154] width 122 height 14
click at [769, 629] on button "Apply 2 Filters & Close" at bounding box center [779, 628] width 91 height 24
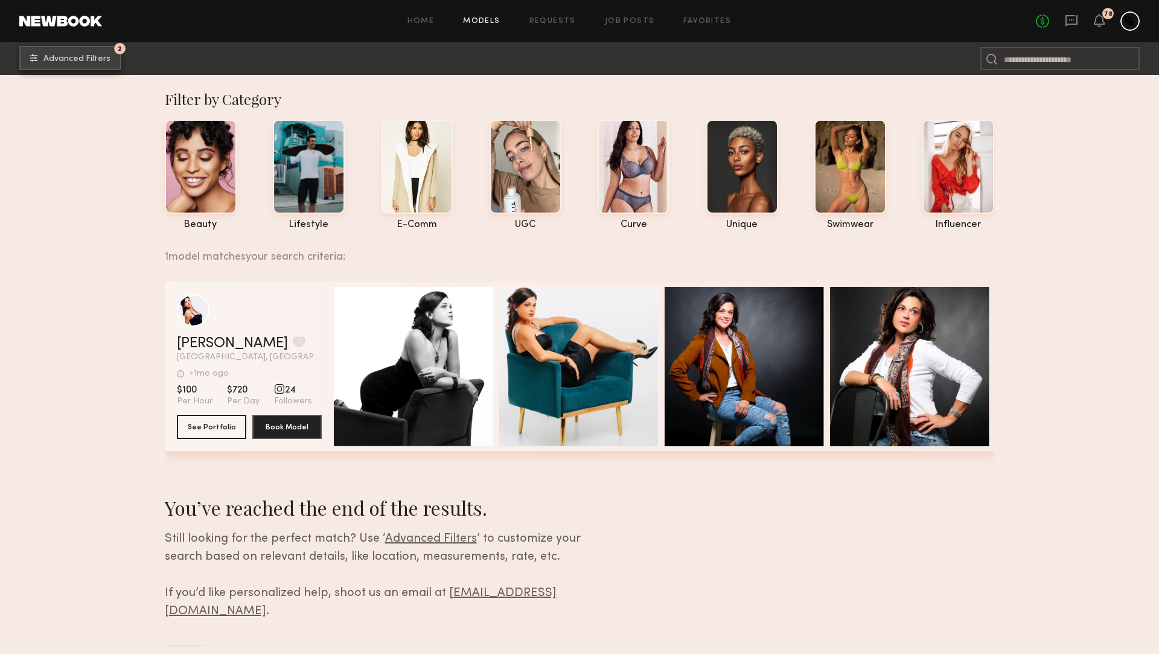
click at [85, 66] on button "2 Advanced Filters" at bounding box center [70, 58] width 102 height 24
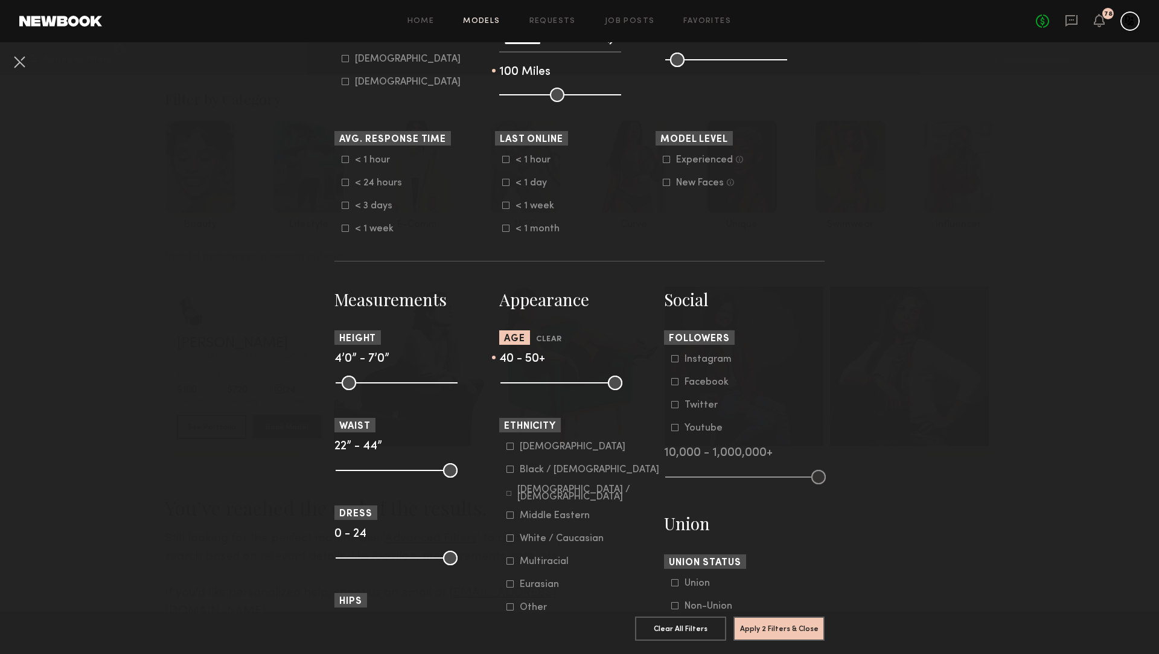
scroll to position [292, 0]
drag, startPoint x: 578, startPoint y: 389, endPoint x: 565, endPoint y: 390, distance: 13.3
type input "**"
click at [565, 390] on input "range" at bounding box center [562, 384] width 122 height 14
drag, startPoint x: 777, startPoint y: 633, endPoint x: 750, endPoint y: 486, distance: 149.7
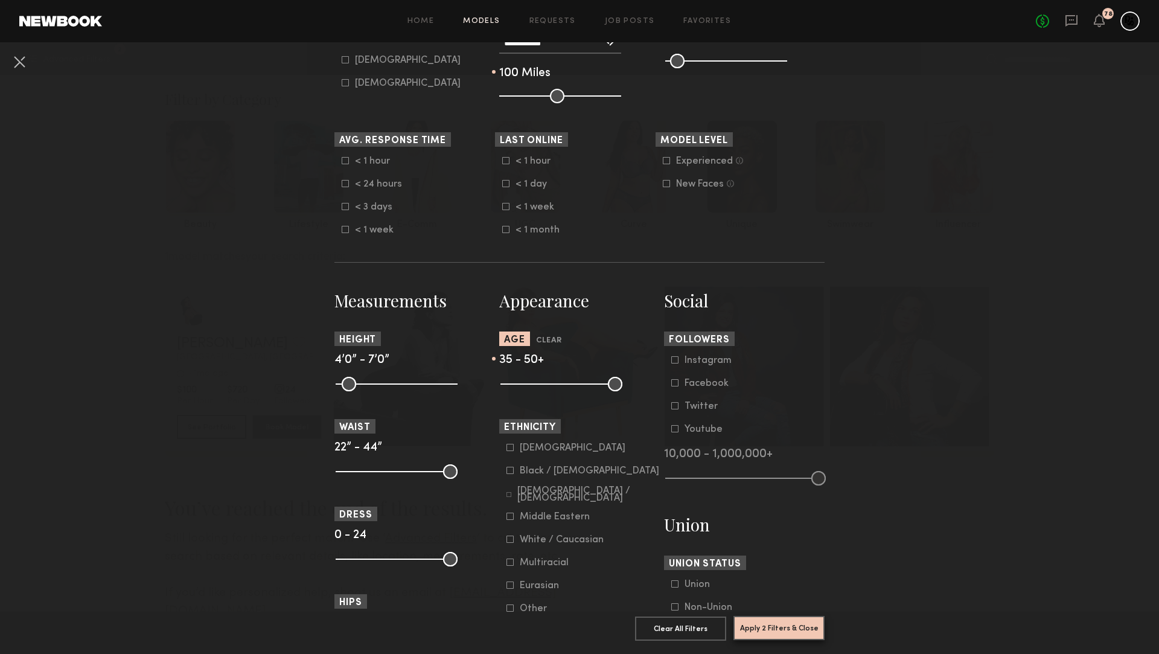
click at [777, 633] on button "Apply 2 Filters & Close" at bounding box center [779, 628] width 91 height 24
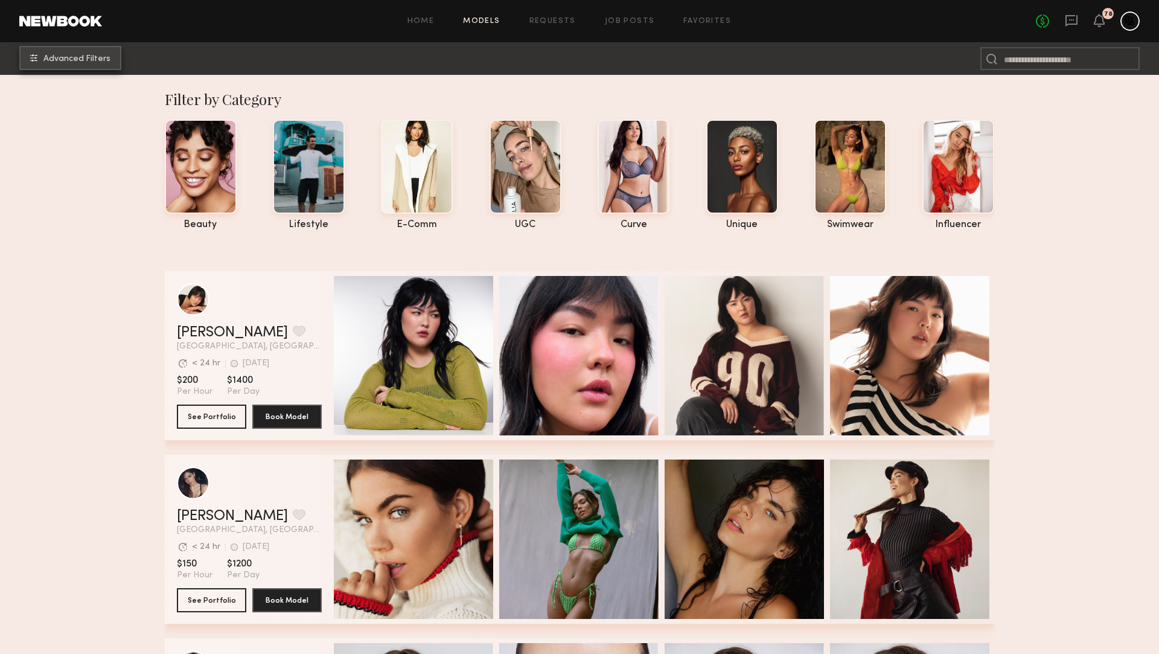
click at [96, 63] on button "Advanced Filters" at bounding box center [70, 58] width 102 height 24
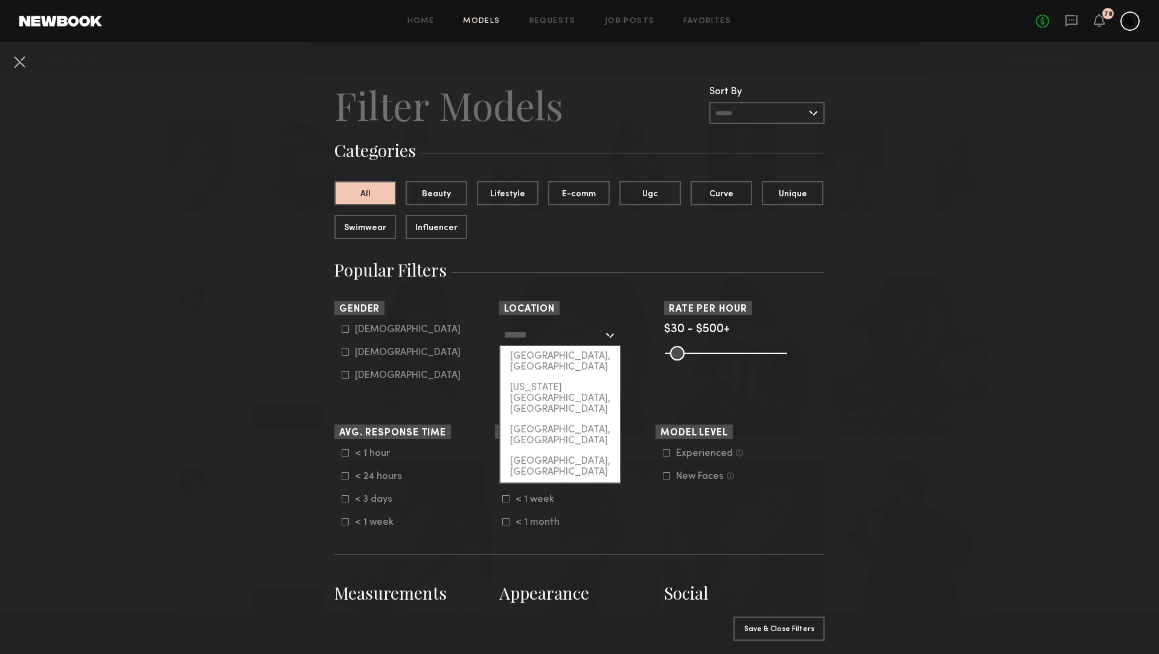
click at [543, 327] on input "text" at bounding box center [553, 334] width 99 height 21
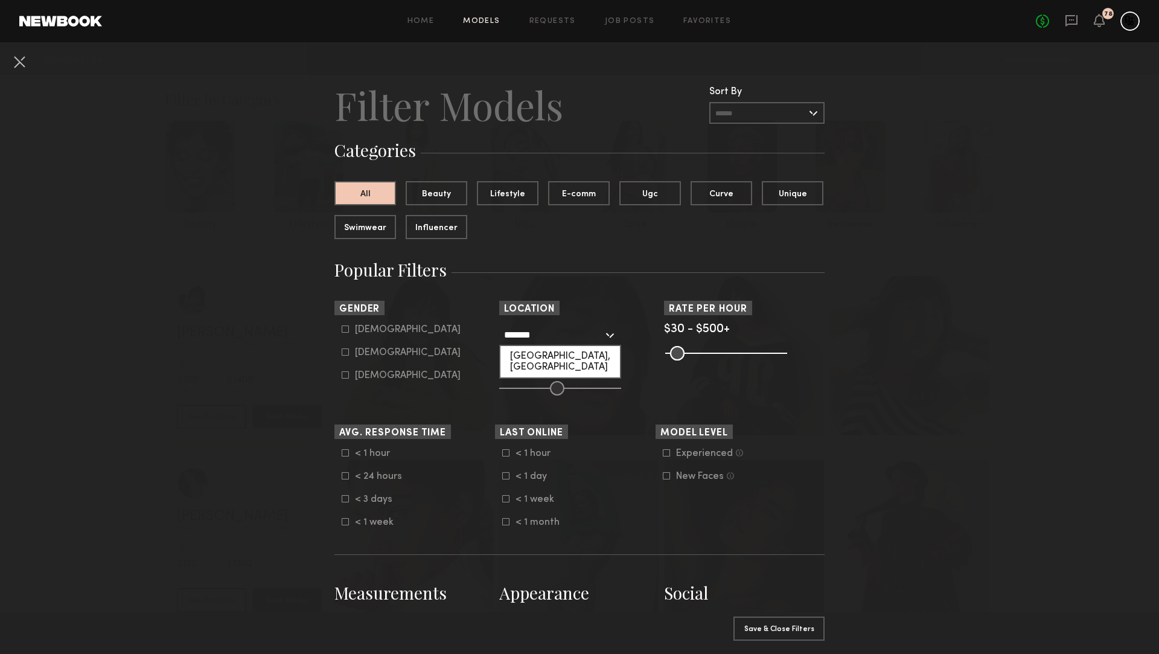
click at [536, 353] on div "Houston, TX" at bounding box center [561, 361] width 120 height 31
type input "**********"
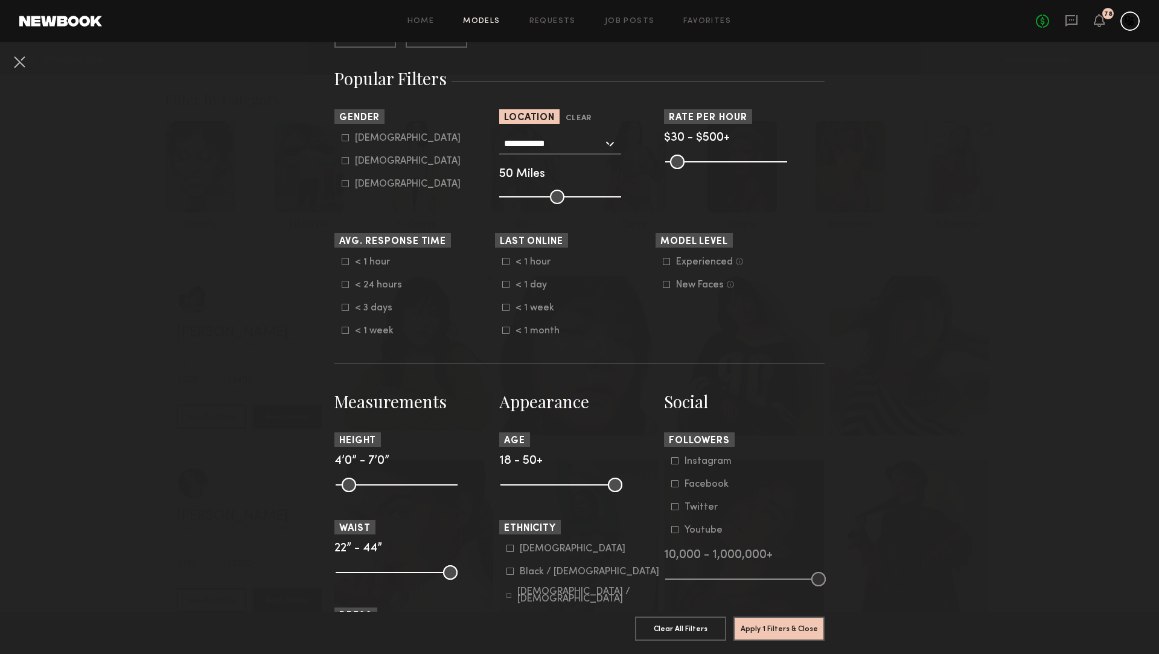
scroll to position [211, 0]
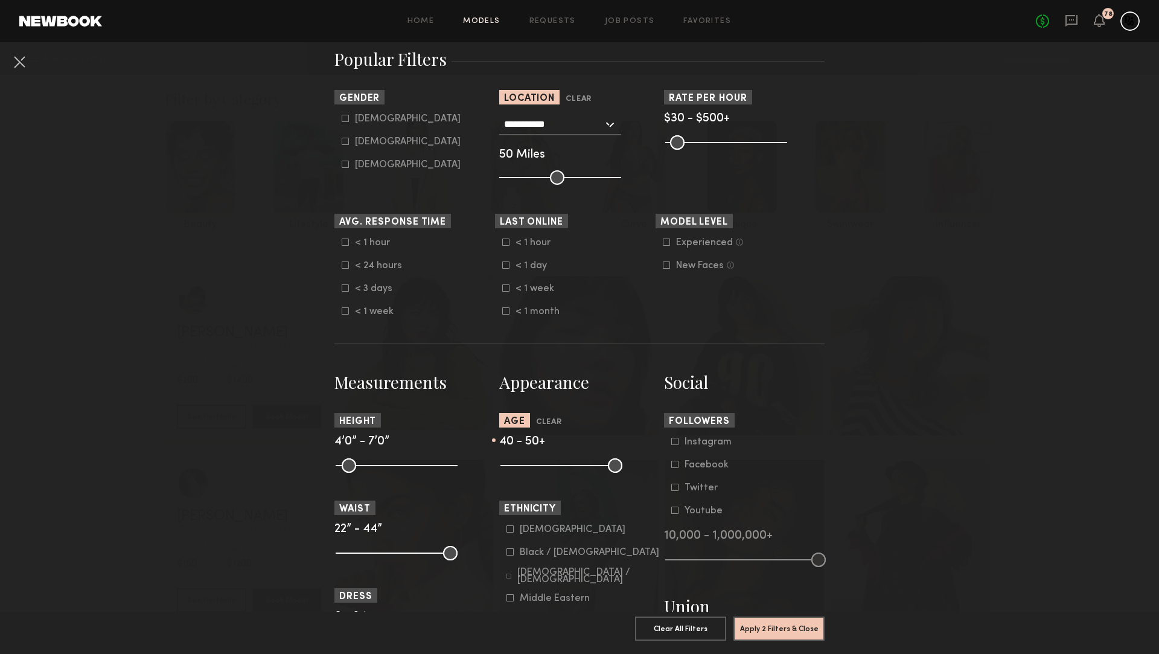
type input "**"
drag, startPoint x: 510, startPoint y: 465, endPoint x: 580, endPoint y: 467, distance: 70.7
click at [580, 467] on input "range" at bounding box center [562, 465] width 122 height 14
click at [769, 640] on common-button "Apply 2 Filters & Close" at bounding box center [779, 632] width 91 height 33
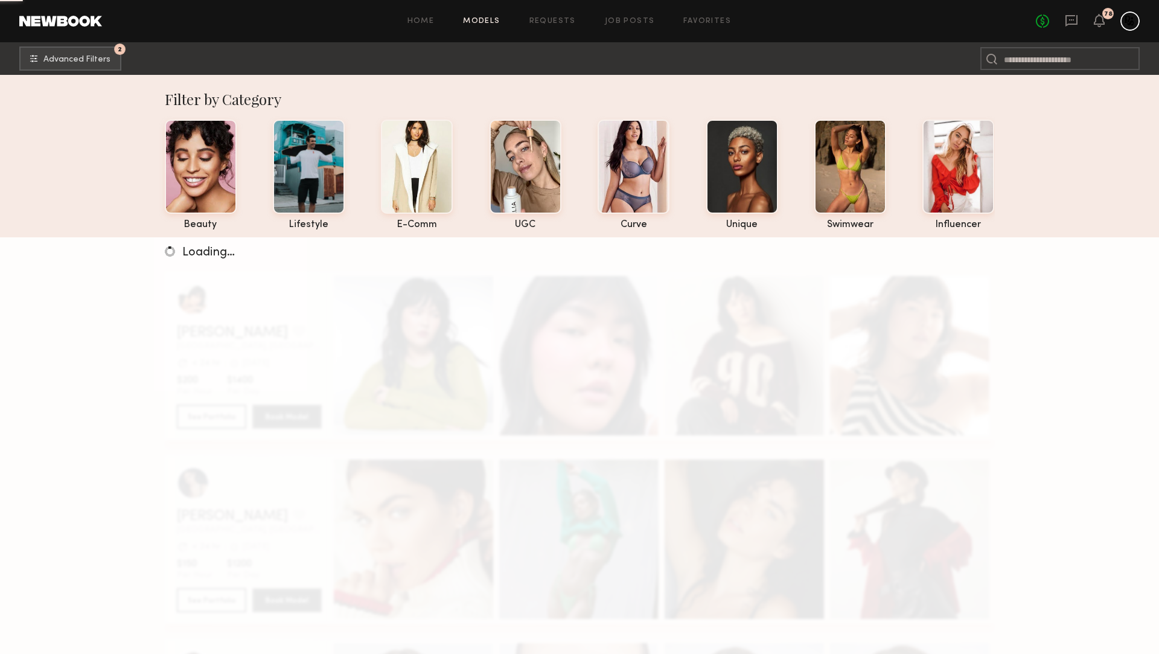
click at [767, 632] on div "Loading…" at bounding box center [579, 564] width 1159 height 654
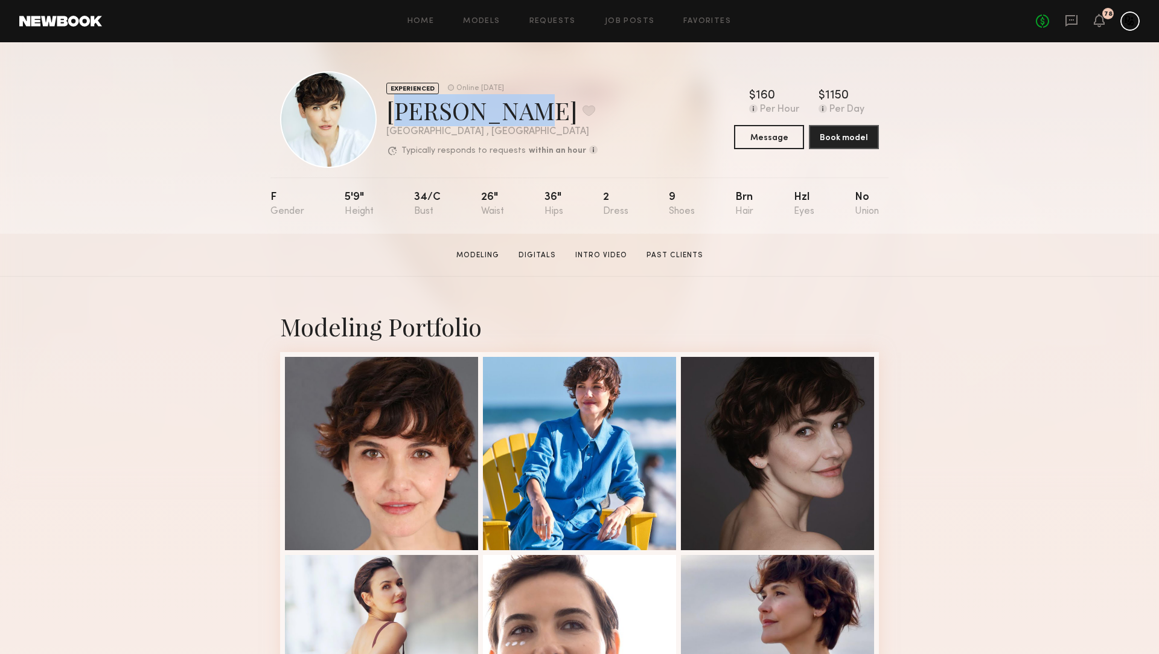
drag, startPoint x: 392, startPoint y: 111, endPoint x: 490, endPoint y: 113, distance: 97.2
click at [489, 113] on div "[PERSON_NAME] Favorite" at bounding box center [491, 110] width 211 height 32
copy div "[PERSON_NAME]"
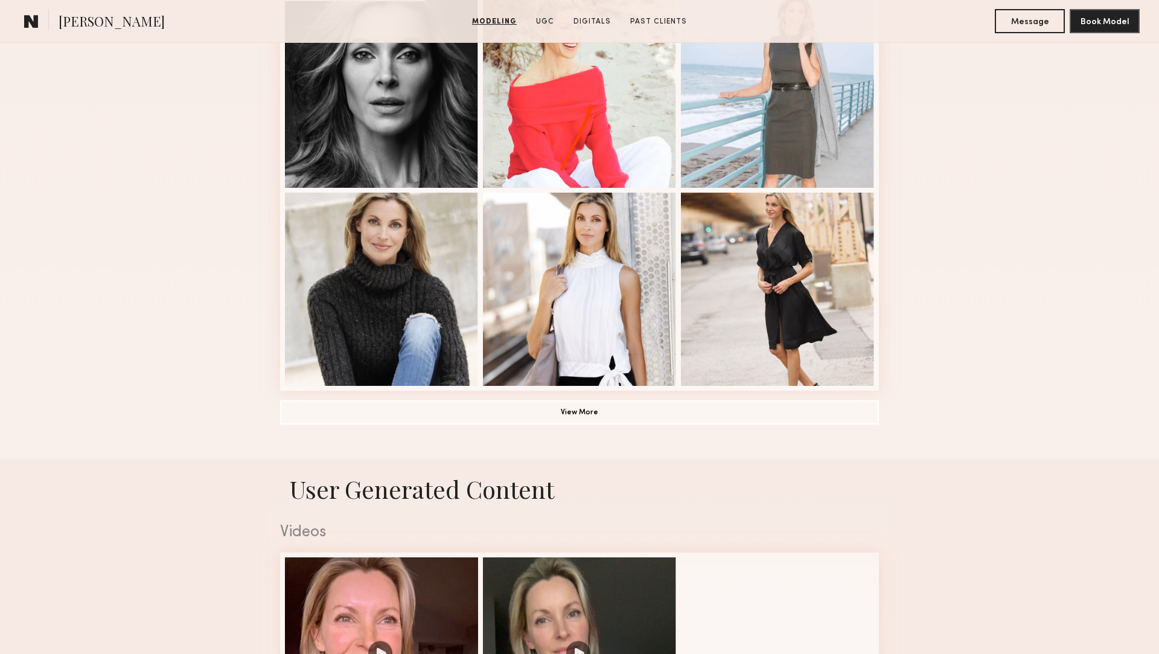
scroll to position [1152, 0]
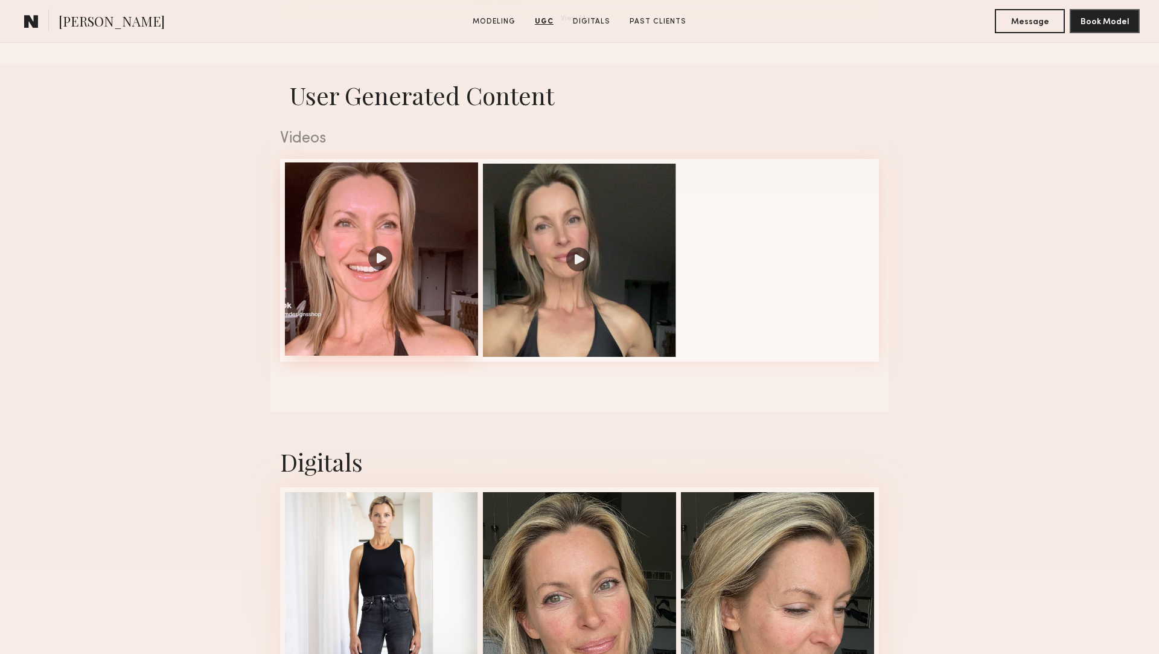
click at [429, 323] on div at bounding box center [381, 258] width 193 height 193
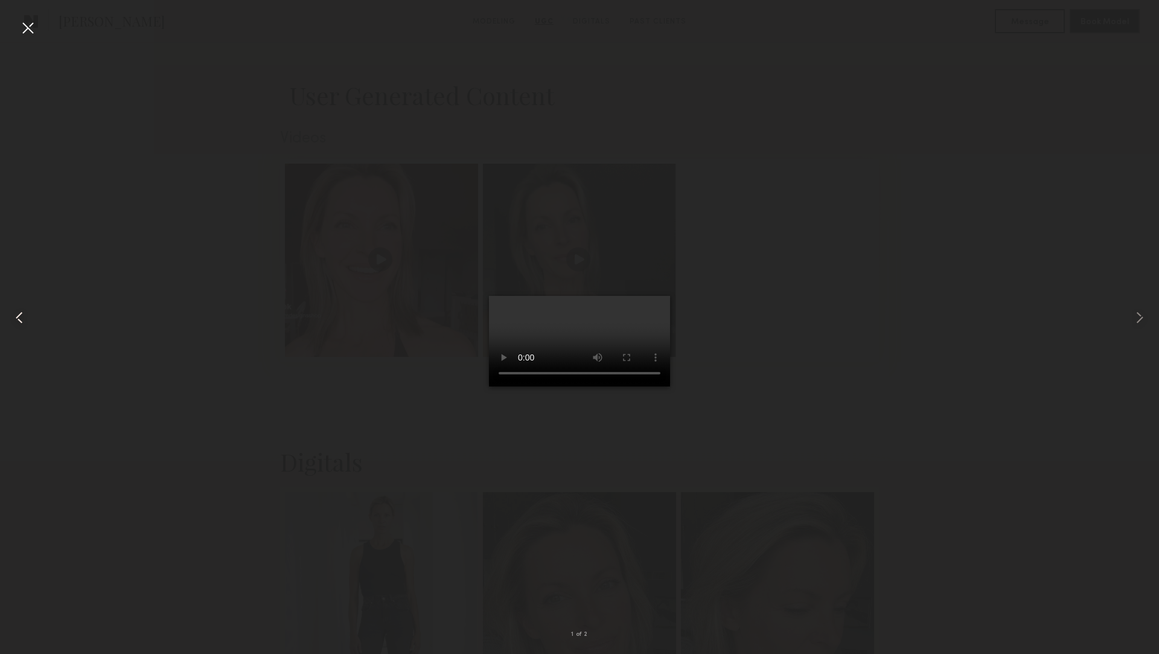
click at [17, 30] on div at bounding box center [23, 317] width 46 height 596
click at [27, 30] on div at bounding box center [27, 27] width 19 height 19
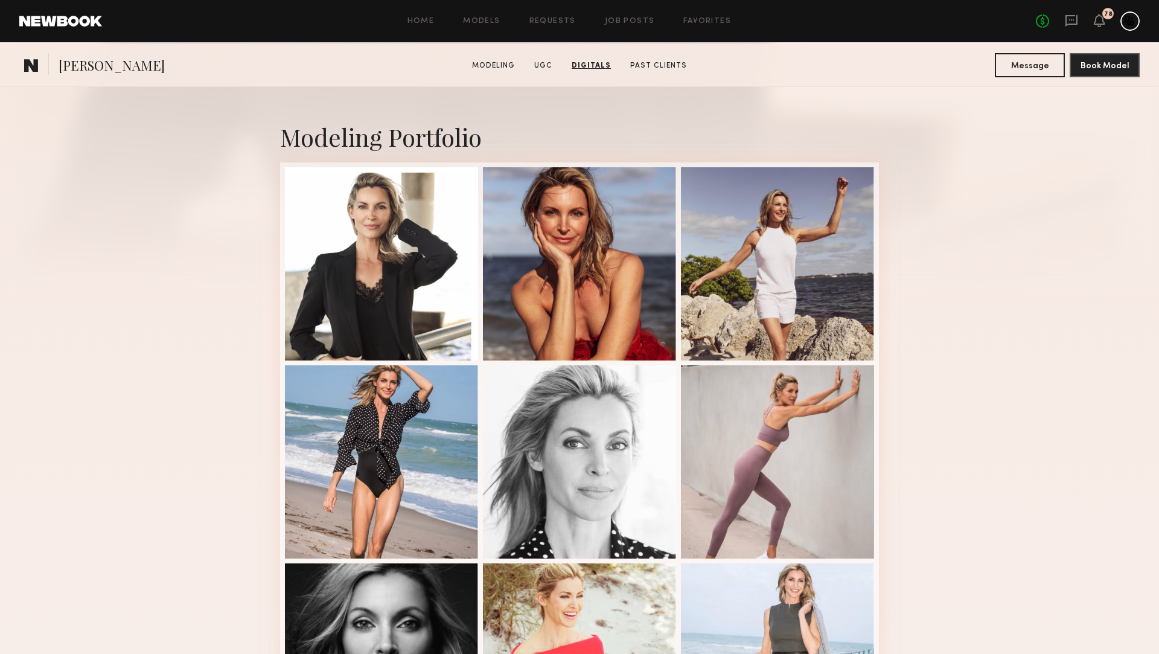
scroll to position [0, 0]
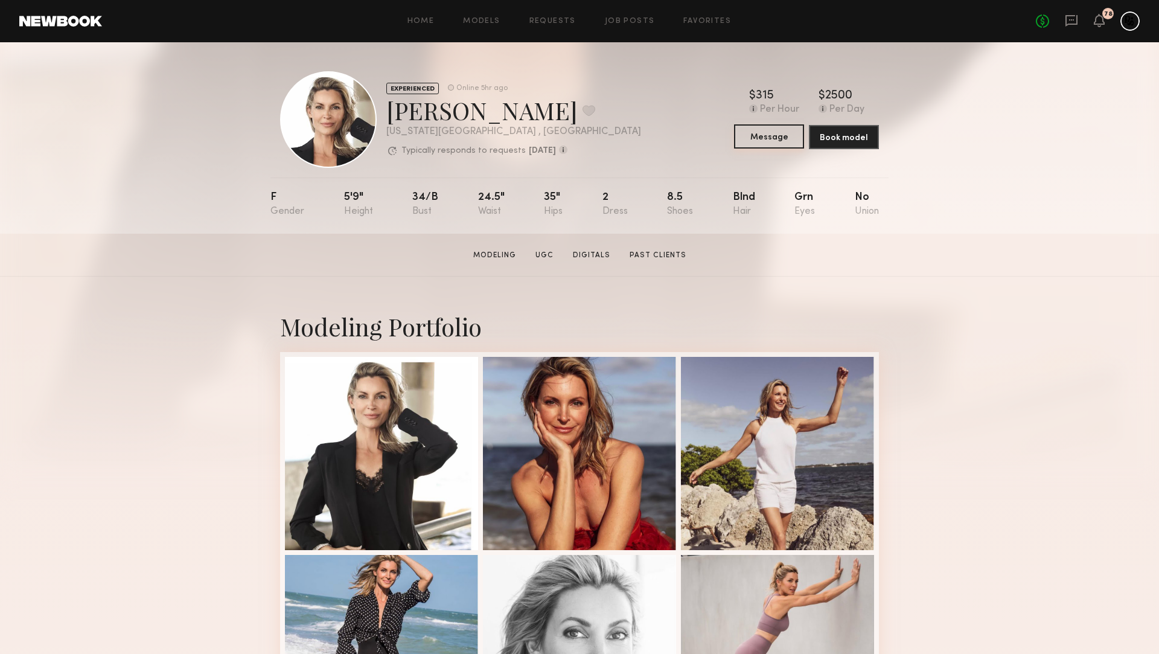
click at [762, 149] on common-button "Message" at bounding box center [769, 137] width 70 height 24
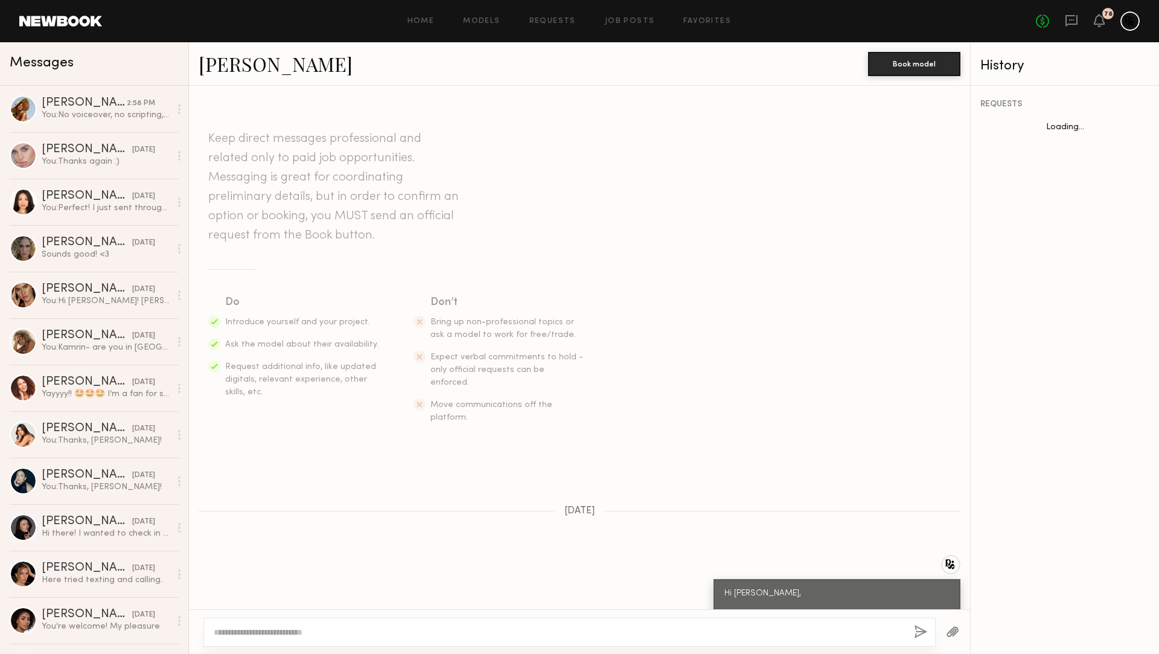
scroll to position [287, 0]
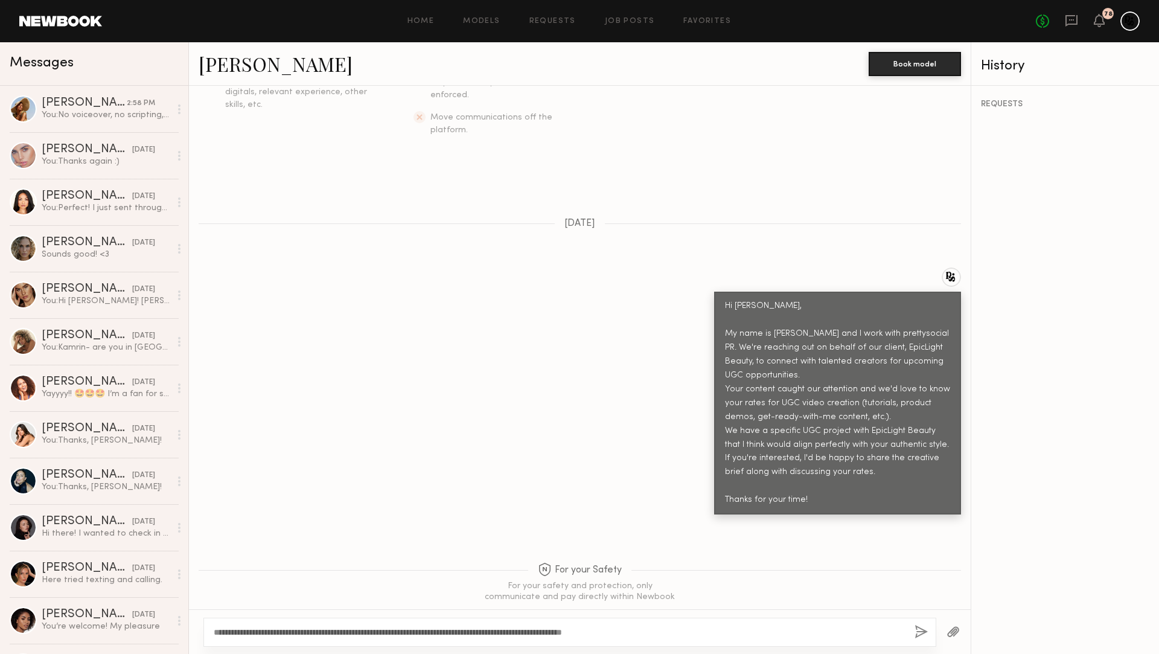
drag, startPoint x: 261, startPoint y: 630, endPoint x: 242, endPoint y: 630, distance: 18.7
click at [227, 632] on textarea "**********" at bounding box center [559, 632] width 691 height 12
click at [460, 629] on textarea "**********" at bounding box center [559, 632] width 691 height 12
click at [688, 626] on textarea "**********" at bounding box center [559, 632] width 691 height 12
type textarea "**********"
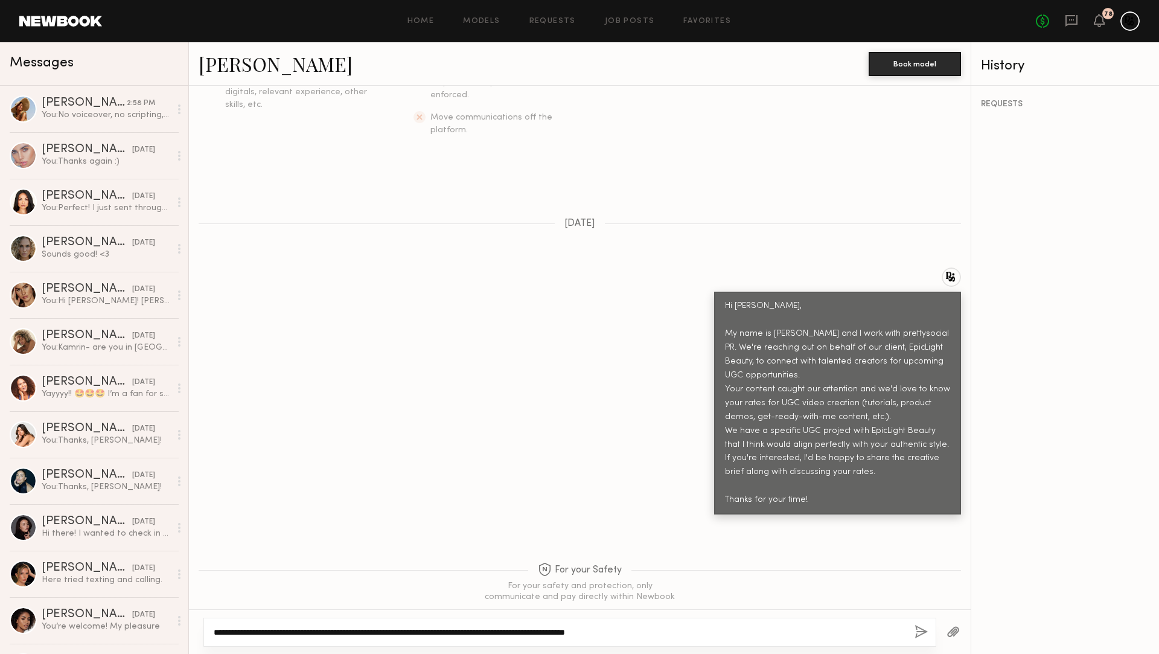
drag, startPoint x: 725, startPoint y: 630, endPoint x: 289, endPoint y: 620, distance: 436.6
click at [289, 620] on div "**********" at bounding box center [569, 632] width 733 height 29
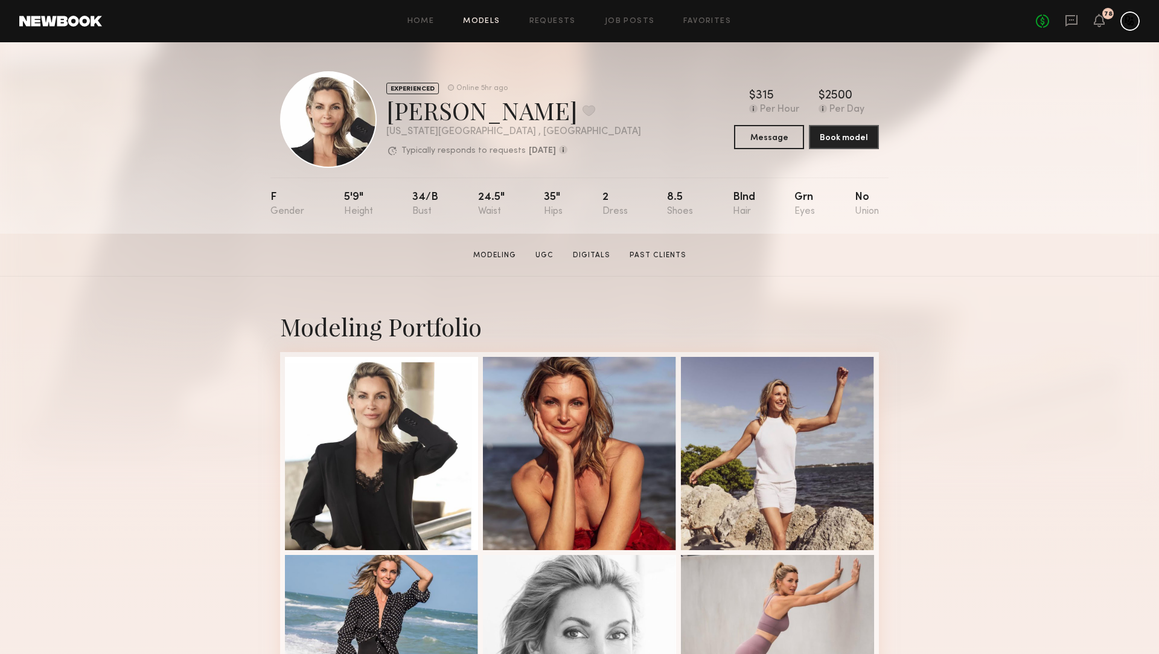
click at [496, 20] on link "Models" at bounding box center [481, 22] width 37 height 8
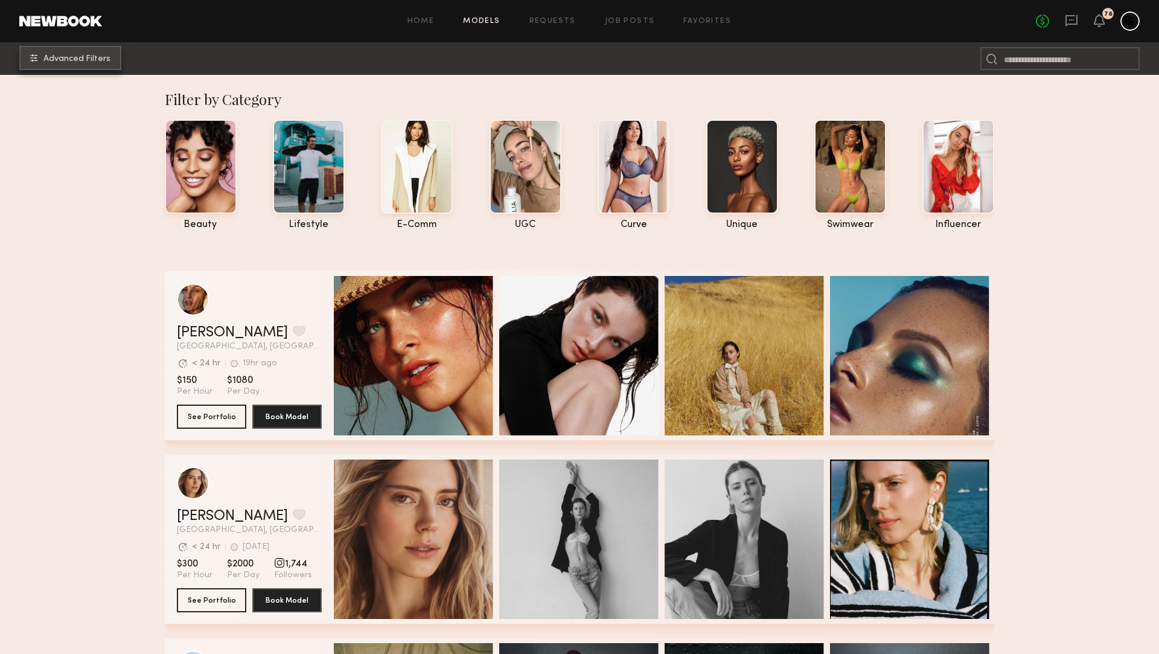
click at [92, 48] on button "Advanced Filters" at bounding box center [70, 58] width 102 height 24
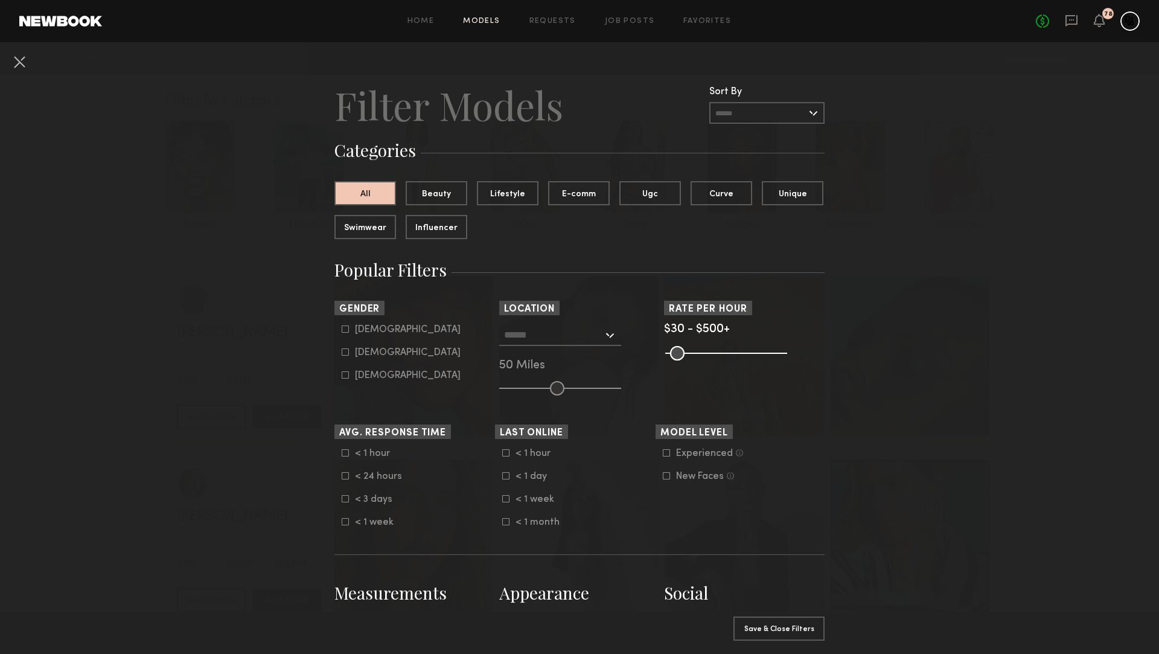
click at [586, 334] on input "text" at bounding box center [553, 334] width 99 height 21
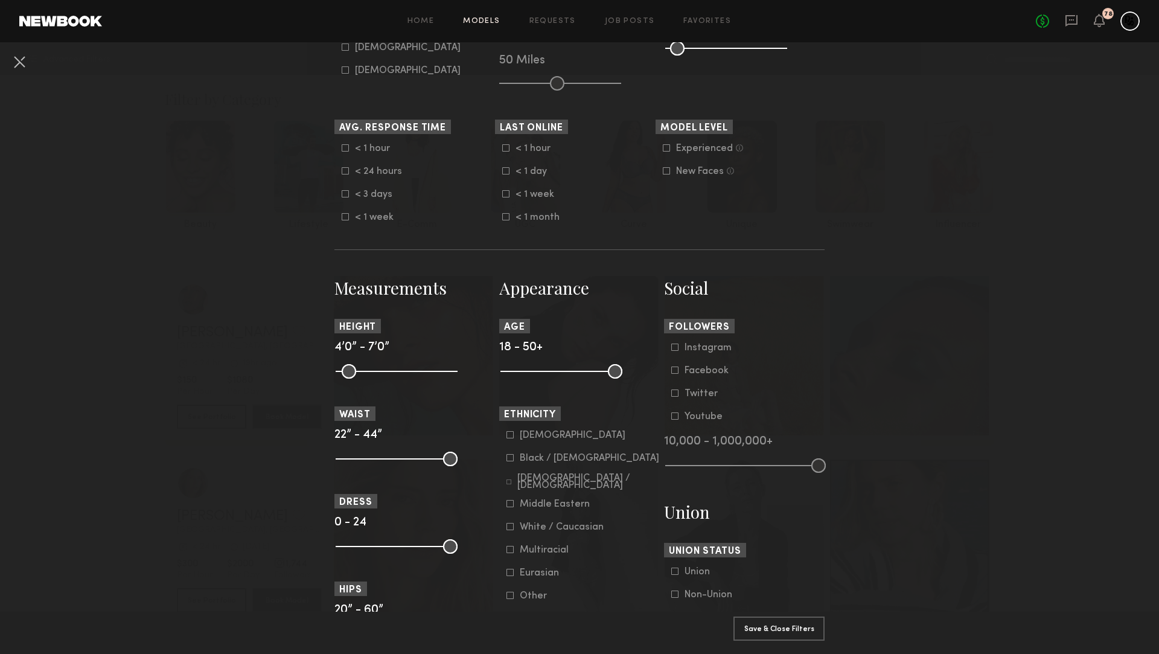
scroll to position [333, 0]
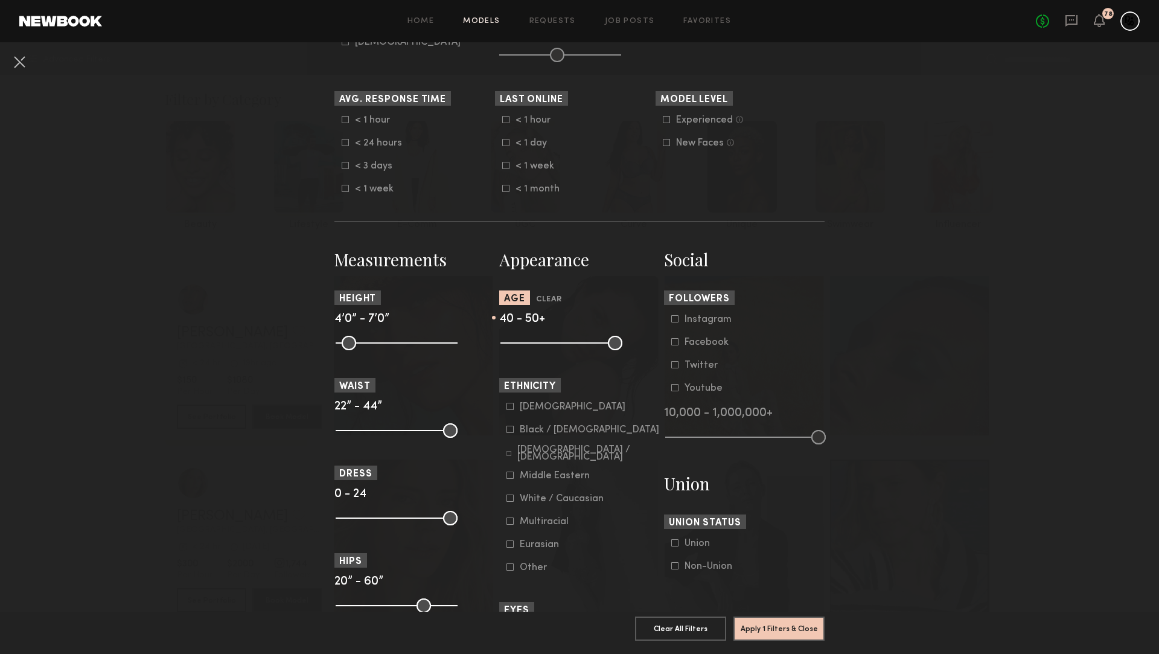
drag, startPoint x: 511, startPoint y: 341, endPoint x: 688, endPoint y: 513, distance: 247.2
type input "**"
click at [581, 347] on input "range" at bounding box center [562, 343] width 122 height 14
click at [765, 628] on button "Apply 1 Filters & Close" at bounding box center [779, 628] width 91 height 24
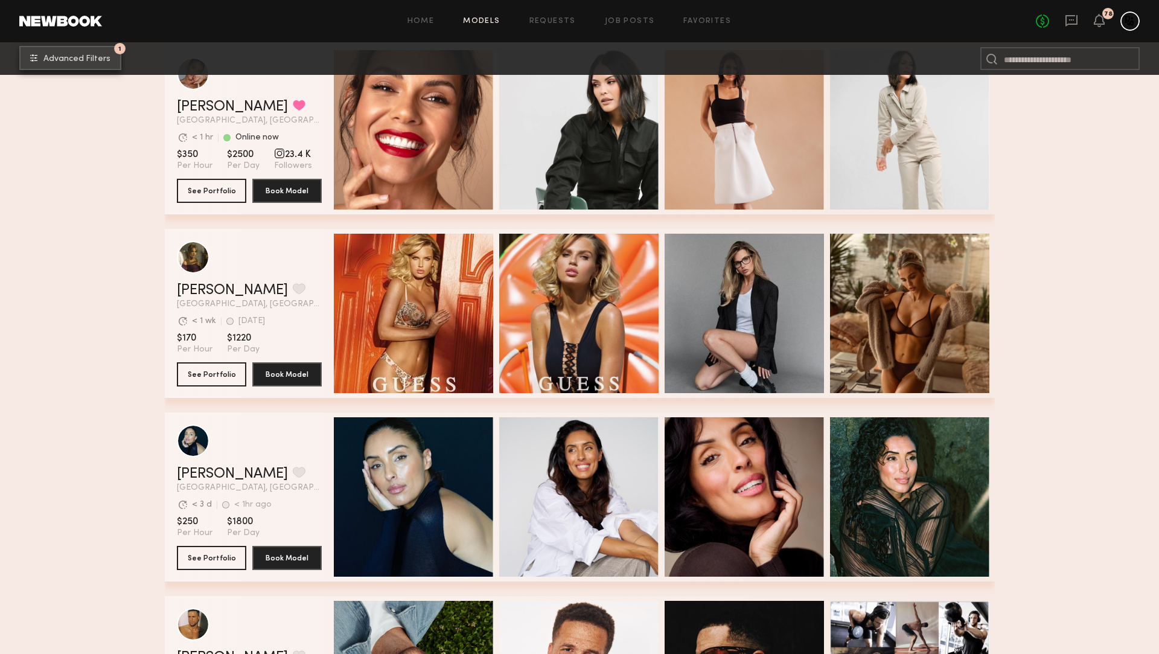
scroll to position [1112, 0]
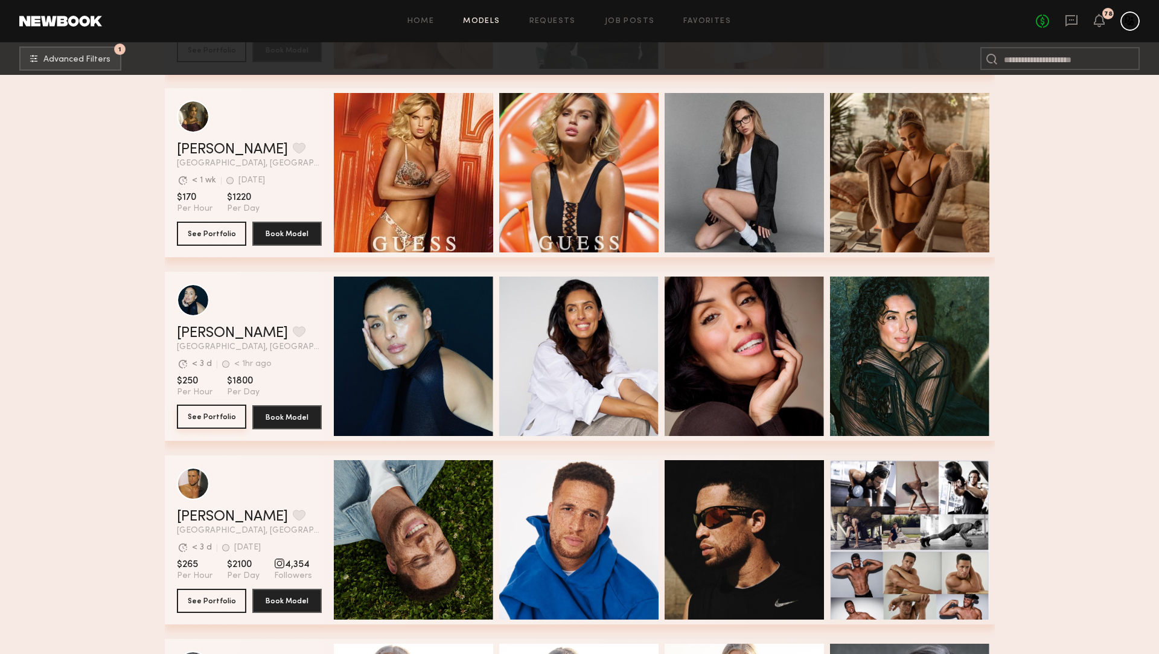
click at [213, 421] on button "See Portfolio" at bounding box center [211, 417] width 69 height 24
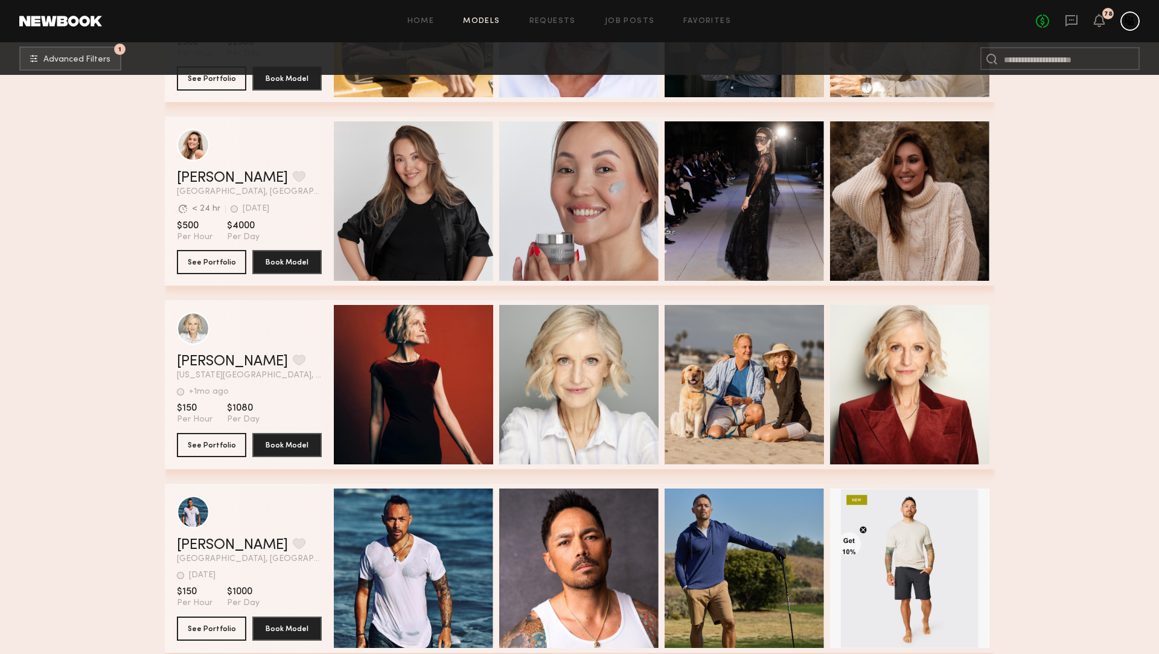
scroll to position [5533, 0]
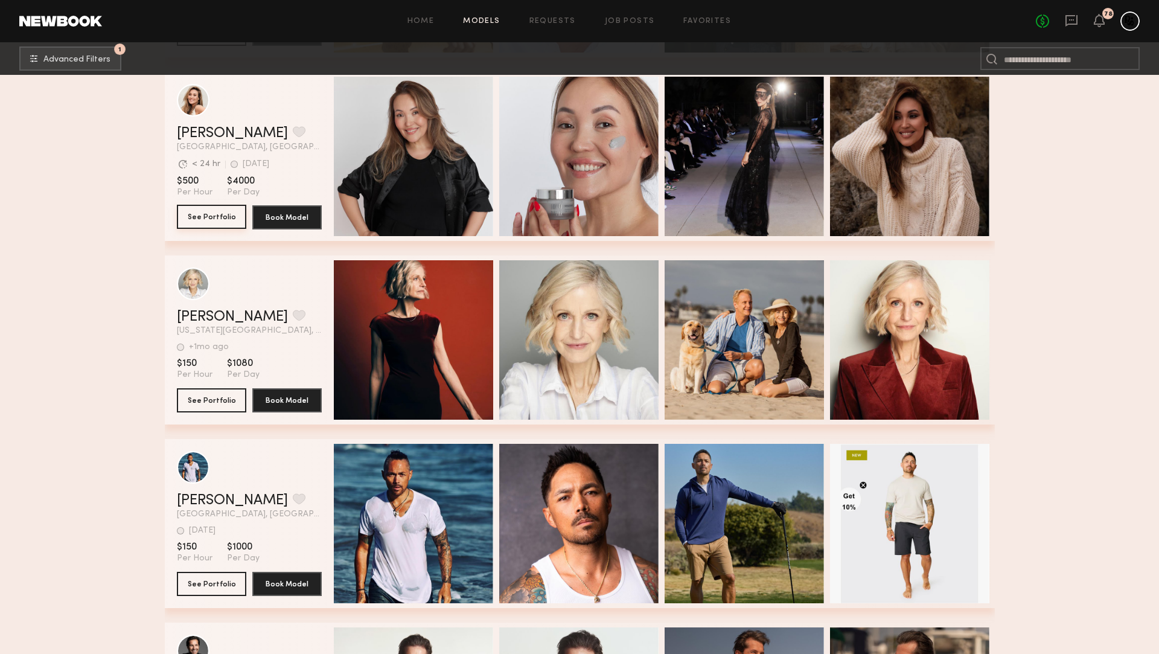
click at [208, 218] on button "See Portfolio" at bounding box center [211, 217] width 69 height 24
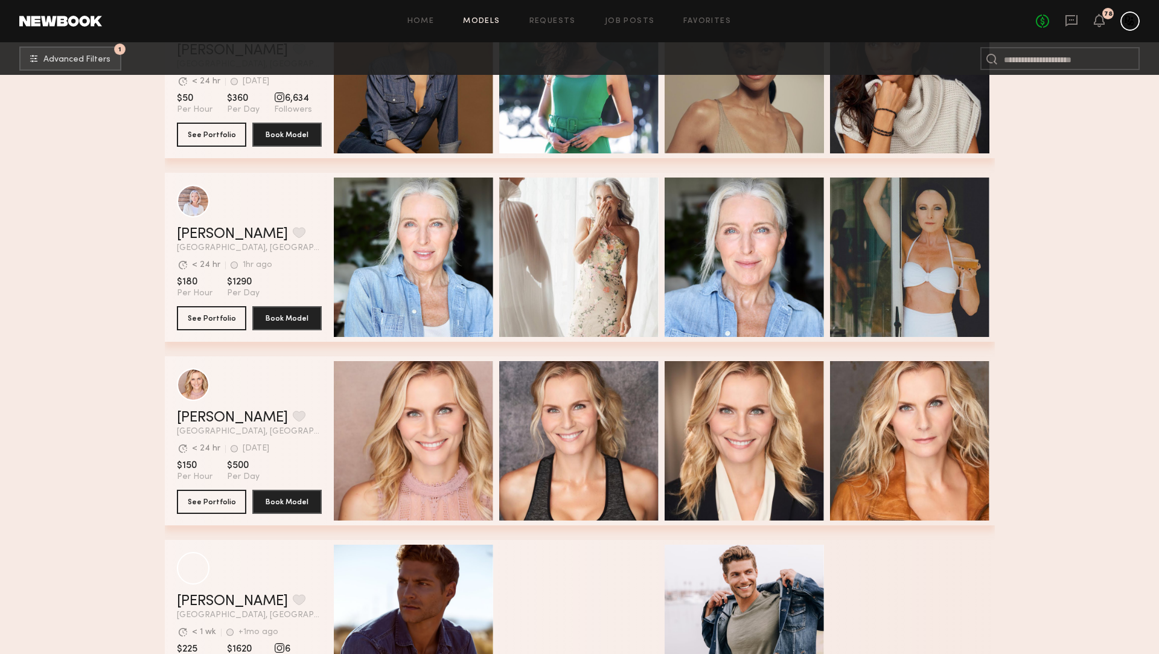
scroll to position [6859, 0]
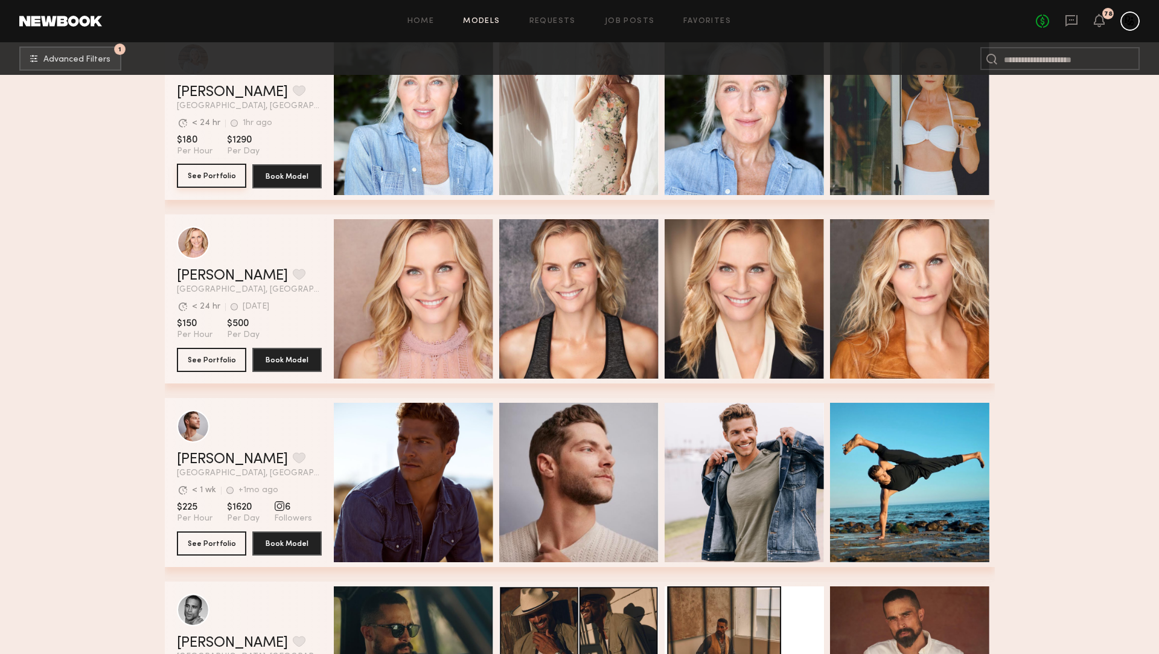
click at [213, 178] on button "See Portfolio" at bounding box center [211, 176] width 69 height 24
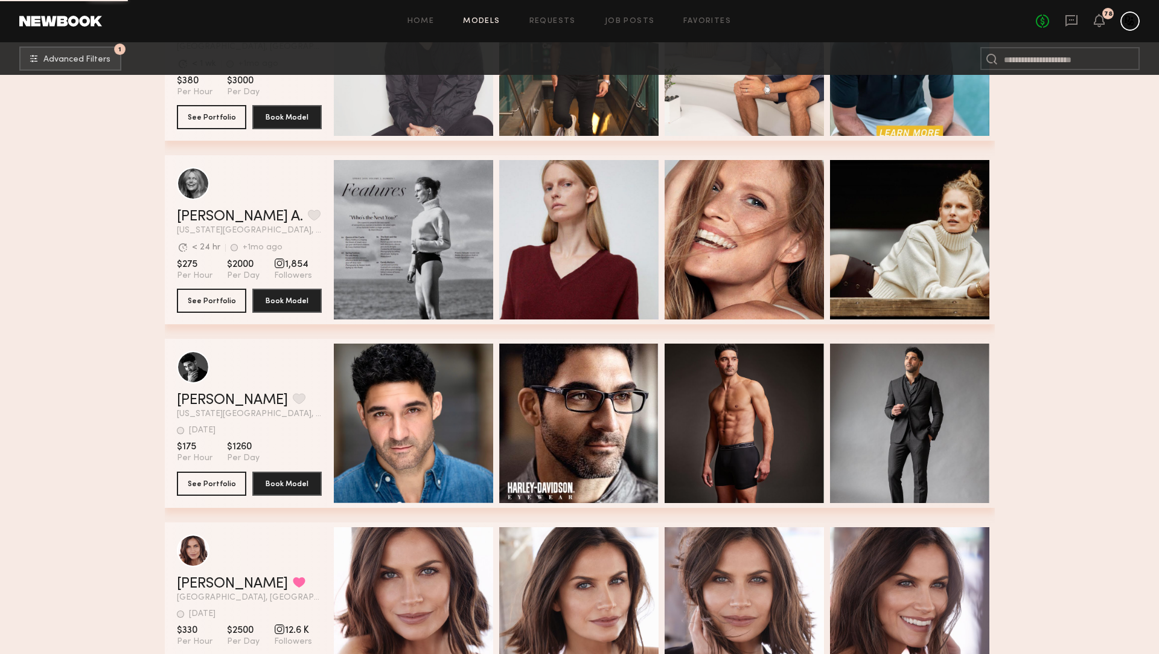
scroll to position [10636, 0]
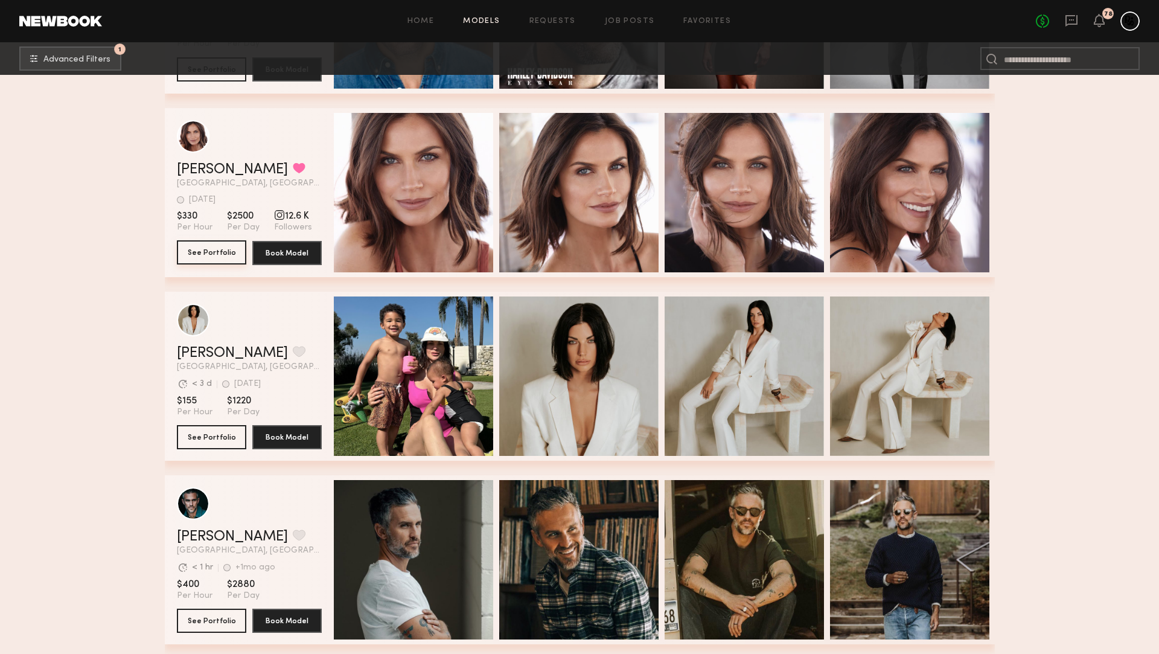
click at [193, 248] on button "See Portfolio" at bounding box center [211, 252] width 69 height 24
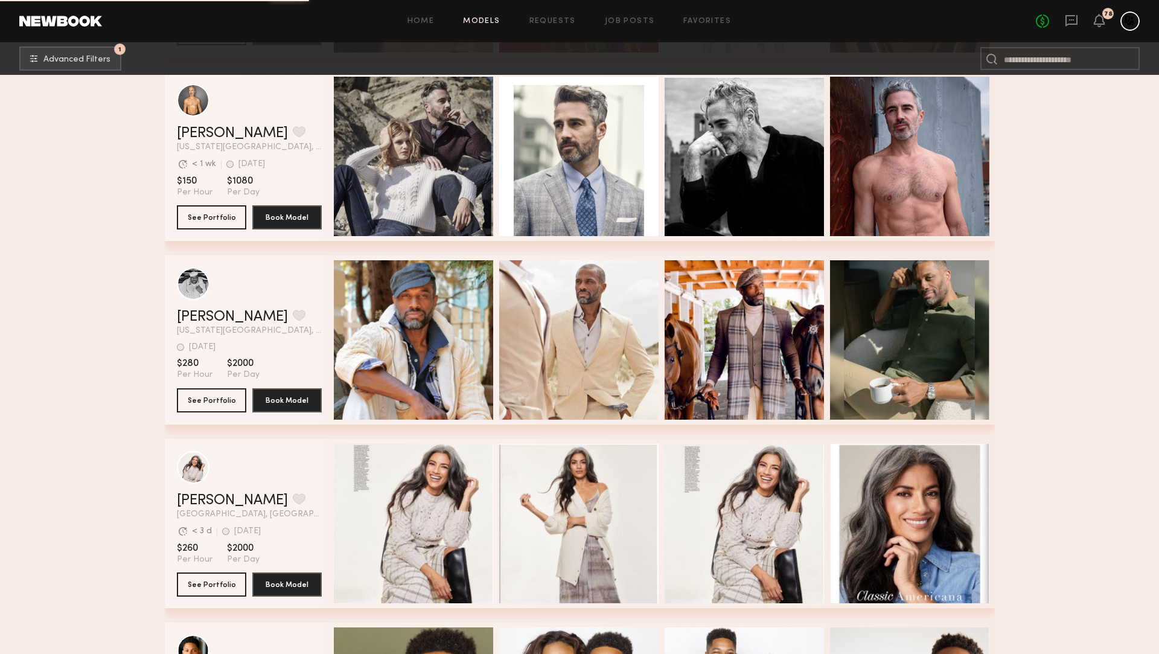
scroll to position [12591, 0]
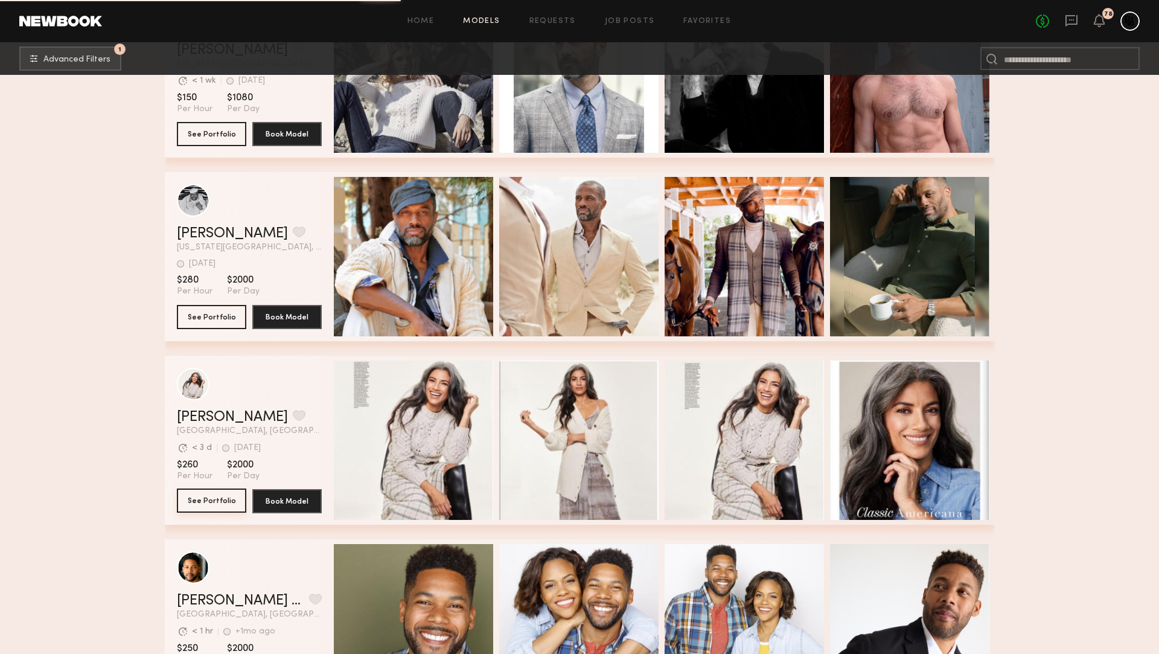
click at [222, 504] on button "See Portfolio" at bounding box center [211, 500] width 69 height 24
click at [217, 496] on button "See Portfolio" at bounding box center [211, 500] width 69 height 24
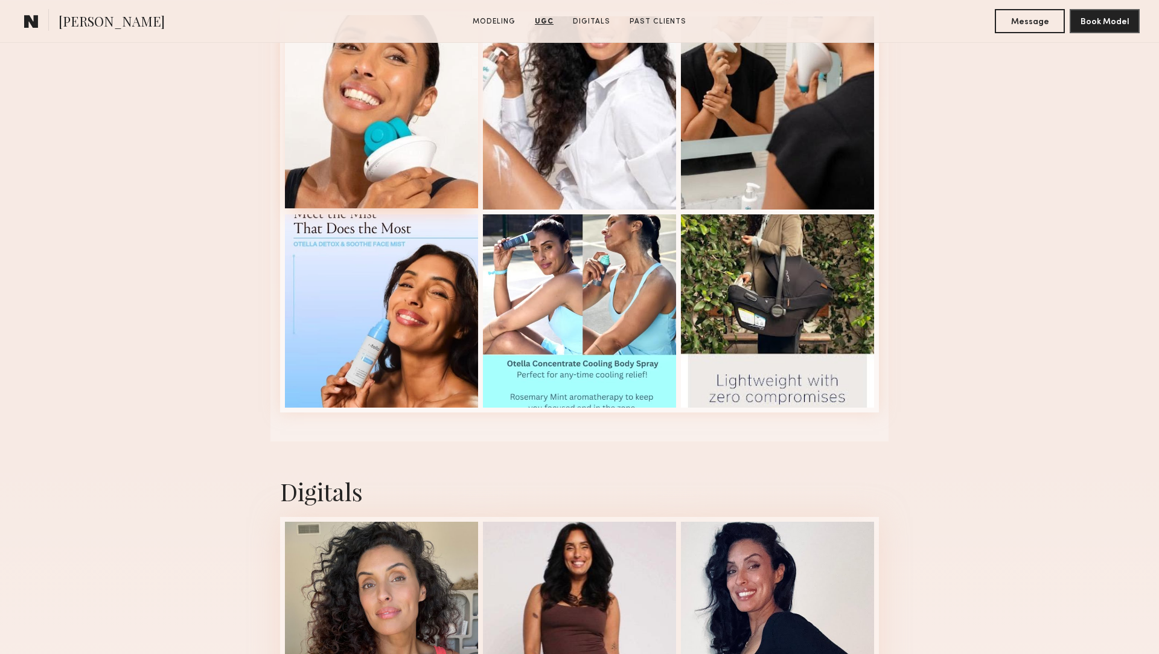
scroll to position [1896, 0]
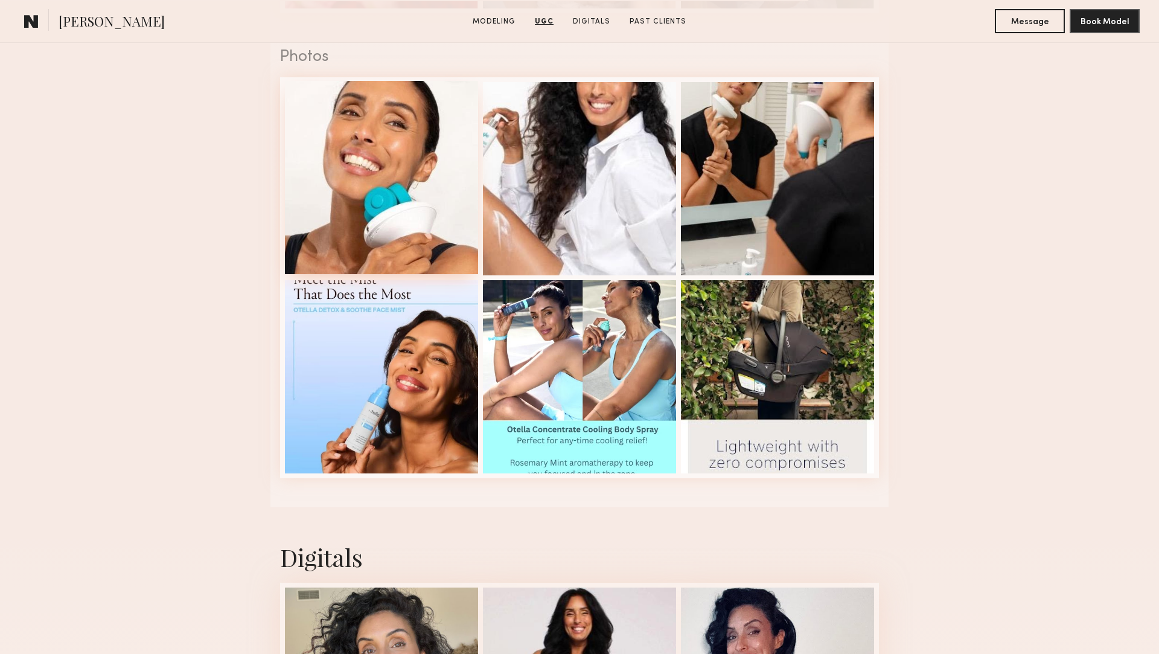
click at [401, 230] on div at bounding box center [381, 177] width 193 height 193
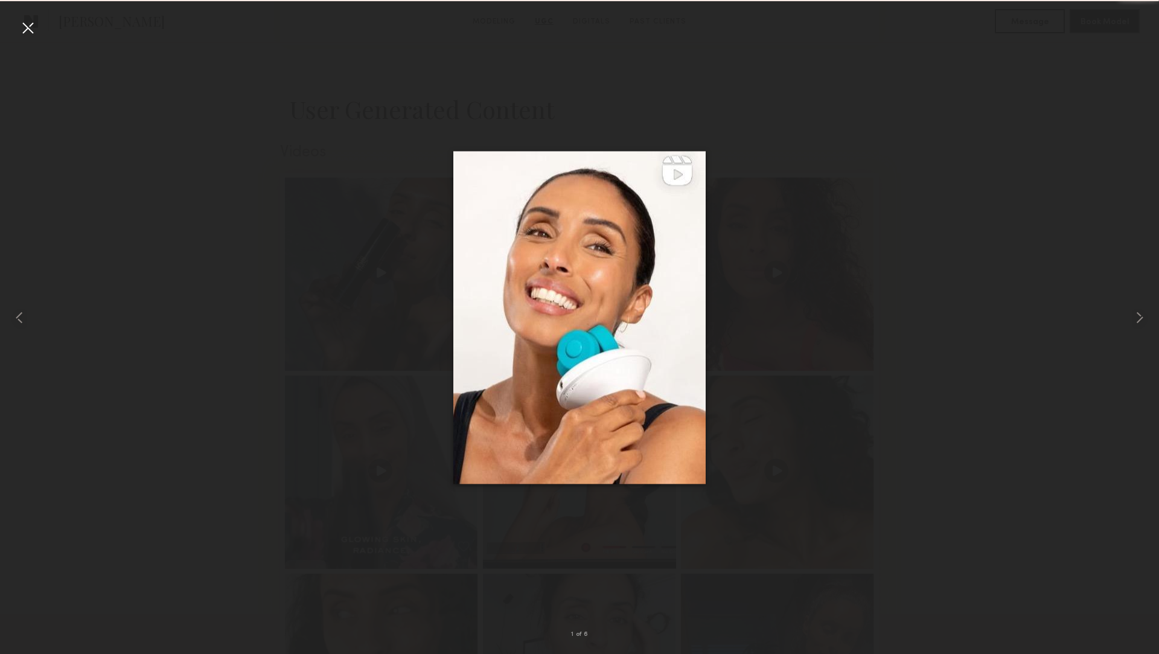
scroll to position [2655, 0]
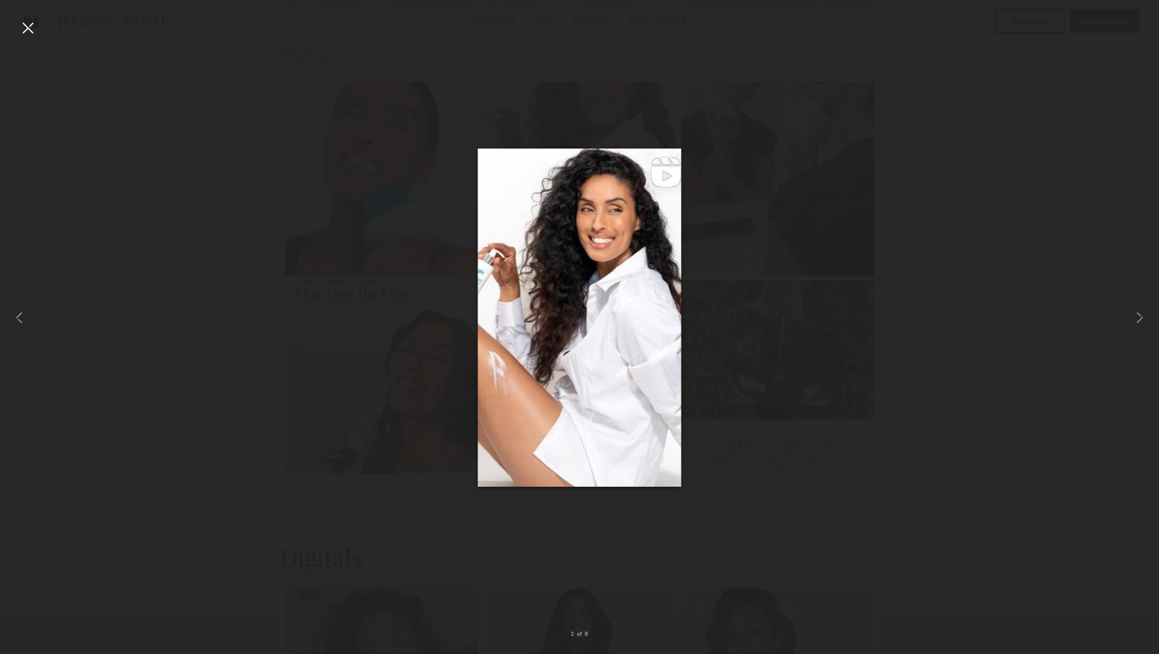
click at [993, 401] on div at bounding box center [579, 317] width 1159 height 596
click at [22, 26] on div at bounding box center [27, 27] width 19 height 19
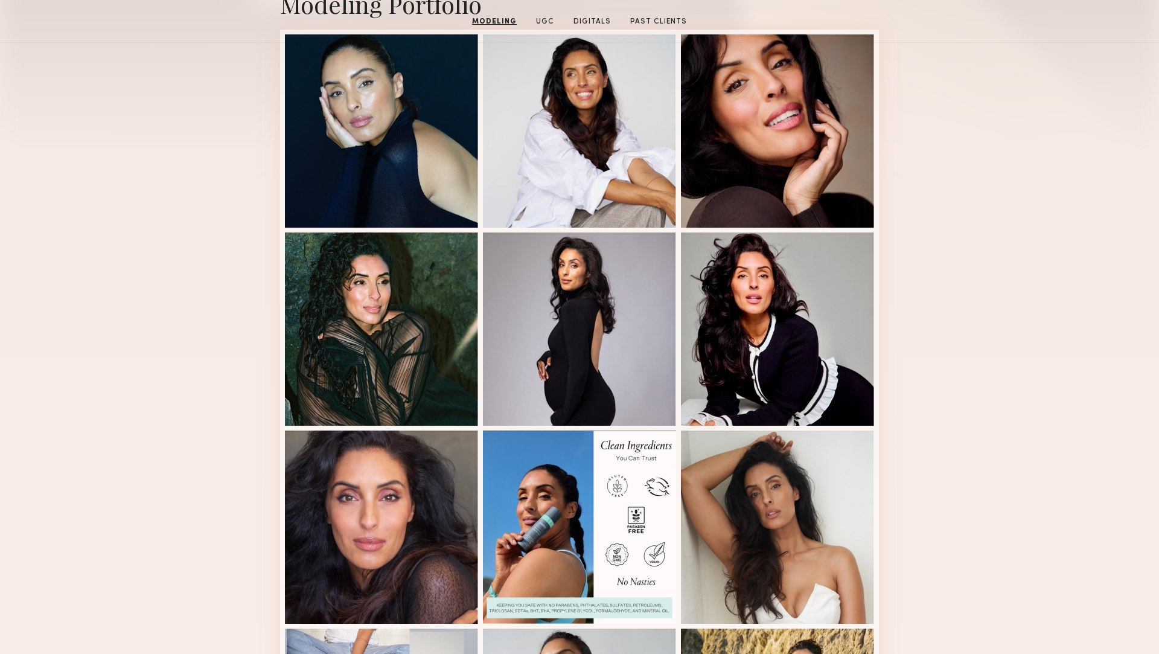
scroll to position [0, 0]
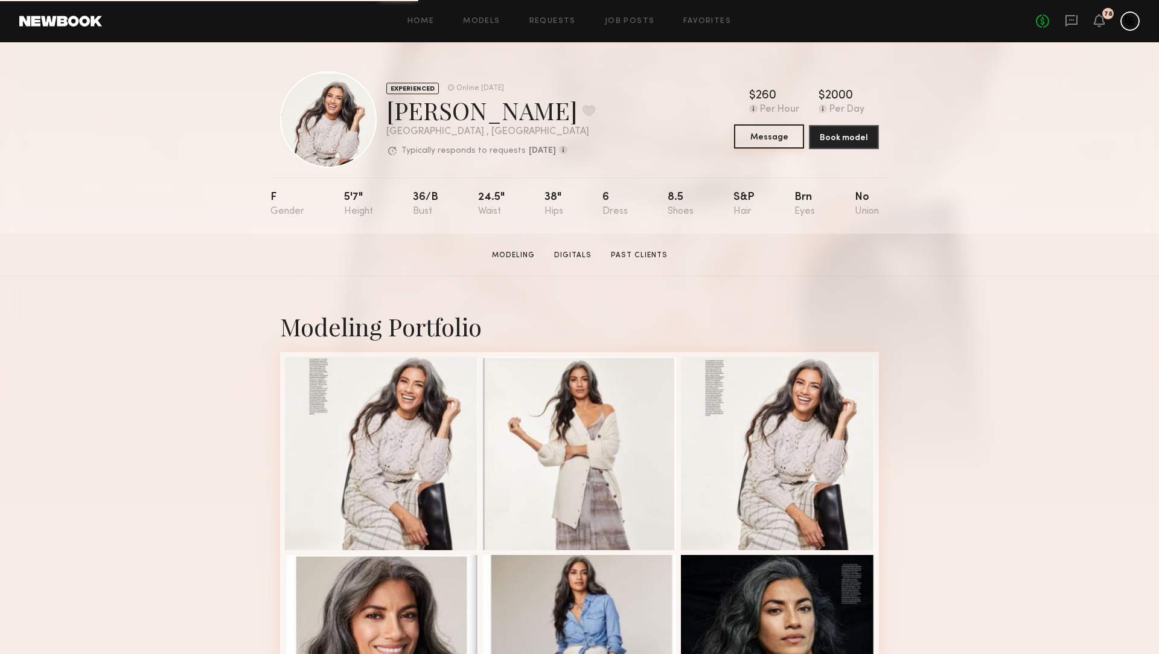
click at [780, 139] on button "Message" at bounding box center [769, 136] width 70 height 24
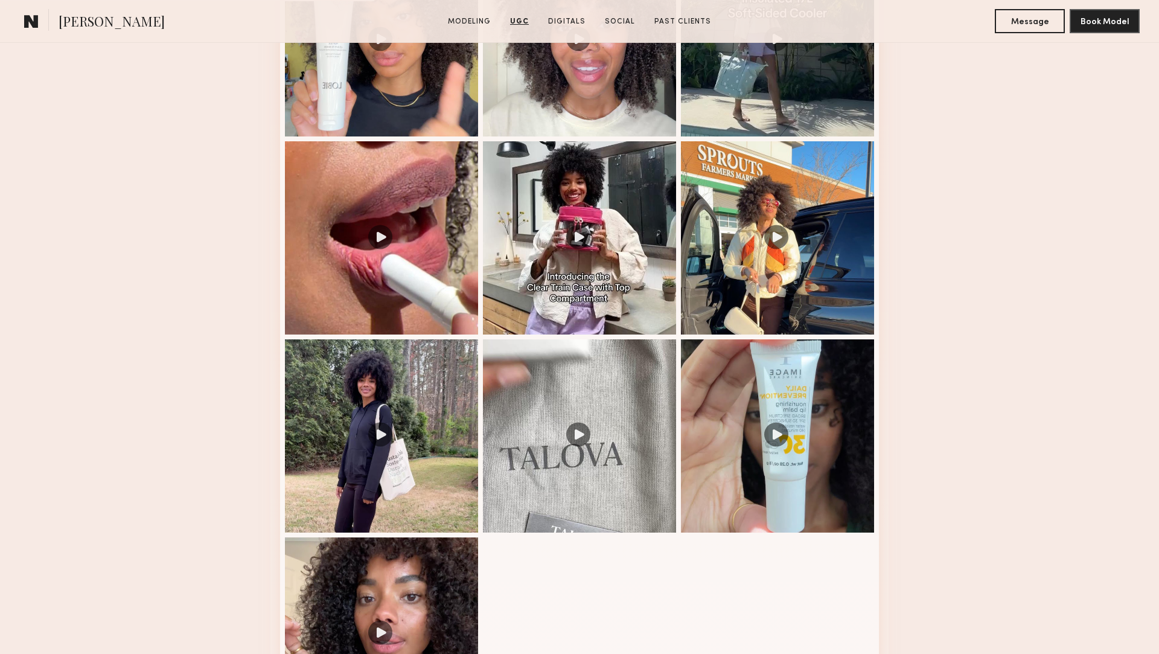
scroll to position [1425, 0]
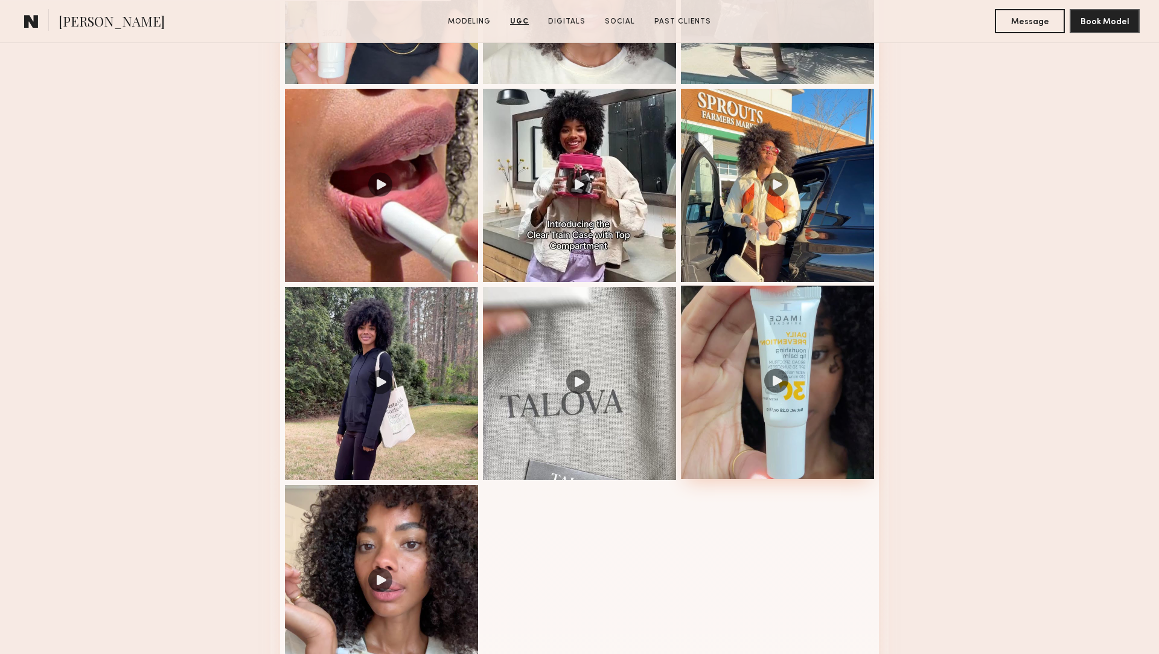
click at [860, 357] on div at bounding box center [777, 382] width 193 height 193
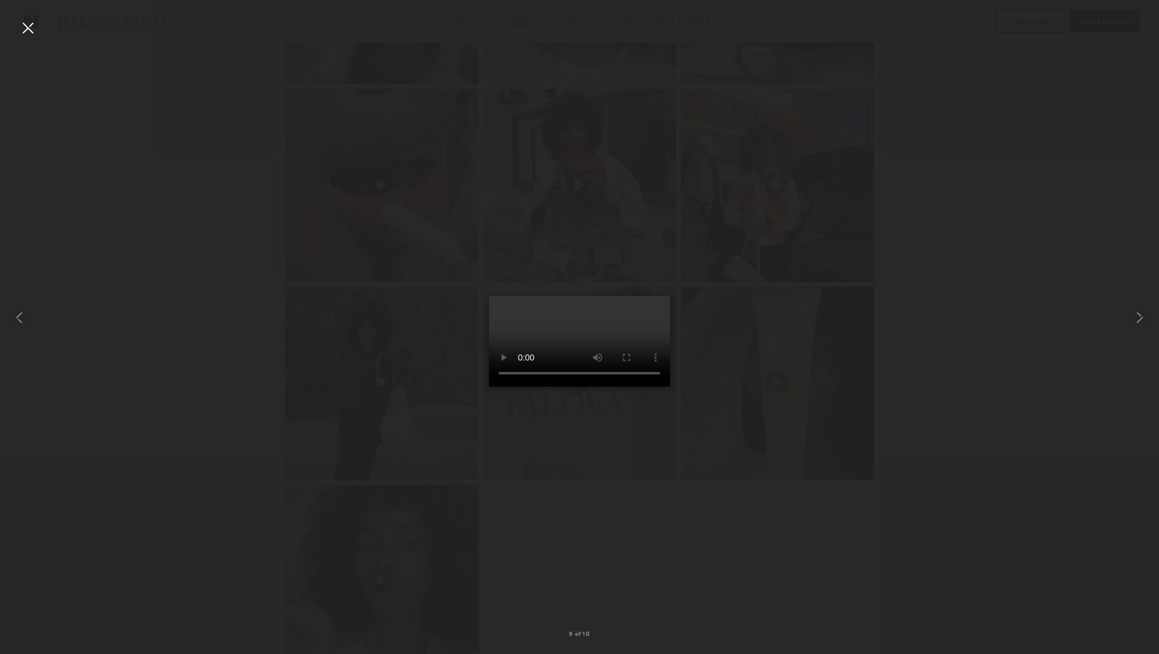
click at [21, 25] on div at bounding box center [27, 27] width 19 height 19
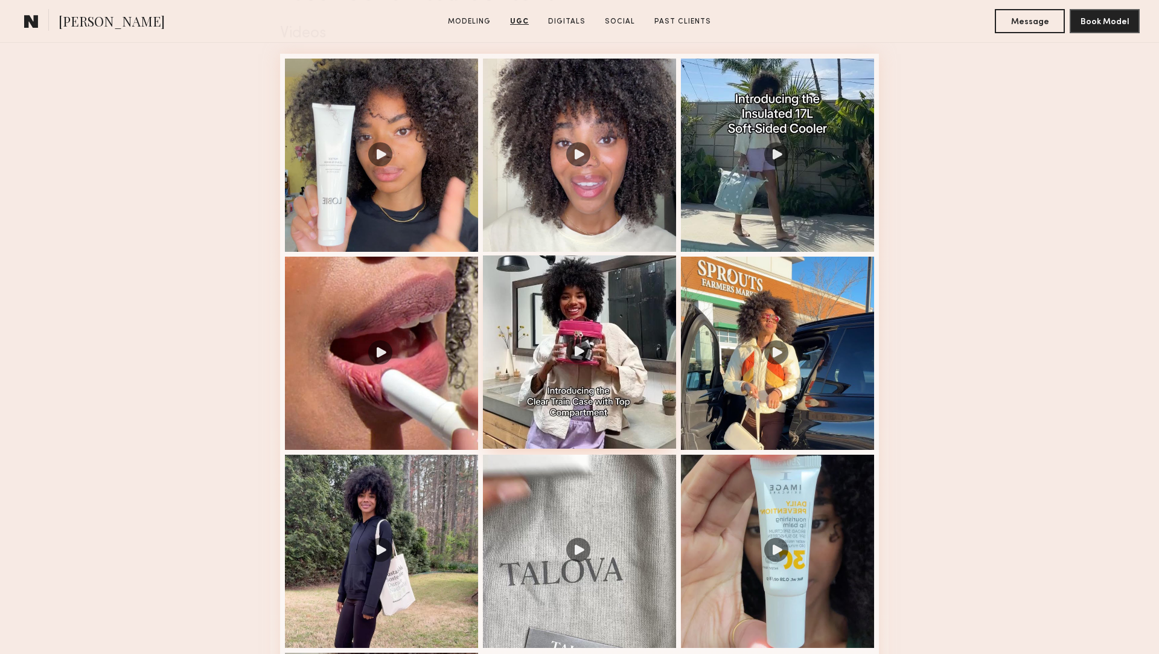
scroll to position [1234, 0]
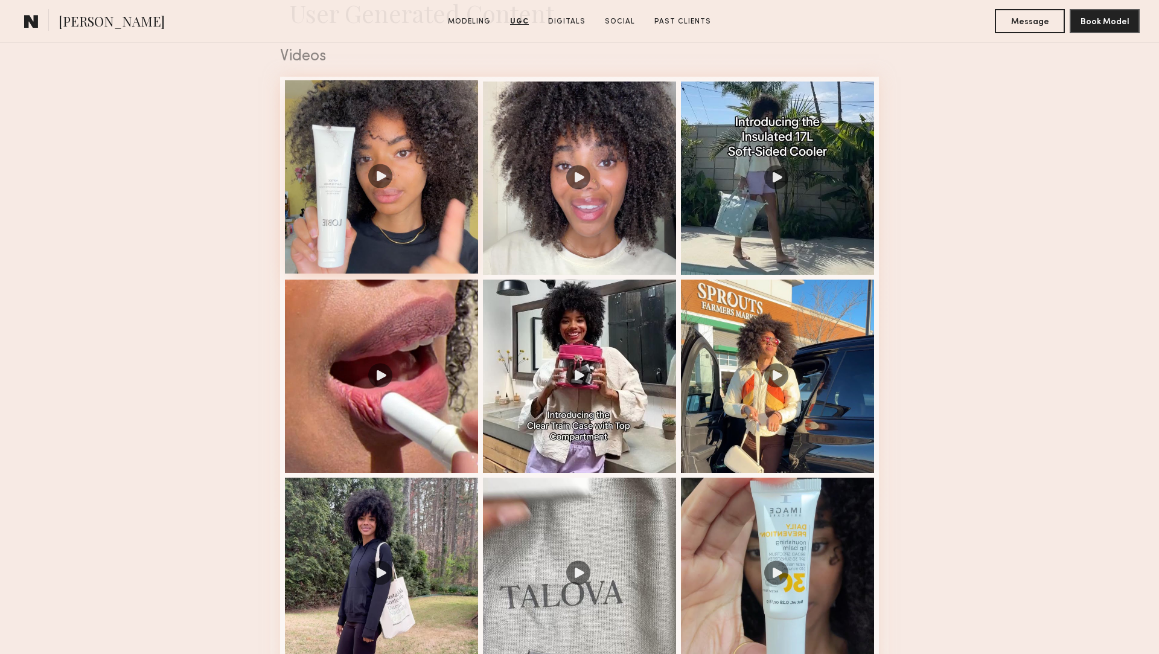
click at [441, 245] on div at bounding box center [381, 176] width 193 height 193
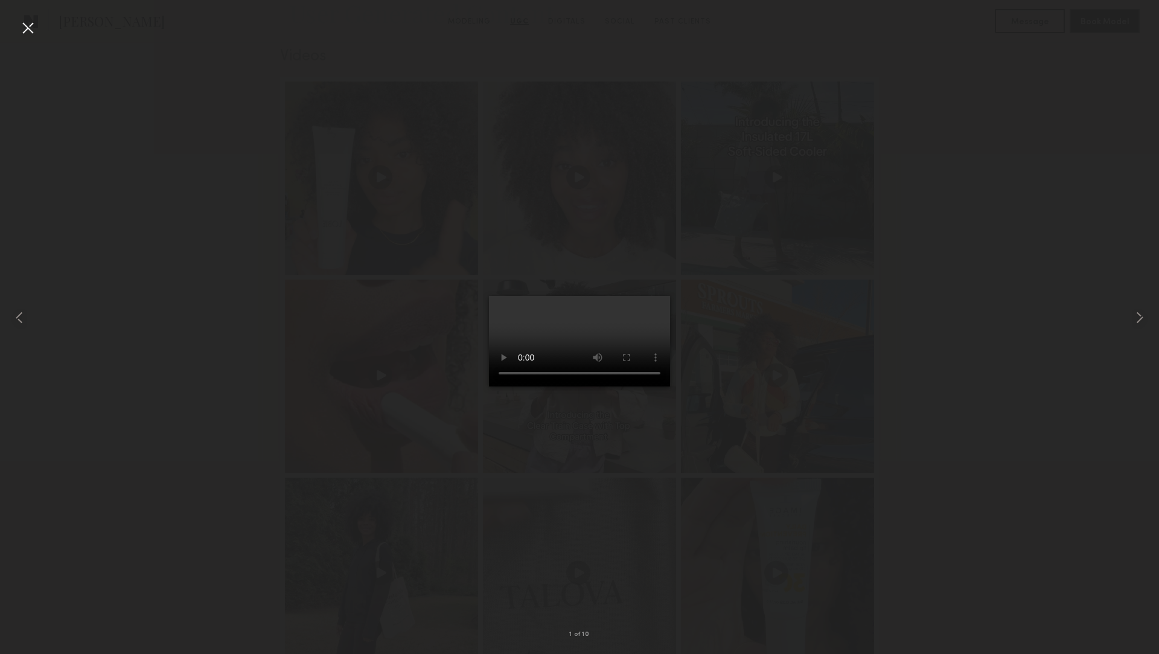
click at [26, 27] on div at bounding box center [27, 27] width 19 height 19
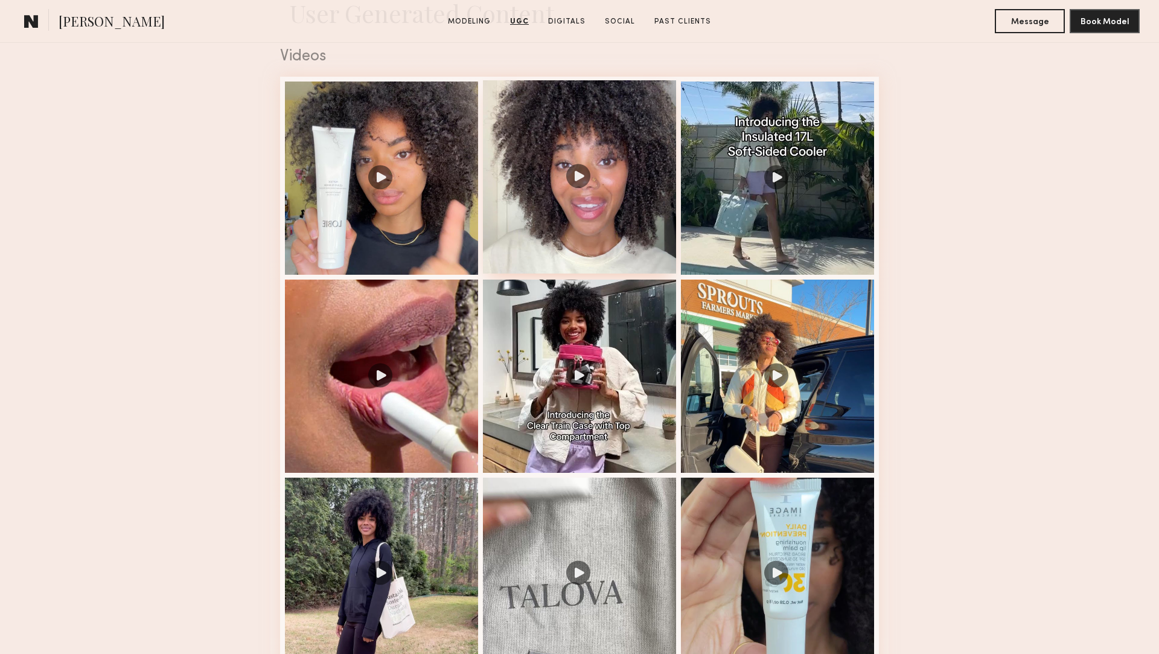
click at [554, 223] on div at bounding box center [579, 176] width 193 height 193
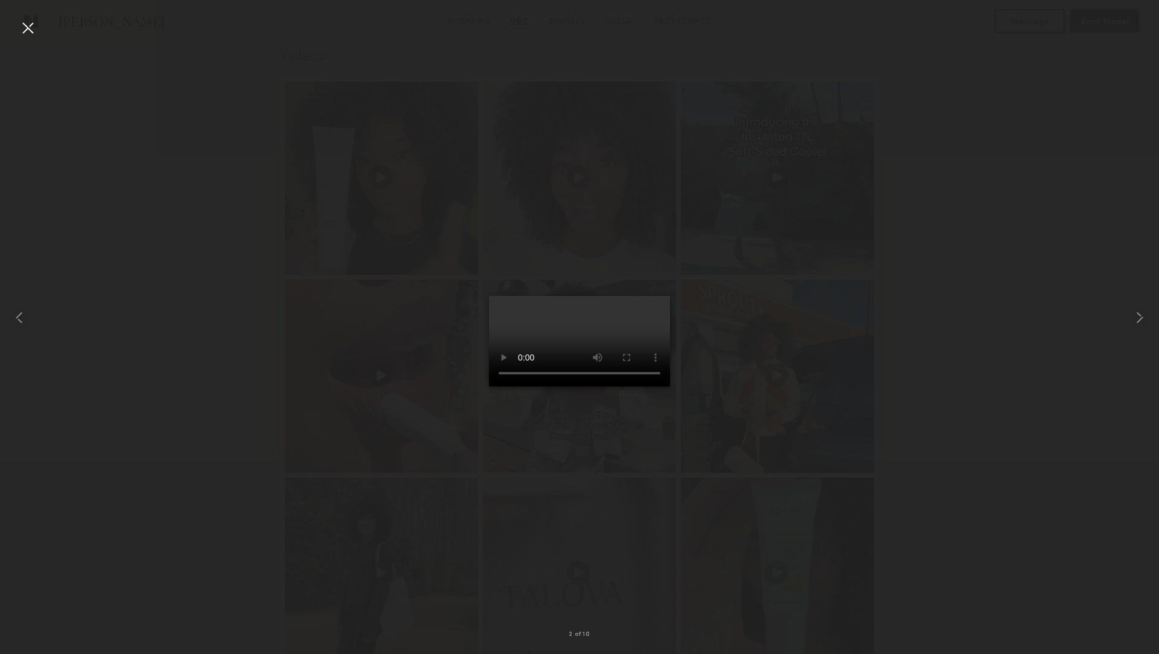
click at [24, 30] on div at bounding box center [27, 27] width 19 height 19
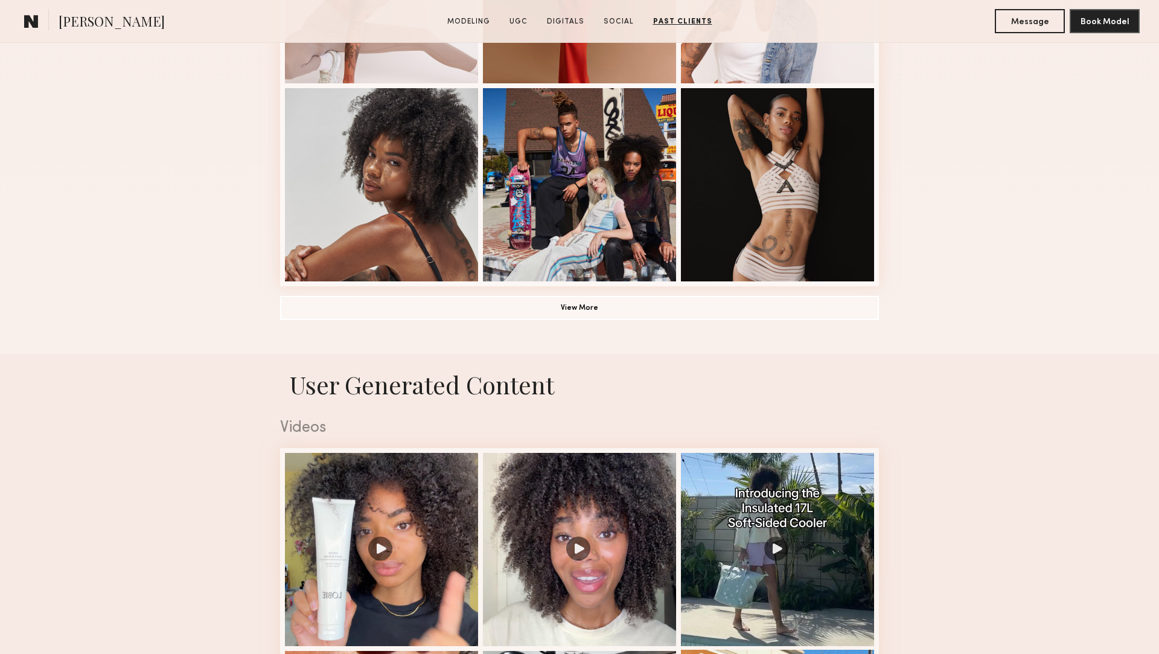
scroll to position [0, 0]
